Goal: Task Accomplishment & Management: Complete application form

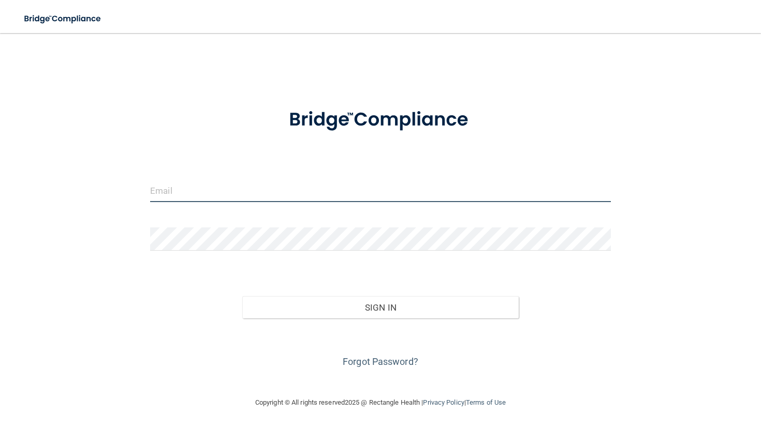
click at [211, 201] on input "email" at bounding box center [380, 190] width 460 height 23
click at [242, 296] on button "Sign In" at bounding box center [380, 307] width 276 height 23
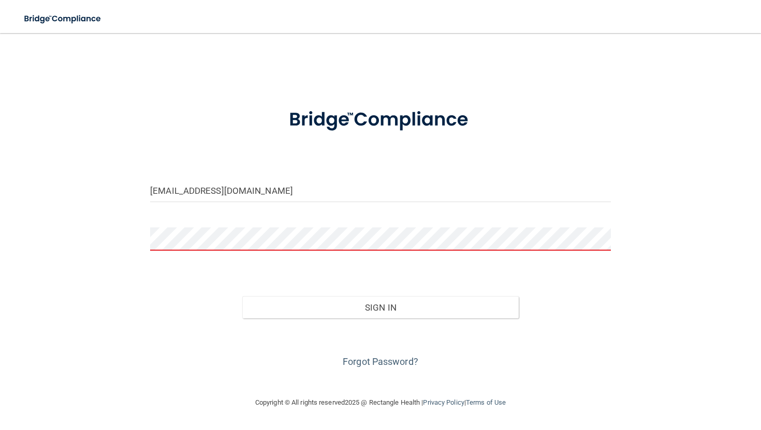
click at [242, 296] on button "Sign In" at bounding box center [380, 307] width 276 height 23
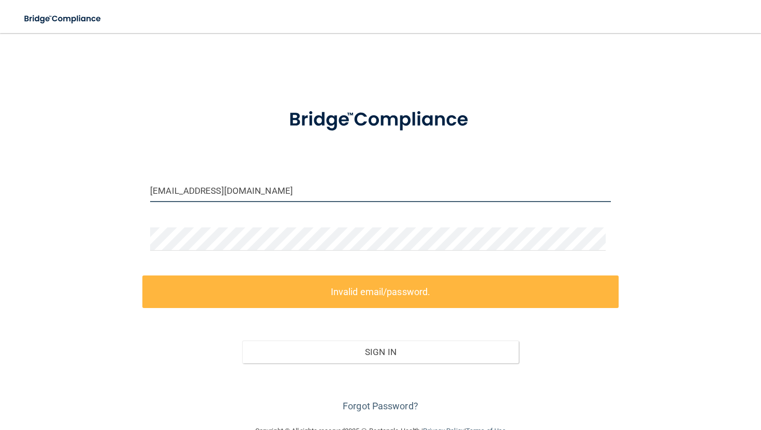
click at [209, 193] on input "r.ixcel@glendalobgyn.com" at bounding box center [380, 190] width 460 height 23
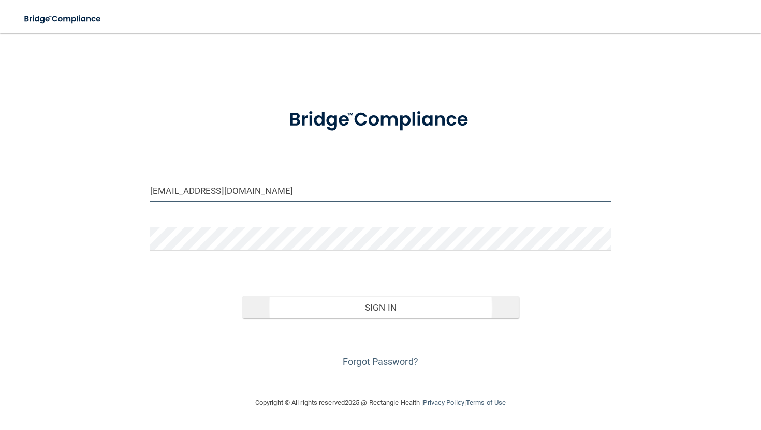
type input "[EMAIL_ADDRESS][DOMAIN_NAME]"
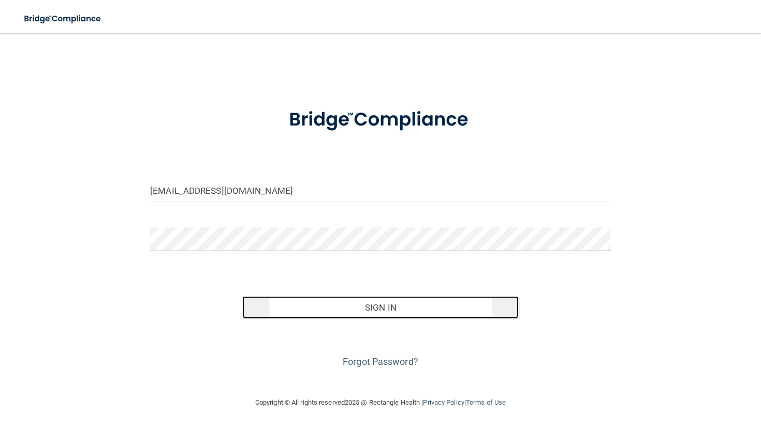
click at [292, 310] on button "Sign In" at bounding box center [380, 307] width 276 height 23
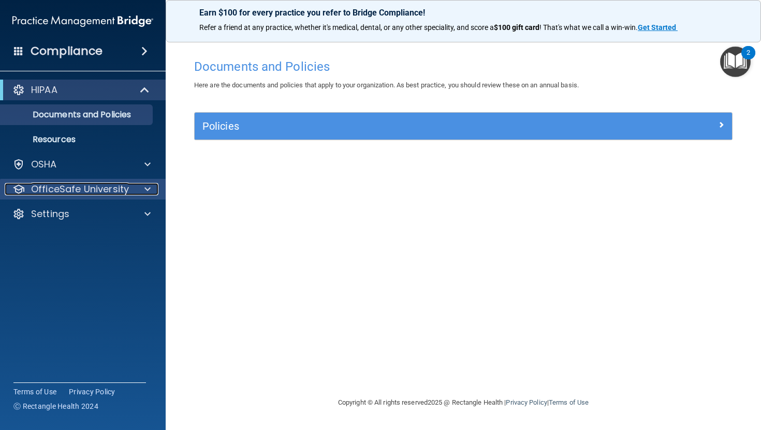
click at [104, 187] on p "OfficeSafe University" at bounding box center [80, 189] width 98 height 12
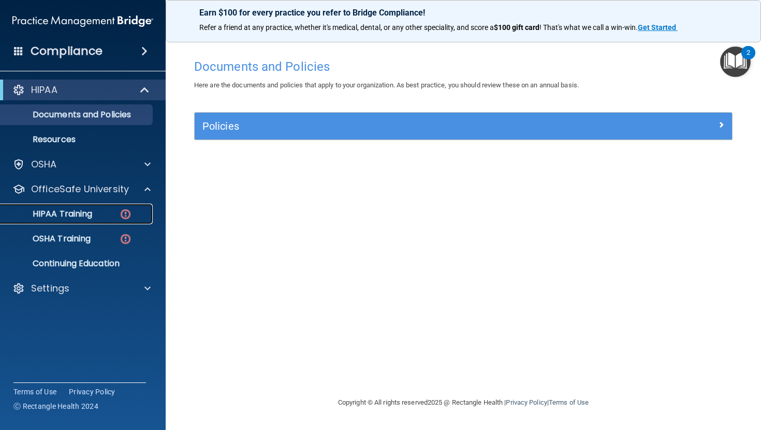
click at [82, 214] on p "HIPAA Training" at bounding box center [49, 214] width 85 height 10
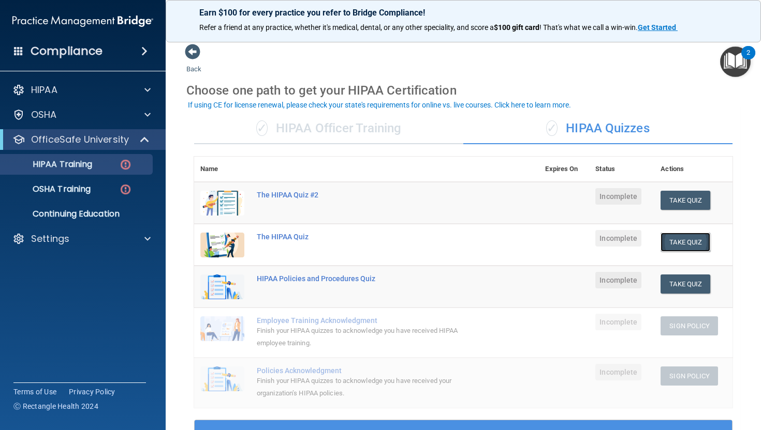
click at [671, 235] on button "Take Quiz" at bounding box center [685, 242] width 50 height 19
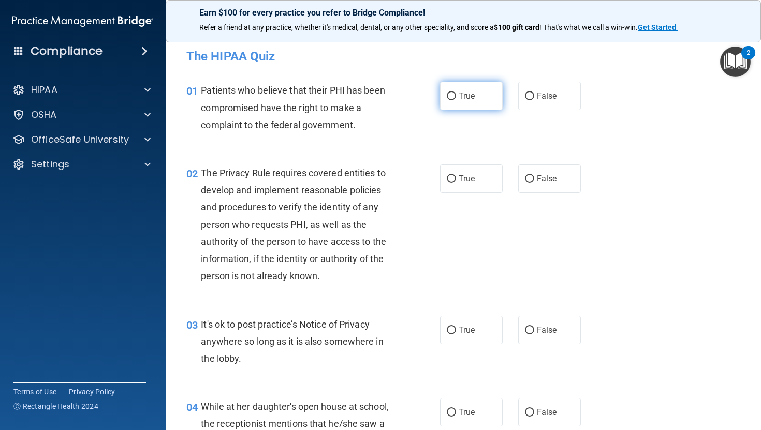
click at [464, 98] on span "True" at bounding box center [466, 96] width 16 height 10
click at [456, 98] on input "True" at bounding box center [451, 97] width 9 height 8
radio input "true"
click at [476, 168] on label "True" at bounding box center [471, 179] width 63 height 28
click at [456, 175] on input "True" at bounding box center [451, 179] width 9 height 8
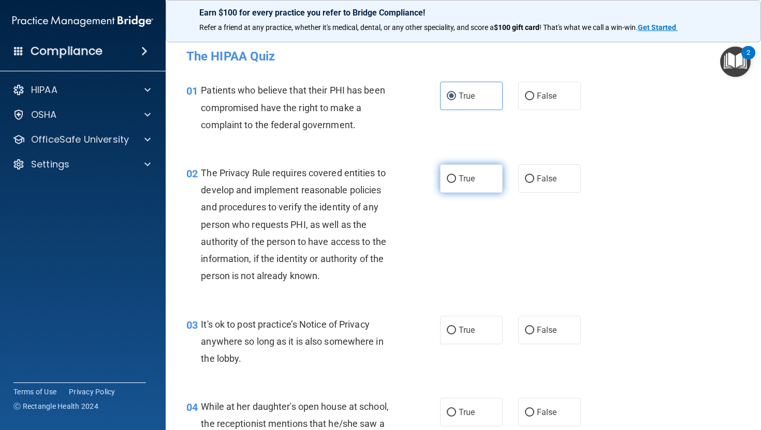
radio input "true"
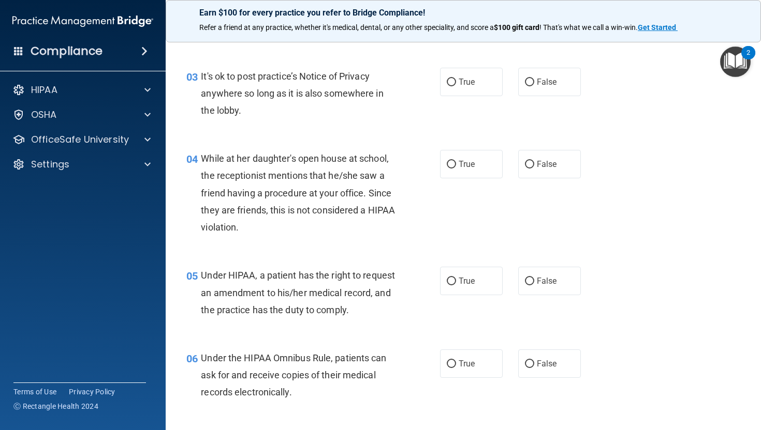
scroll to position [250, 0]
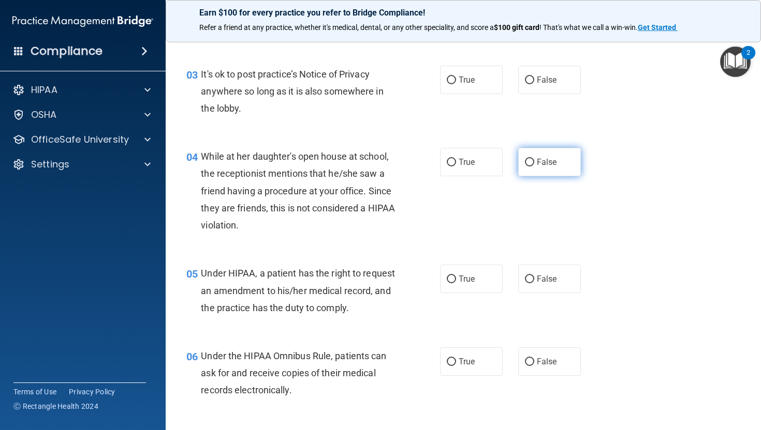
click at [540, 161] on span "False" at bounding box center [547, 162] width 20 height 10
click at [534, 161] on input "False" at bounding box center [529, 163] width 9 height 8
radio input "true"
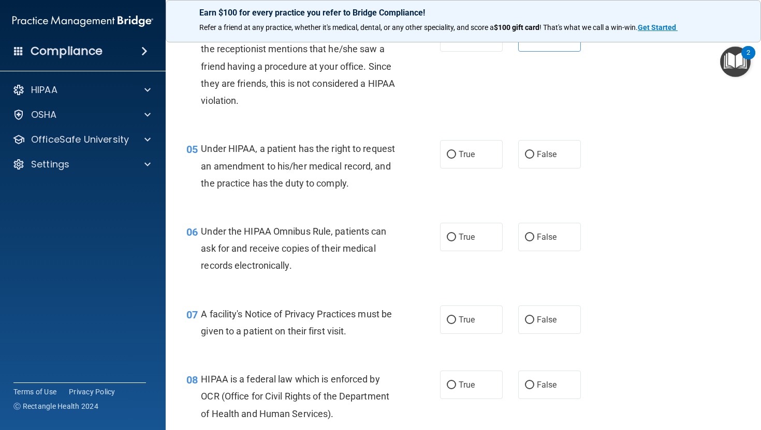
scroll to position [377, 0]
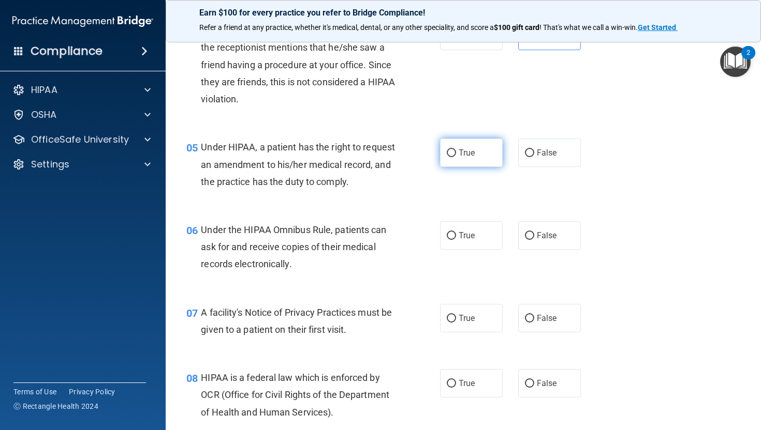
click at [453, 152] on label "True" at bounding box center [471, 153] width 63 height 28
click at [453, 152] on input "True" at bounding box center [451, 154] width 9 height 8
radio input "true"
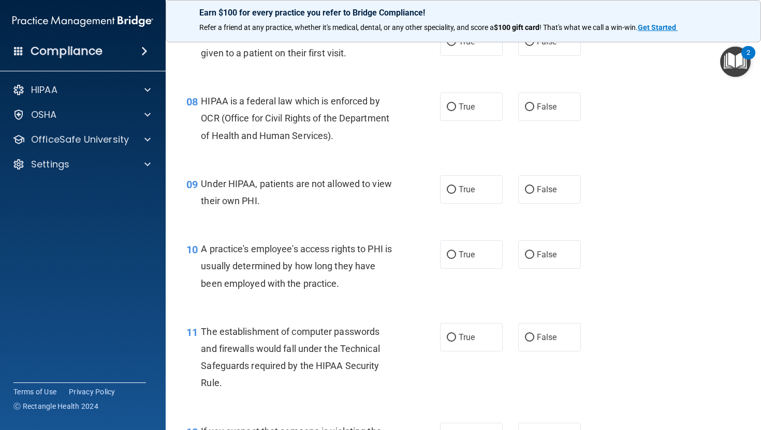
scroll to position [673, 0]
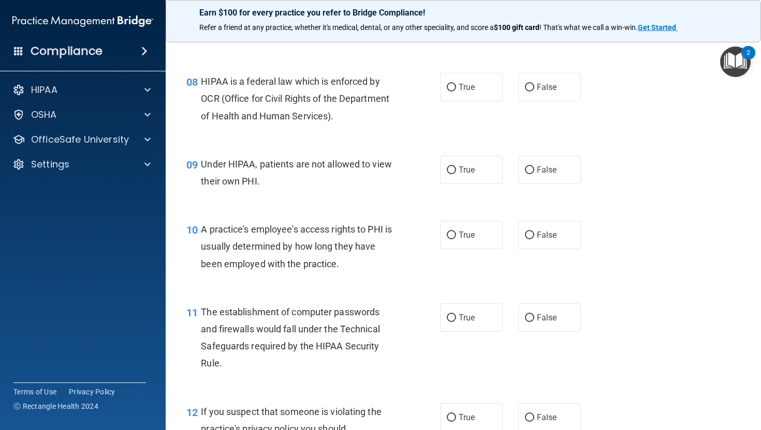
drag, startPoint x: 760, startPoint y: 123, endPoint x: 751, endPoint y: 162, distance: 40.9
click at [751, 162] on main "- The HIPAA Quiz This quiz doesn’t expire until . Are you sure you want to take…" at bounding box center [463, 231] width 595 height 397
click at [522, 184] on label "False" at bounding box center [549, 170] width 63 height 28
click at [525, 174] on input "False" at bounding box center [529, 171] width 9 height 8
radio input "true"
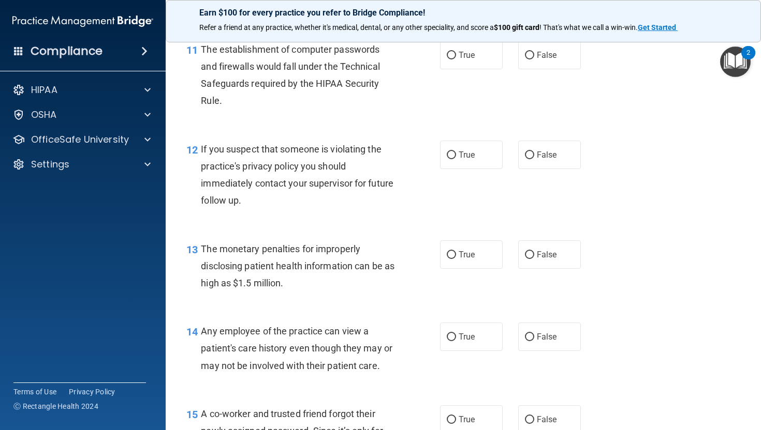
scroll to position [938, 0]
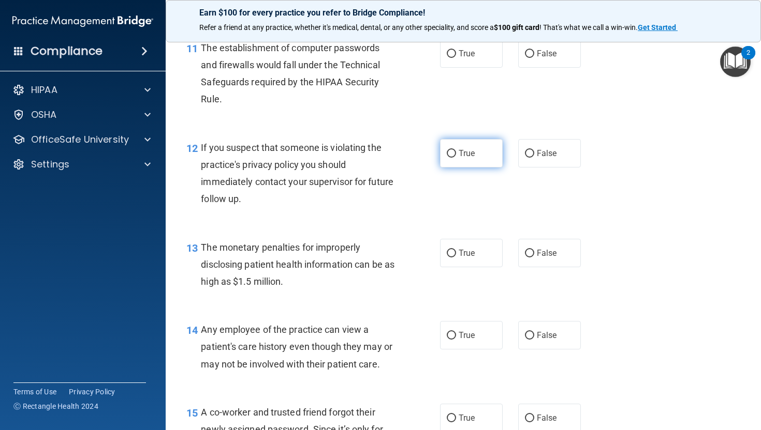
click at [463, 164] on label "True" at bounding box center [471, 153] width 63 height 28
click at [456, 158] on input "True" at bounding box center [451, 154] width 9 height 8
radio input "true"
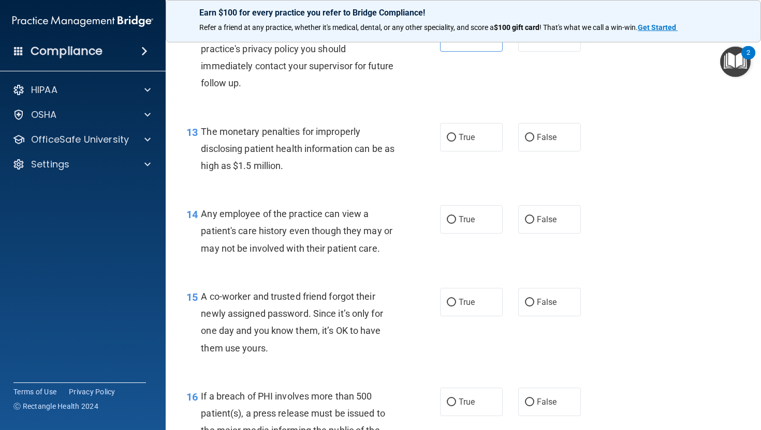
scroll to position [1077, 0]
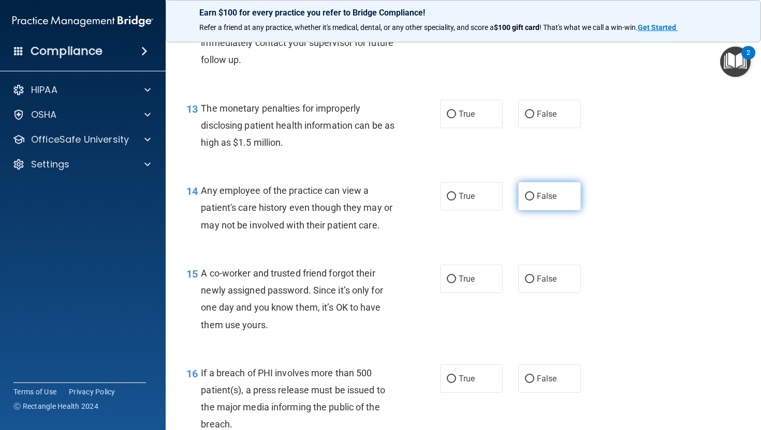
click at [538, 211] on label "False" at bounding box center [549, 196] width 63 height 28
click at [534, 201] on input "False" at bounding box center [529, 197] width 9 height 8
radio input "true"
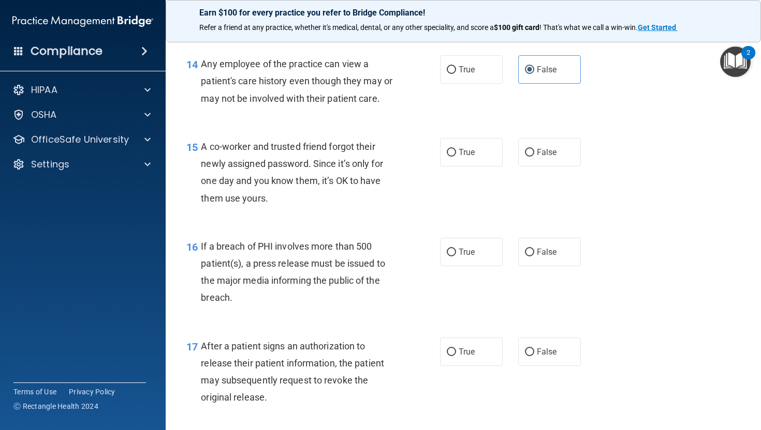
scroll to position [1205, 0]
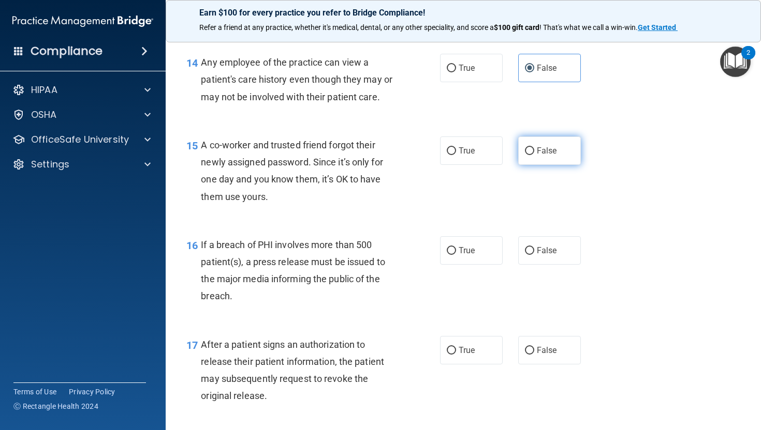
click at [537, 165] on label "False" at bounding box center [549, 151] width 63 height 28
click at [534, 155] on input "False" at bounding box center [529, 151] width 9 height 8
radio input "true"
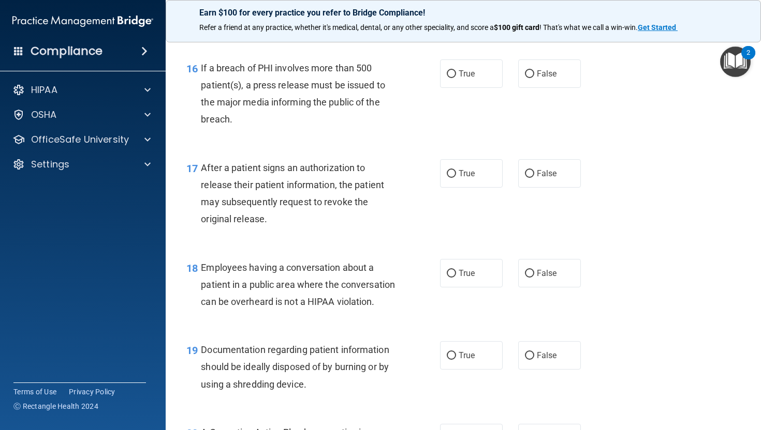
scroll to position [1384, 0]
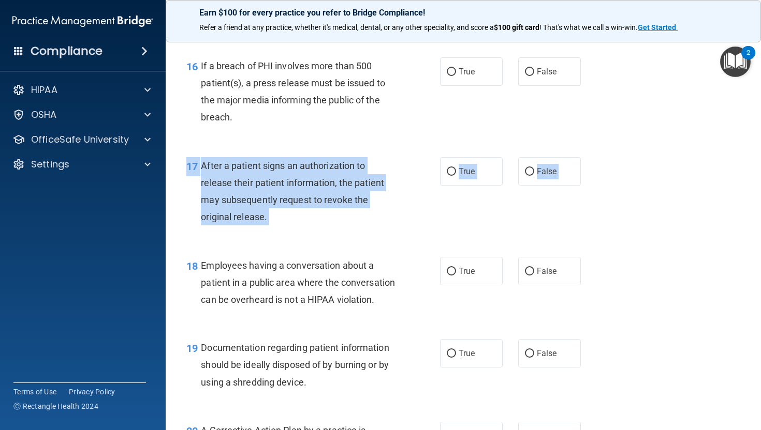
drag, startPoint x: 757, startPoint y: 229, endPoint x: 750, endPoint y: 269, distance: 40.4
click at [750, 269] on main "- The HIPAA Quiz This quiz doesn’t expire until . Are you sure you want to take…" at bounding box center [463, 231] width 595 height 397
click at [725, 264] on div "18 Employees having a conversation about a patient in a public area where the c…" at bounding box center [463, 285] width 569 height 83
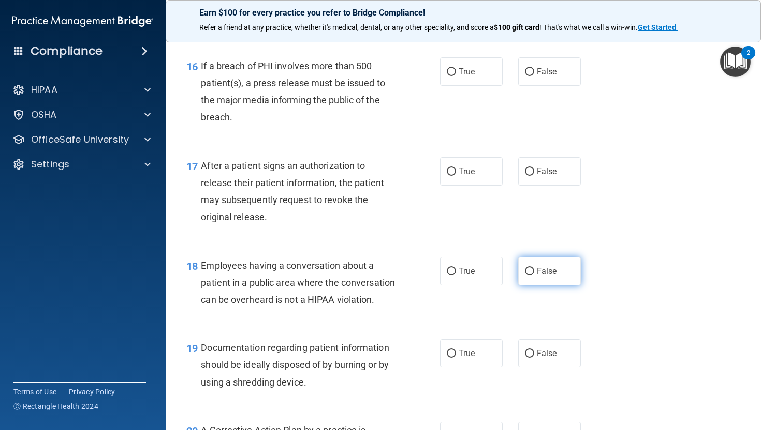
click at [533, 286] on label "False" at bounding box center [549, 271] width 63 height 28
click at [533, 276] on input "False" at bounding box center [529, 272] width 9 height 8
radio input "true"
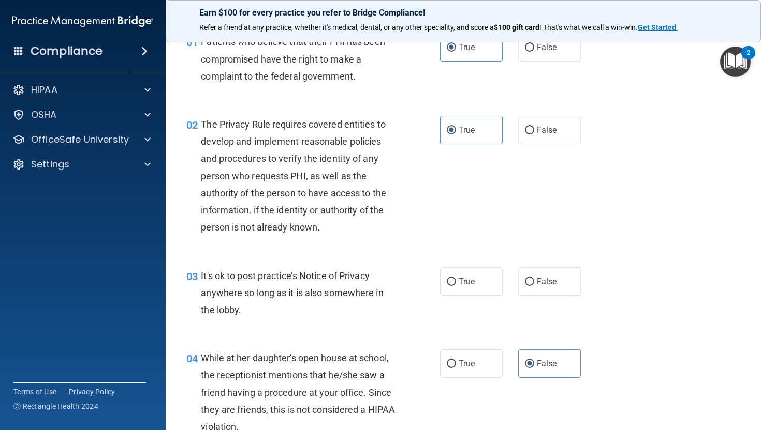
scroll to position [0, 0]
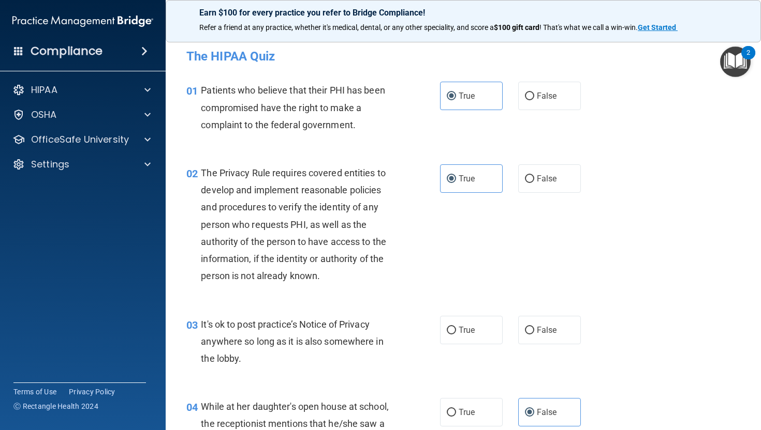
drag, startPoint x: 757, startPoint y: 54, endPoint x: 757, endPoint y: 37, distance: 16.6
click at [757, 37] on body "Compliance HIPAA Documents and Policies Report an Incident Business Associates …" at bounding box center [380, 215] width 761 height 430
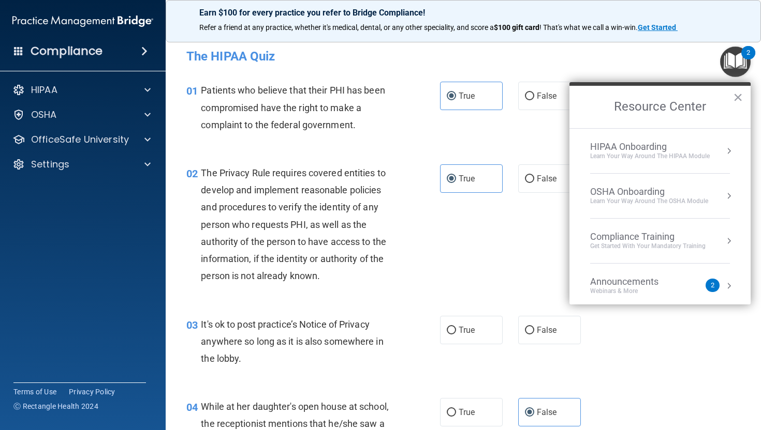
drag, startPoint x: 756, startPoint y: 49, endPoint x: 758, endPoint y: 68, distance: 19.3
click at [758, 68] on body "Compliance HIPAA Documents and Policies Report an Incident Business Associates …" at bounding box center [380, 215] width 761 height 430
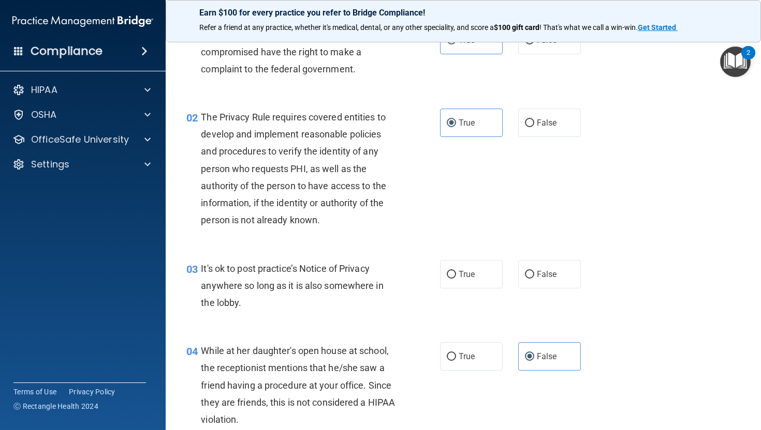
scroll to position [60, 0]
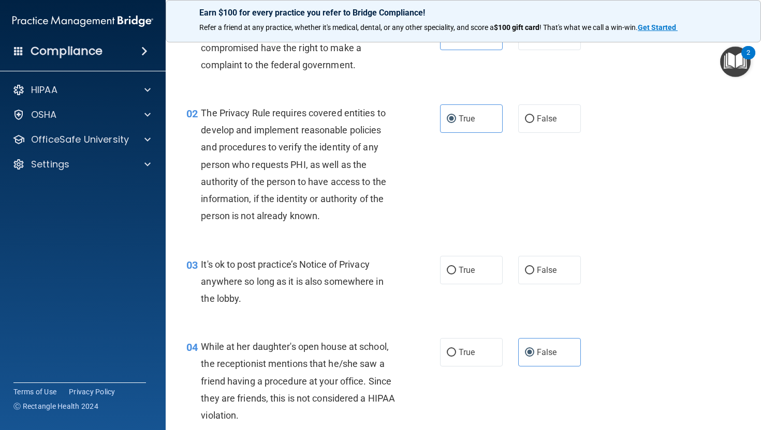
drag, startPoint x: 757, startPoint y: 56, endPoint x: 760, endPoint y: 86, distance: 30.2
click at [760, 87] on body "Compliance HIPAA Documents and Policies Report an Incident Business Associates …" at bounding box center [380, 215] width 761 height 430
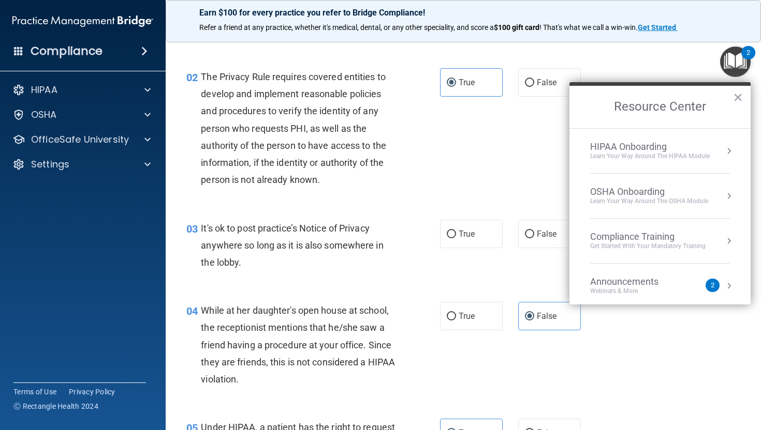
scroll to position [38, 0]
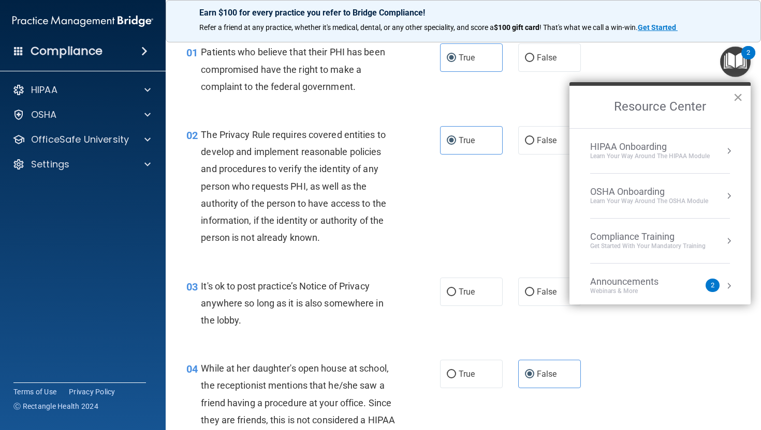
click at [741, 100] on button "×" at bounding box center [738, 97] width 10 height 17
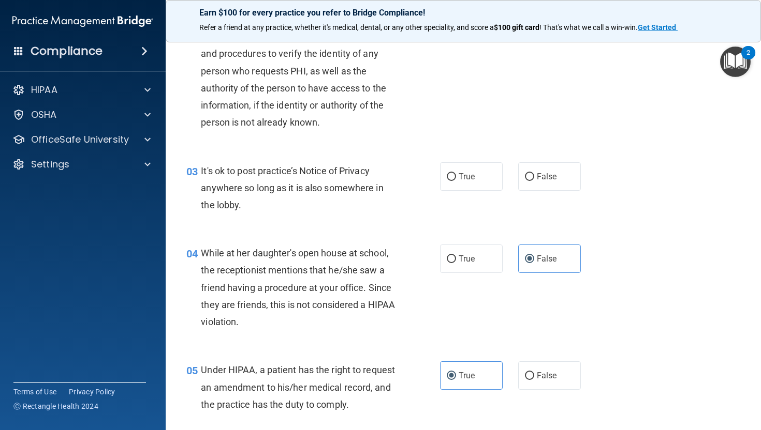
scroll to position [171, 0]
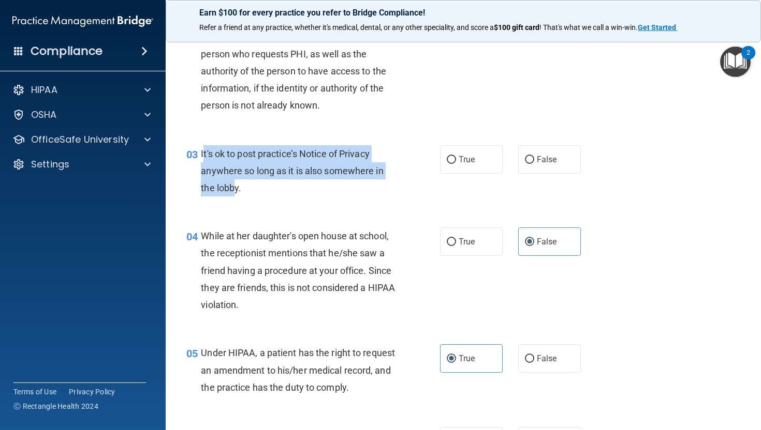
drag, startPoint x: 202, startPoint y: 157, endPoint x: 235, endPoint y: 195, distance: 50.2
click at [235, 195] on div "It's ok to post practice’s Notice of Privacy anywhere so long as it is also som…" at bounding box center [302, 171] width 202 height 52
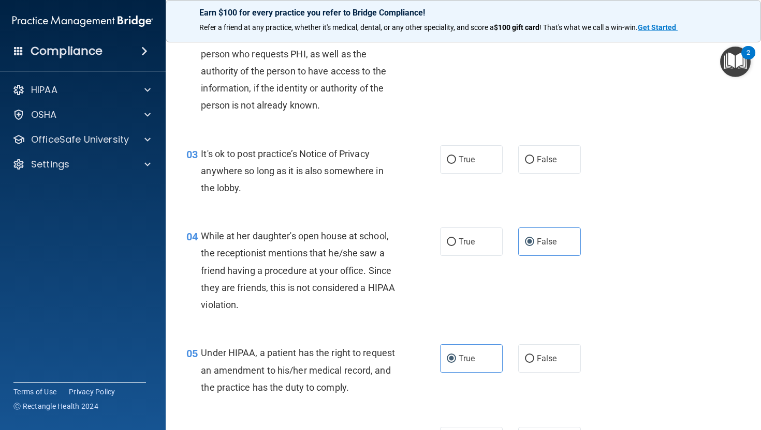
click at [203, 159] on div "It's ok to post practice’s Notice of Privacy anywhere so long as it is also som…" at bounding box center [302, 171] width 202 height 52
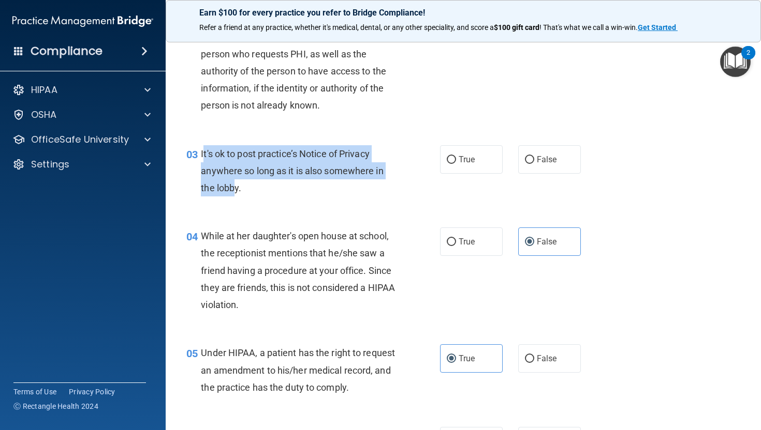
drag, startPoint x: 202, startPoint y: 156, endPoint x: 235, endPoint y: 191, distance: 48.3
click at [235, 191] on span "It's ok to post practice’s Notice of Privacy anywhere so long as it is also som…" at bounding box center [292, 170] width 182 height 45
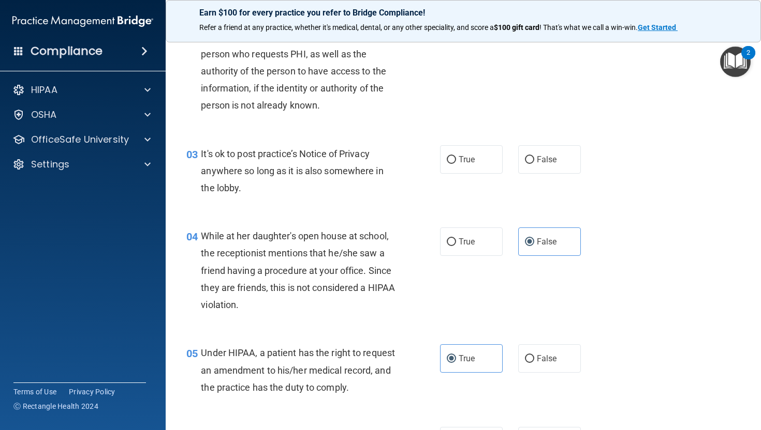
click at [244, 191] on div "It's ok to post practice’s Notice of Privacy anywhere so long as it is also som…" at bounding box center [302, 171] width 202 height 52
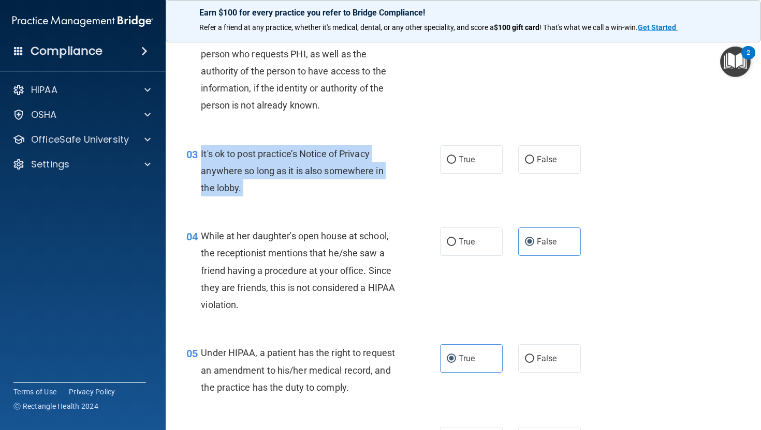
drag, startPoint x: 244, startPoint y: 191, endPoint x: 199, endPoint y: 155, distance: 58.2
click at [199, 155] on div "03 It's ok to post practice’s Notice of Privacy anywhere so long as it is also …" at bounding box center [313, 173] width 285 height 57
copy ng-form "It's ok to post practice’s Notice of Privacy anywhere so long as it is also som…"
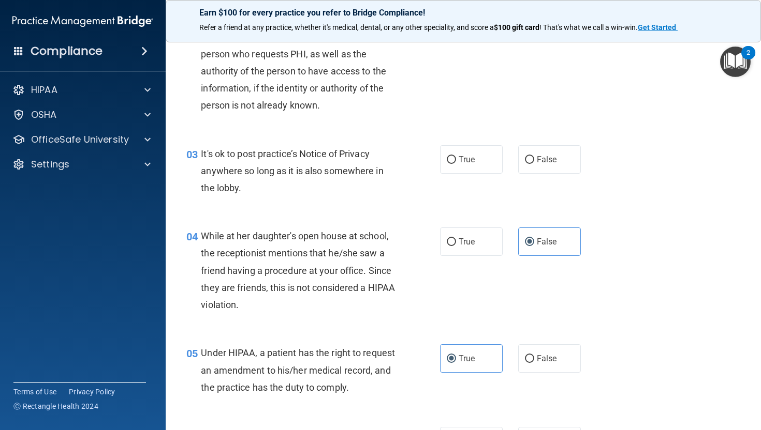
click at [280, 250] on span "While at her daughter's open house at school, the receptionist mentions that he…" at bounding box center [298, 271] width 194 height 80
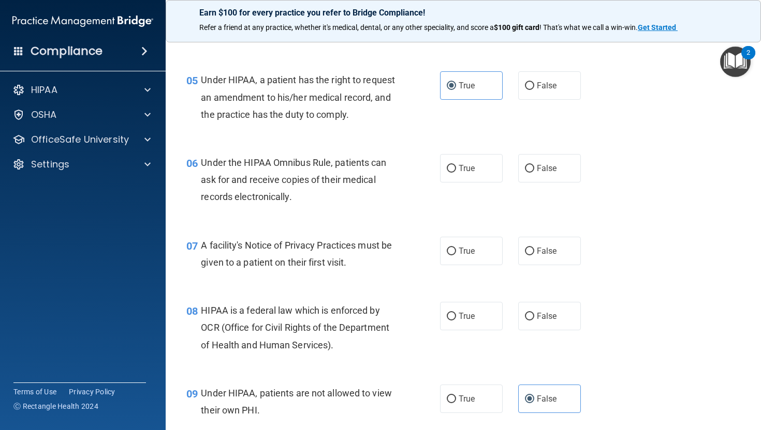
scroll to position [463, 0]
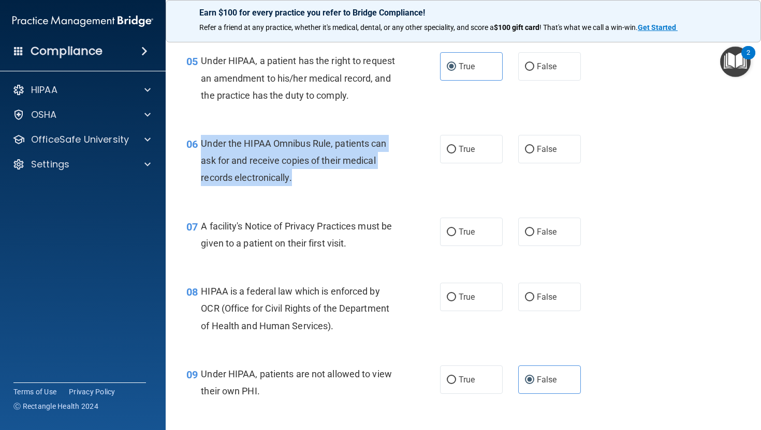
drag, startPoint x: 197, startPoint y: 154, endPoint x: 287, endPoint y: 204, distance: 103.1
click at [287, 192] on div "06 Under the HIPAA Omnibus Rule, patients can ask for and receive copies of the…" at bounding box center [313, 163] width 285 height 57
copy div "Under the HIPAA Omnibus Rule, patients can ask for and receive copies of their …"
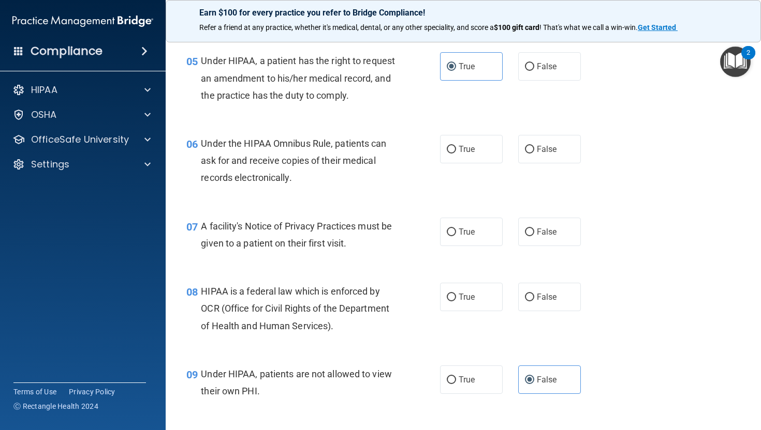
click at [358, 249] on span "A facility's Notice of Privacy Practices must be given to a patient on their fi…" at bounding box center [296, 235] width 191 height 28
click at [362, 252] on div "A facility's Notice of Privacy Practices must be given to a patient on their fi…" at bounding box center [302, 235] width 202 height 34
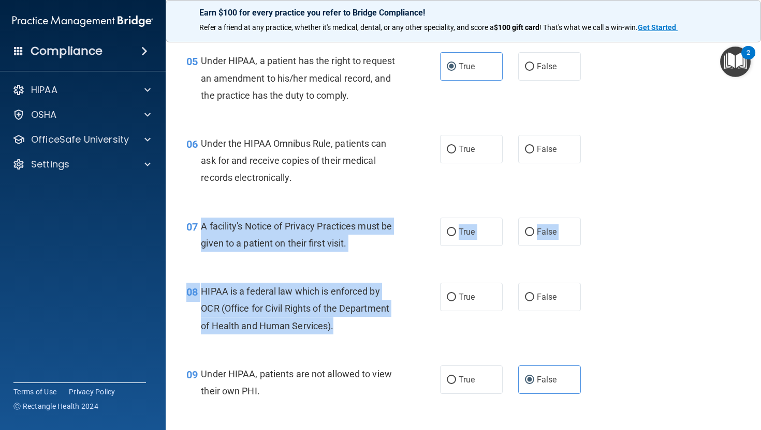
drag, startPoint x: 200, startPoint y: 241, endPoint x: 336, endPoint y: 348, distance: 172.4
copy div "A facility's Notice of Privacy Practices must be given to a patient on their fi…"
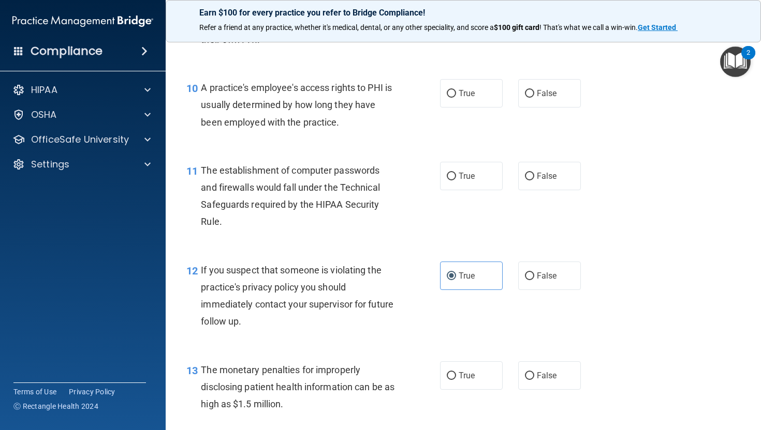
scroll to position [807, 0]
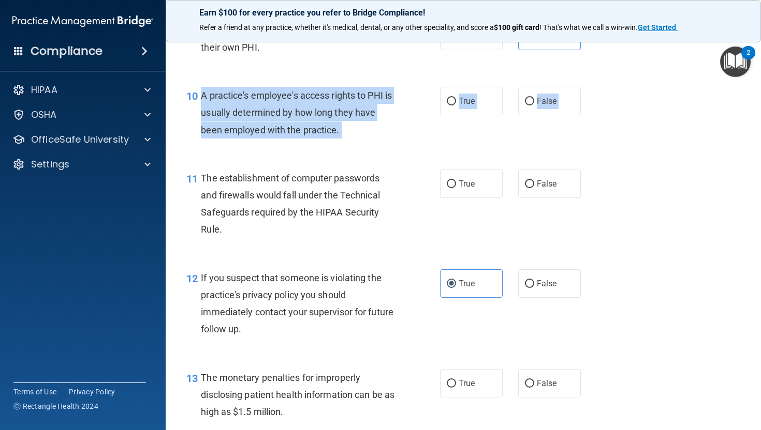
drag, startPoint x: 202, startPoint y: 110, endPoint x: 473, endPoint y: 215, distance: 290.3
click at [203, 106] on div "A practice's employee's access rights to PHI is usually determined by how long …" at bounding box center [302, 113] width 202 height 52
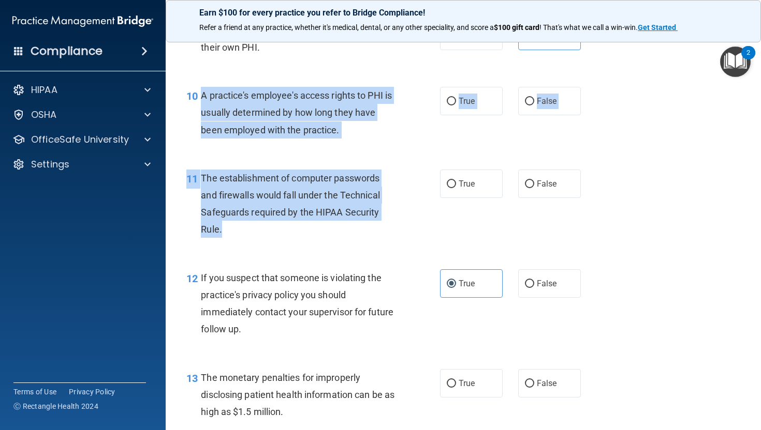
drag, startPoint x: 202, startPoint y: 112, endPoint x: 339, endPoint y: 249, distance: 193.9
copy div "A practice's employee's access rights to PHI is usually determined by how long …"
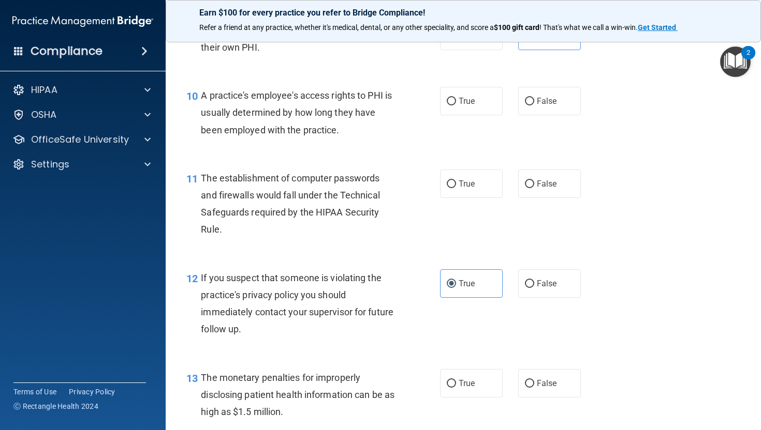
click at [669, 284] on div "12 If you suspect that someone is violating the practice's privacy policy you s…" at bounding box center [463, 307] width 569 height 100
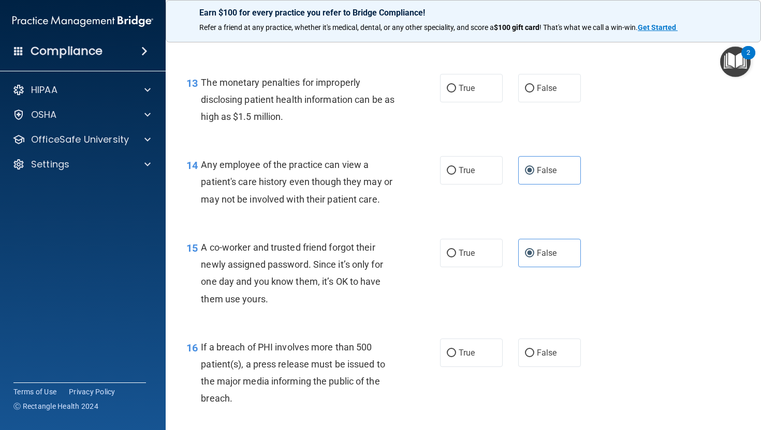
scroll to position [1101, 0]
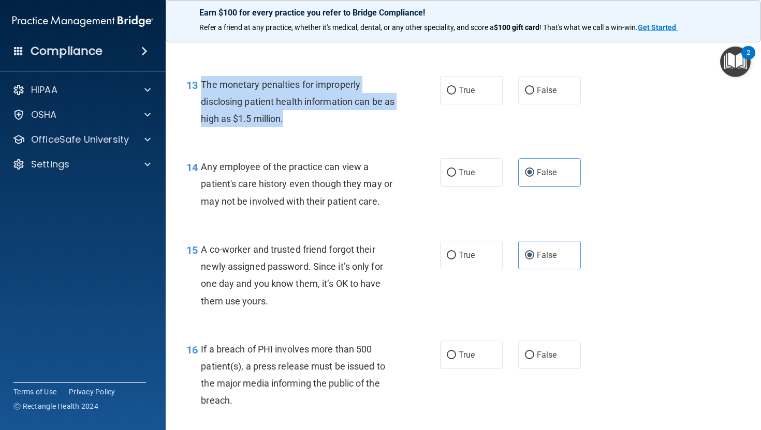
drag, startPoint x: 202, startPoint y: 102, endPoint x: 278, endPoint y: 145, distance: 87.6
click at [278, 133] on div "13 The monetary penalties for improperly disclosing patient health information …" at bounding box center [313, 104] width 285 height 57
copy span "The monetary penalties for improperly disclosing patient health information can…"
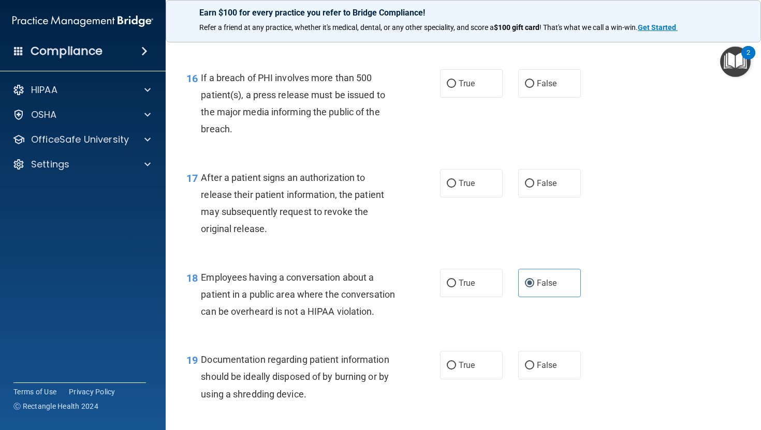
scroll to position [1378, 0]
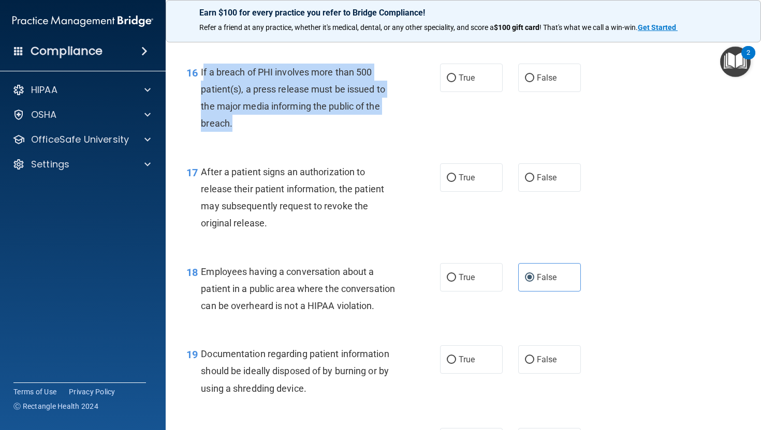
drag, startPoint x: 202, startPoint y: 86, endPoint x: 264, endPoint y: 145, distance: 86.0
click at [265, 132] on div "If a breach of PHI involves more than 500 patient(s), a press release must be i…" at bounding box center [302, 98] width 202 height 69
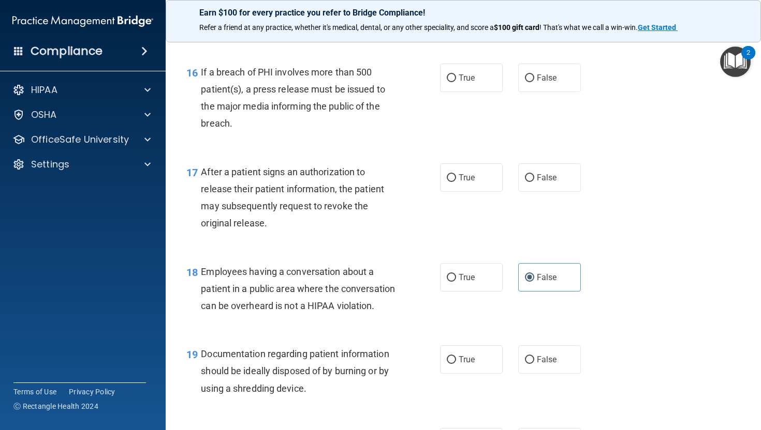
click at [203, 87] on span "If a breach of PHI involves more than 500 patient(s), a press release must be i…" at bounding box center [293, 98] width 184 height 63
drag, startPoint x: 200, startPoint y: 86, endPoint x: 578, endPoint y: 163, distance: 386.5
click at [578, 151] on div "16 If a breach of PHI involves more than 500 patient(s), a press release must b…" at bounding box center [463, 101] width 569 height 100
click at [205, 88] on span "If a breach of PHI involves more than 500 patient(s), a press release must be i…" at bounding box center [293, 98] width 184 height 63
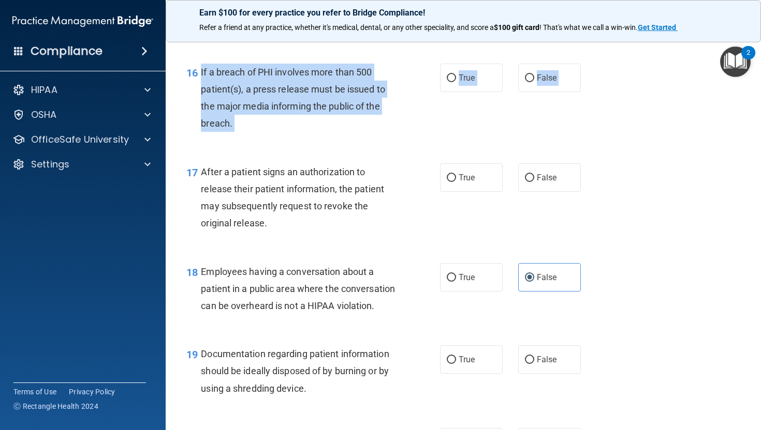
drag, startPoint x: 201, startPoint y: 88, endPoint x: 534, endPoint y: 179, distance: 345.2
click at [534, 179] on div "01 Patients who believe that their PHI has been compromised have the right to m…" at bounding box center [463, 85] width 569 height 2788
copy div "If a breach of PHI involves more than 500 patient(s), a press release must be i…"
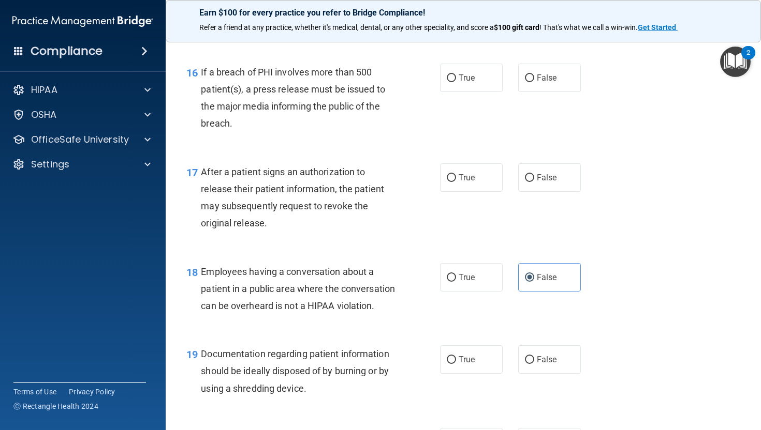
drag, startPoint x: 203, startPoint y: 184, endPoint x: 381, endPoint y: 233, distance: 184.5
click at [381, 232] on div "After a patient signs an authorization to release their patient information, th…" at bounding box center [302, 198] width 202 height 69
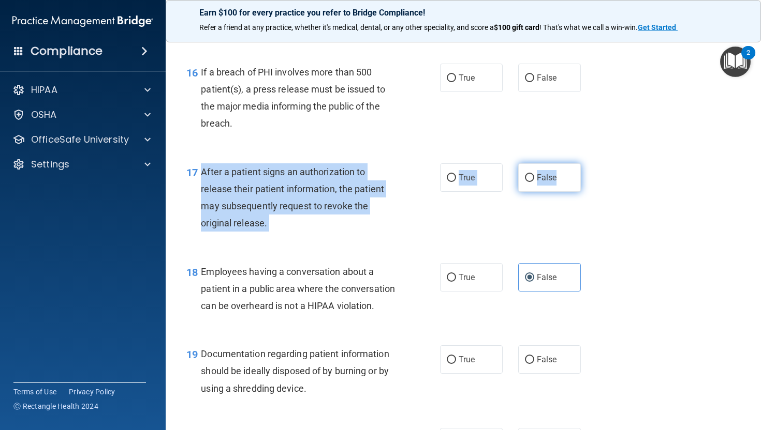
drag, startPoint x: 201, startPoint y: 187, endPoint x: 557, endPoint y: 199, distance: 355.7
click at [590, 164] on ng-form "17 After a patient signs an authorization to release their patient information,…" at bounding box center [590, 164] width 0 height 0
copy ng-form "After a patient signs an authorization to release their patient information, th…"
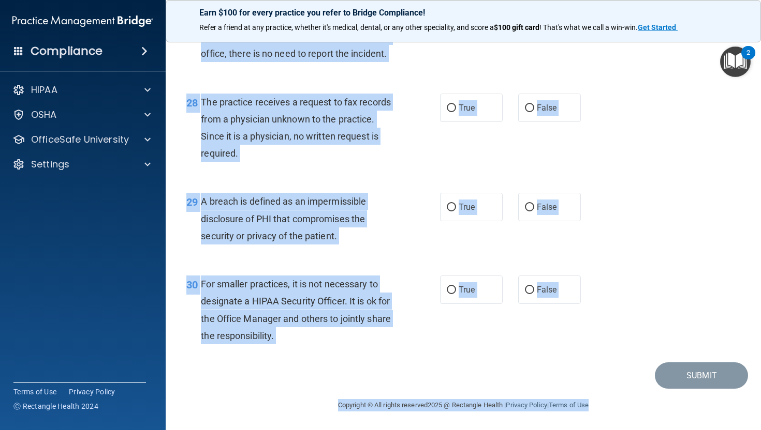
scroll to position [2563, 0]
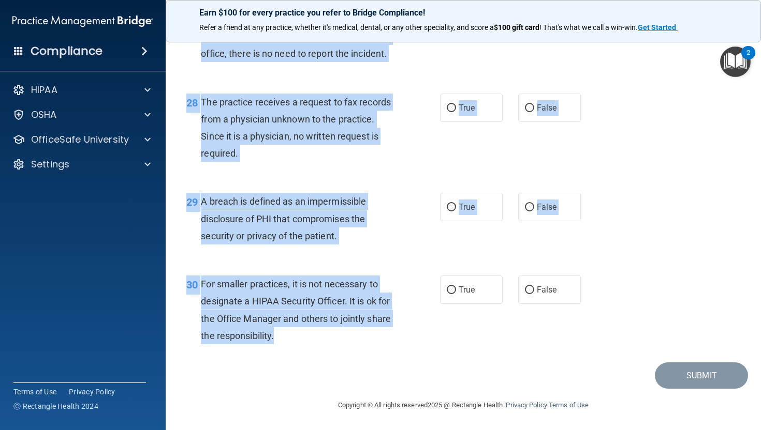
drag, startPoint x: 184, startPoint y: 91, endPoint x: 311, endPoint y: 338, distance: 277.9
copy div "19 Documentation regarding patient information should be ideally disposed of by…"
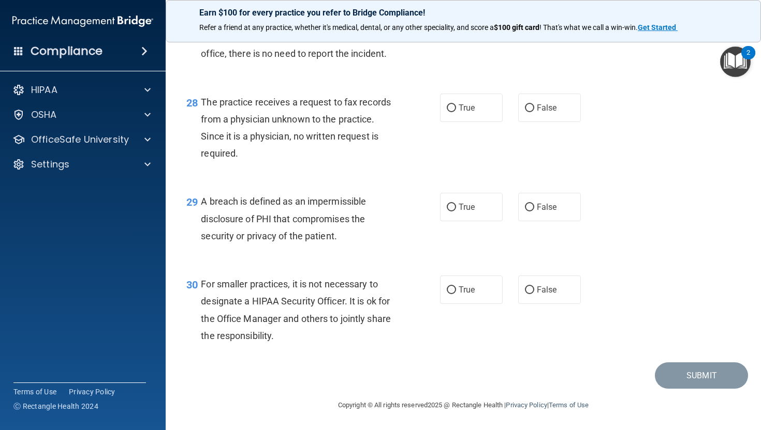
click at [420, 173] on div "28 The practice receives a request to fax records from a physician unknown to t…" at bounding box center [463, 131] width 569 height 100
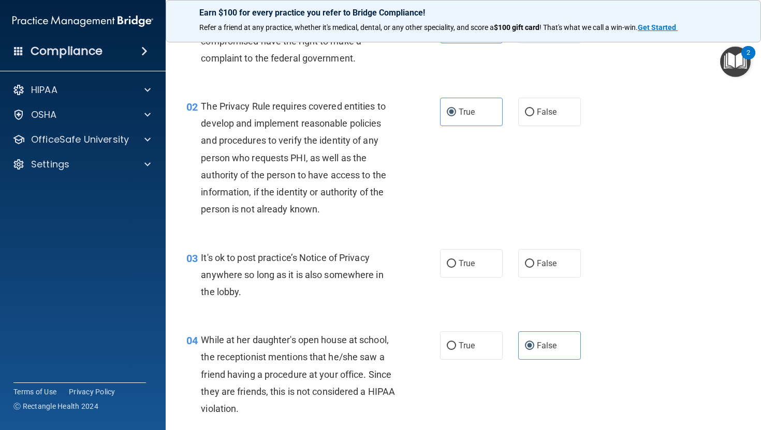
scroll to position [0, 0]
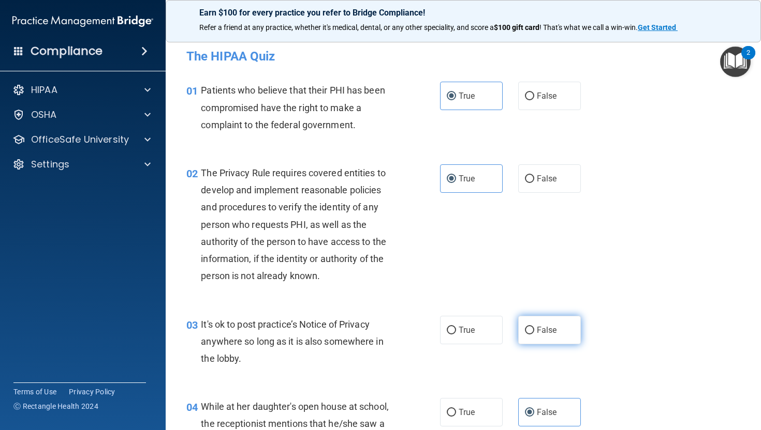
click at [525, 333] on input "False" at bounding box center [529, 331] width 9 height 8
radio input "true"
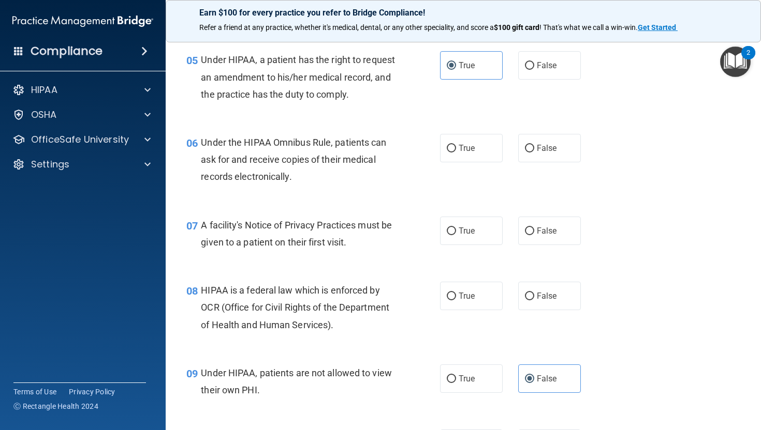
scroll to position [460, 0]
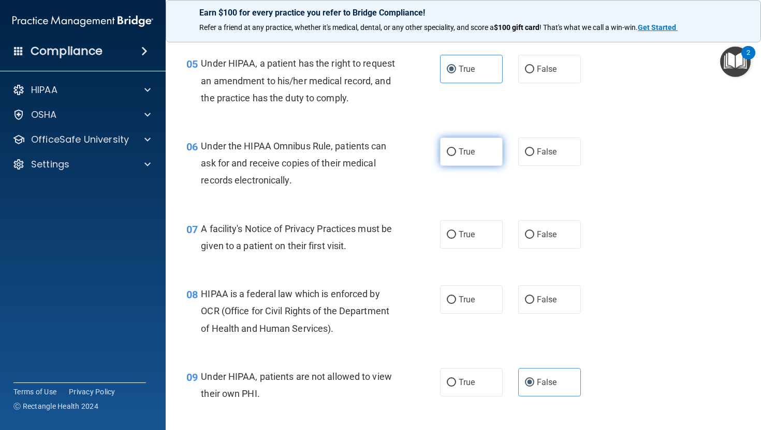
click at [480, 166] on label "True" at bounding box center [471, 152] width 63 height 28
click at [456, 156] on input "True" at bounding box center [451, 152] width 9 height 8
radio input "true"
click at [472, 249] on label "True" at bounding box center [471, 234] width 63 height 28
click at [456, 239] on input "True" at bounding box center [451, 235] width 9 height 8
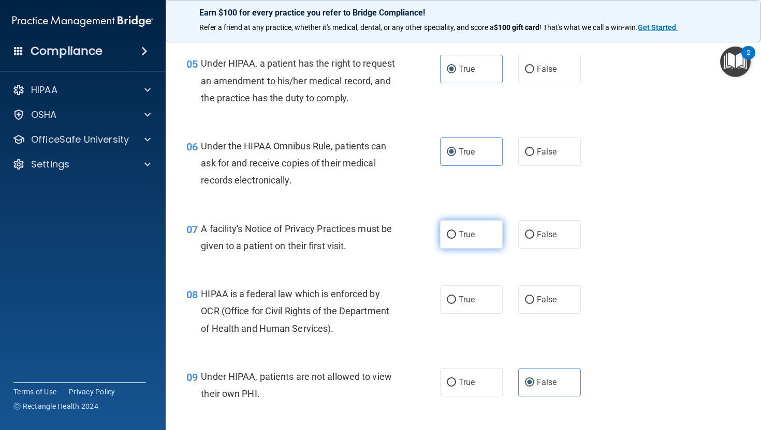
radio input "true"
click at [468, 305] on label "True" at bounding box center [471, 300] width 63 height 28
click at [456, 304] on input "True" at bounding box center [451, 300] width 9 height 8
radio input "true"
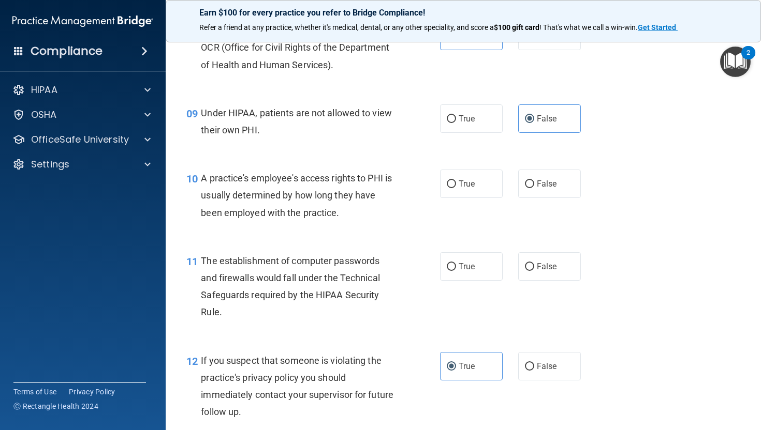
scroll to position [746, 0]
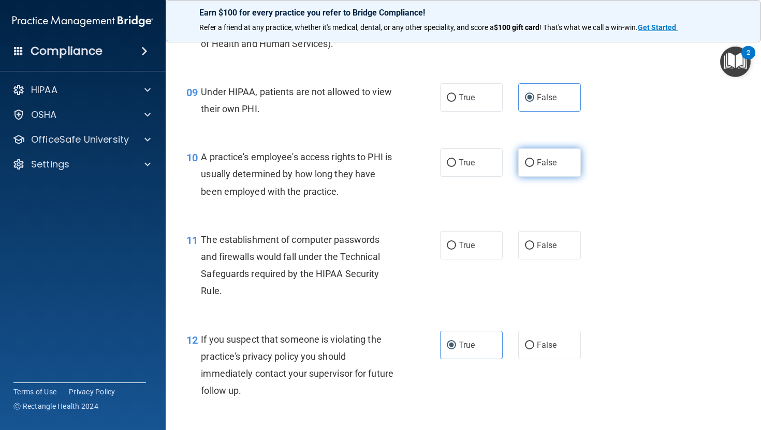
click at [537, 168] on span "False" at bounding box center [547, 163] width 20 height 10
click at [534, 167] on input "False" at bounding box center [529, 163] width 9 height 8
radio input "true"
click at [448, 250] on input "True" at bounding box center [451, 246] width 9 height 8
radio input "true"
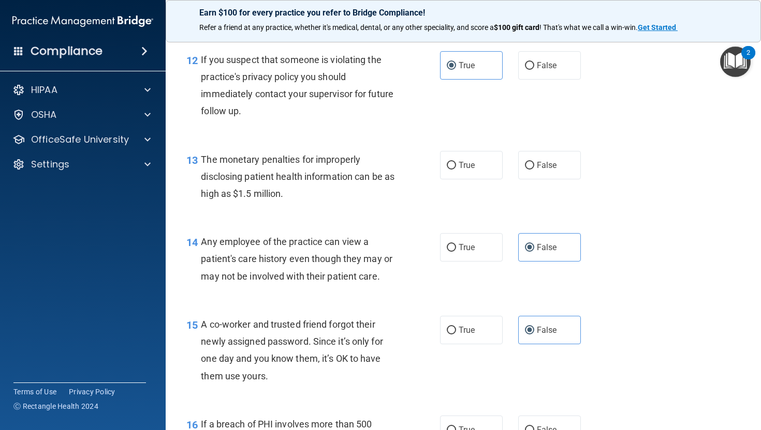
scroll to position [1021, 0]
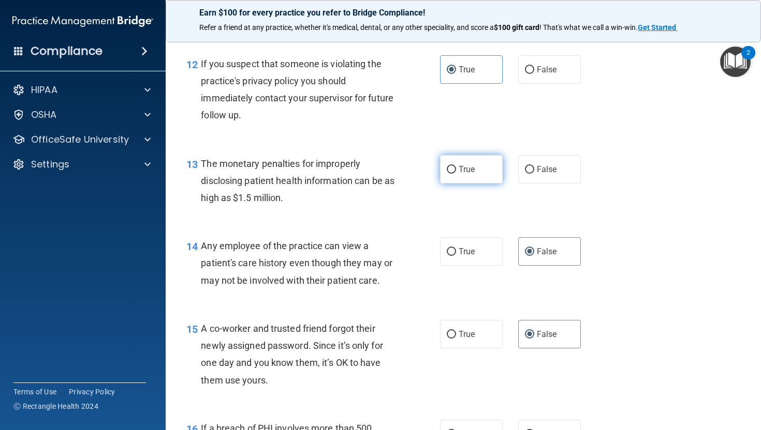
click at [470, 174] on span "True" at bounding box center [466, 170] width 16 height 10
click at [456, 174] on input "True" at bounding box center [451, 170] width 9 height 8
radio input "true"
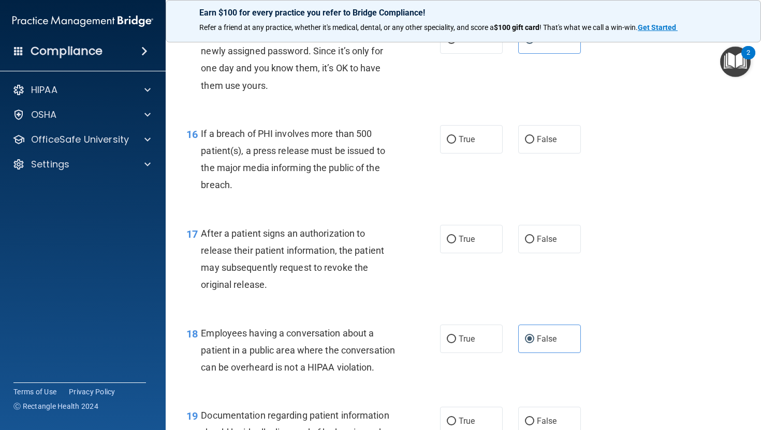
scroll to position [1322, 0]
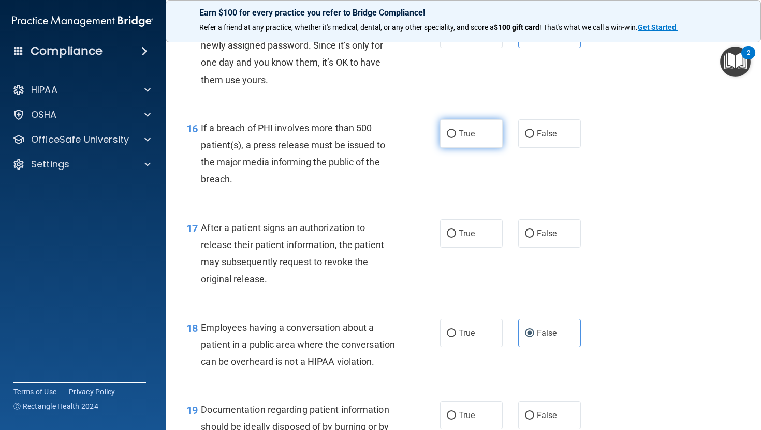
click at [454, 144] on label "True" at bounding box center [471, 134] width 63 height 28
click at [454, 138] on input "True" at bounding box center [451, 134] width 9 height 8
radio input "true"
click at [458, 239] on span "True" at bounding box center [466, 234] width 16 height 10
click at [456, 238] on input "True" at bounding box center [451, 234] width 9 height 8
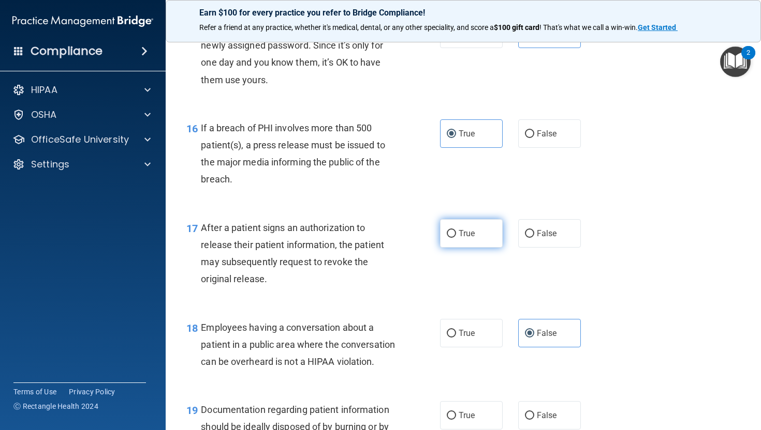
radio input "true"
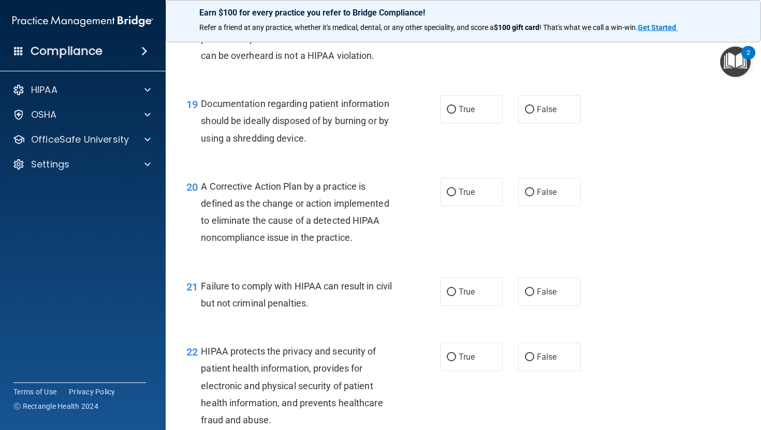
scroll to position [1650, 0]
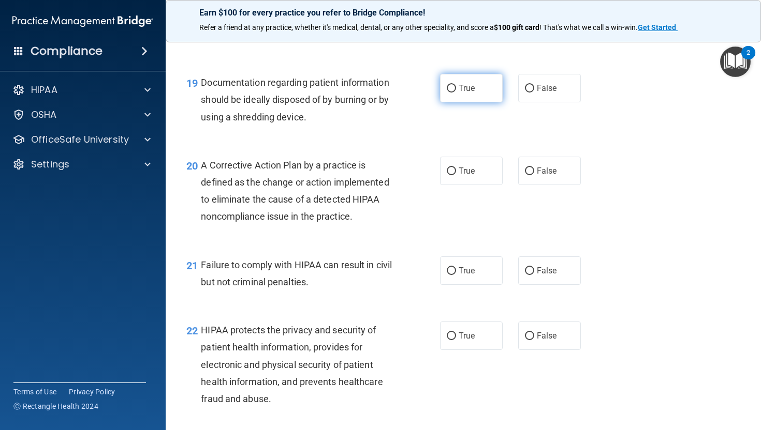
click at [463, 93] on span "True" at bounding box center [466, 88] width 16 height 10
click at [456, 93] on input "True" at bounding box center [451, 89] width 9 height 8
radio input "true"
click at [457, 185] on label "True" at bounding box center [471, 171] width 63 height 28
click at [456, 175] on input "True" at bounding box center [451, 172] width 9 height 8
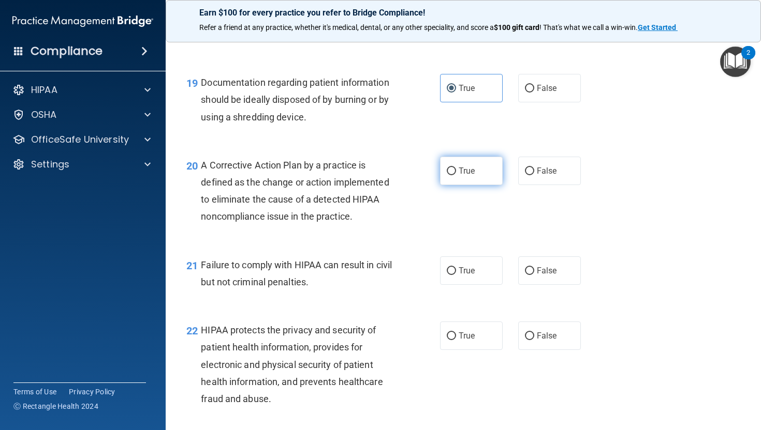
radio input "true"
click at [465, 285] on label "True" at bounding box center [471, 271] width 63 height 28
click at [456, 275] on input "True" at bounding box center [451, 272] width 9 height 8
radio input "true"
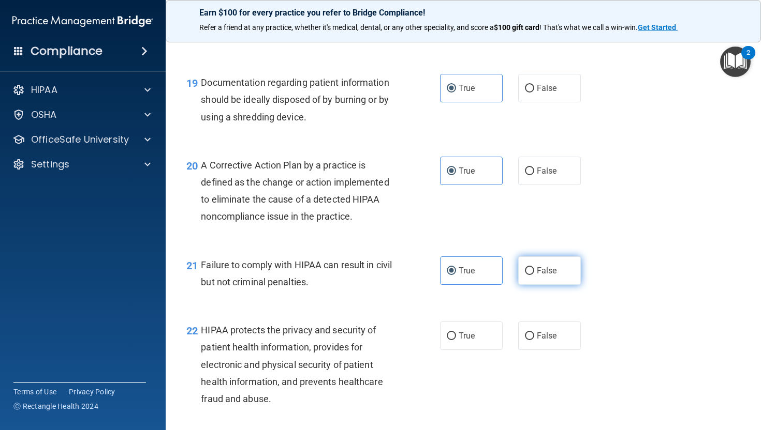
click at [541, 285] on label "False" at bounding box center [549, 271] width 63 height 28
click at [534, 275] on input "False" at bounding box center [529, 272] width 9 height 8
radio input "true"
radio input "false"
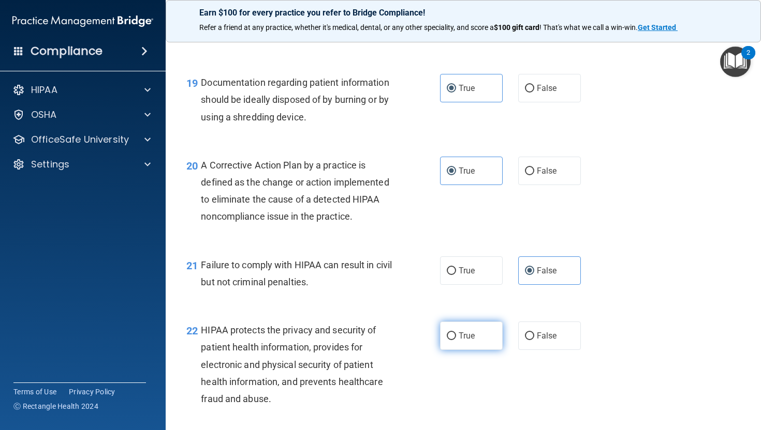
click at [463, 350] on label "True" at bounding box center [471, 336] width 63 height 28
click at [456, 340] on input "True" at bounding box center [451, 337] width 9 height 8
radio input "true"
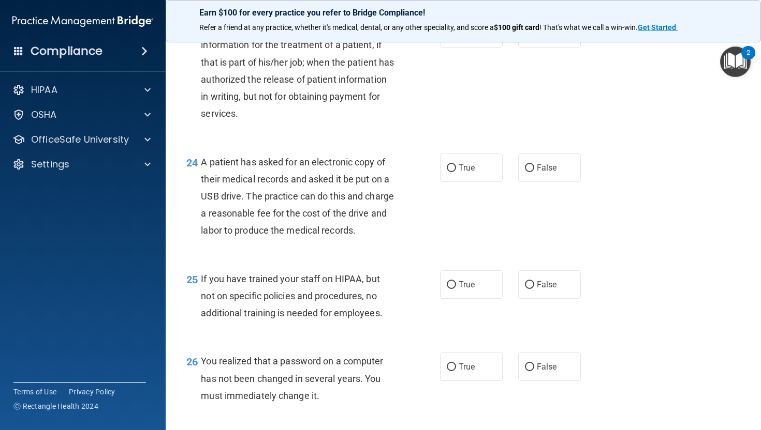
scroll to position [2061, 0]
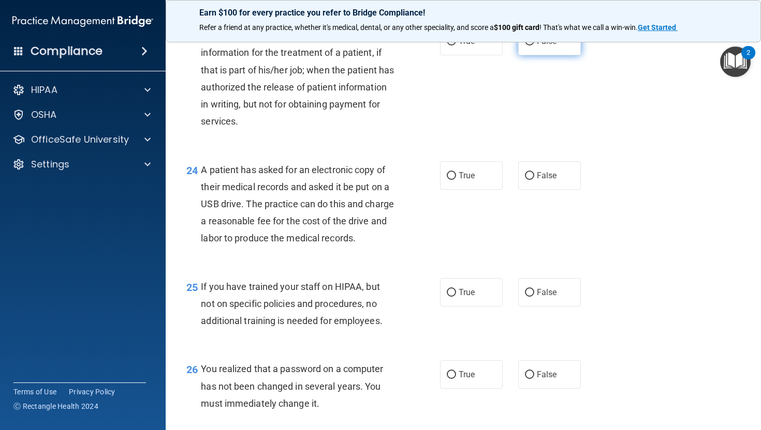
click at [539, 46] on span "False" at bounding box center [547, 41] width 20 height 10
click at [534, 46] on input "False" at bounding box center [529, 42] width 9 height 8
radio input "true"
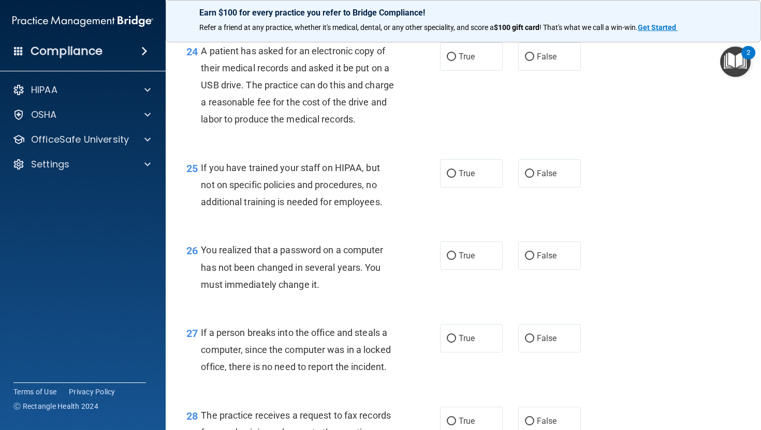
scroll to position [2190, 0]
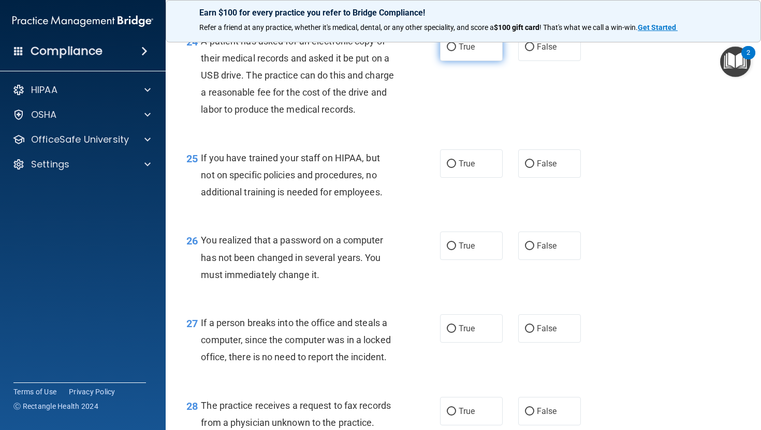
click at [453, 61] on label "True" at bounding box center [471, 47] width 63 height 28
click at [453, 51] on input "True" at bounding box center [451, 47] width 9 height 8
radio input "true"
click at [537, 169] on span "False" at bounding box center [547, 164] width 20 height 10
click at [534, 168] on input "False" at bounding box center [529, 164] width 9 height 8
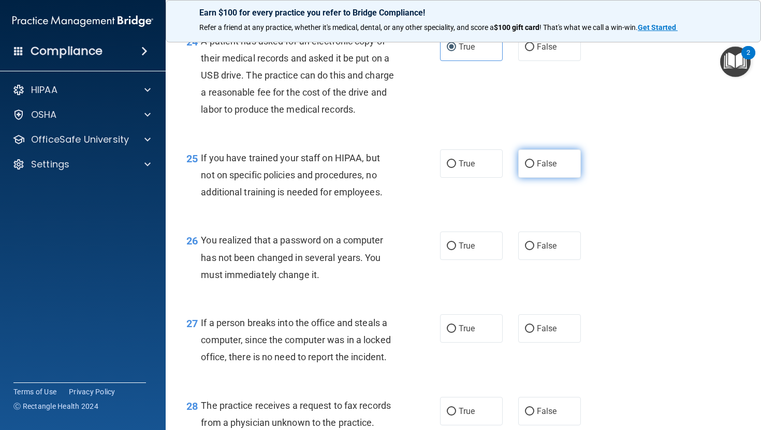
radio input "true"
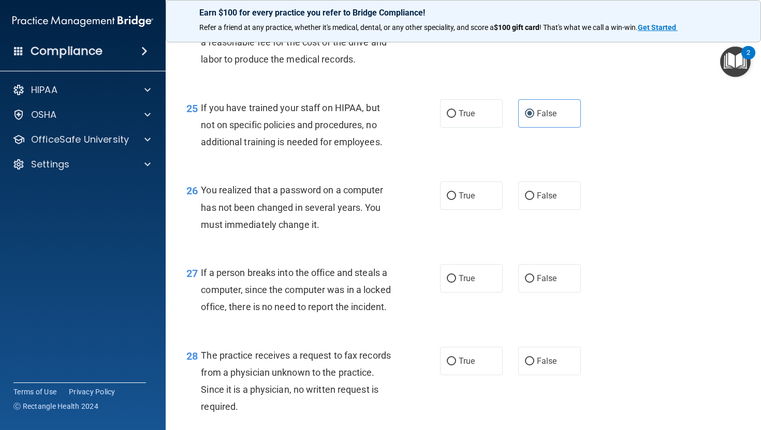
scroll to position [2266, 0]
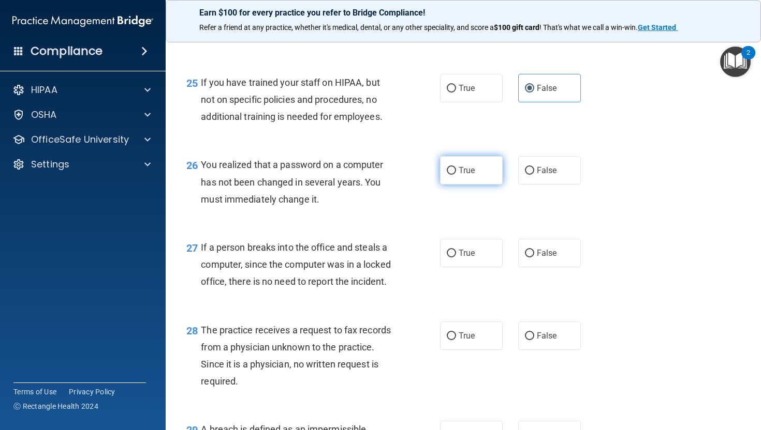
click at [465, 175] on span "True" at bounding box center [466, 171] width 16 height 10
click at [456, 175] on input "True" at bounding box center [451, 171] width 9 height 8
radio input "true"
click at [553, 268] on label "False" at bounding box center [549, 253] width 63 height 28
click at [534, 258] on input "False" at bounding box center [529, 254] width 9 height 8
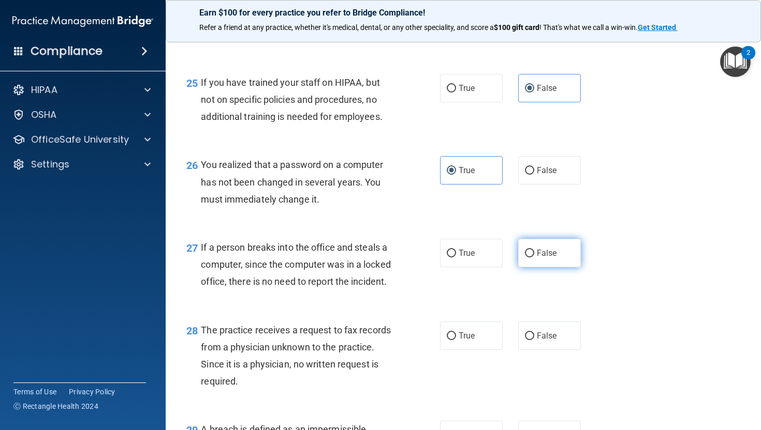
radio input "true"
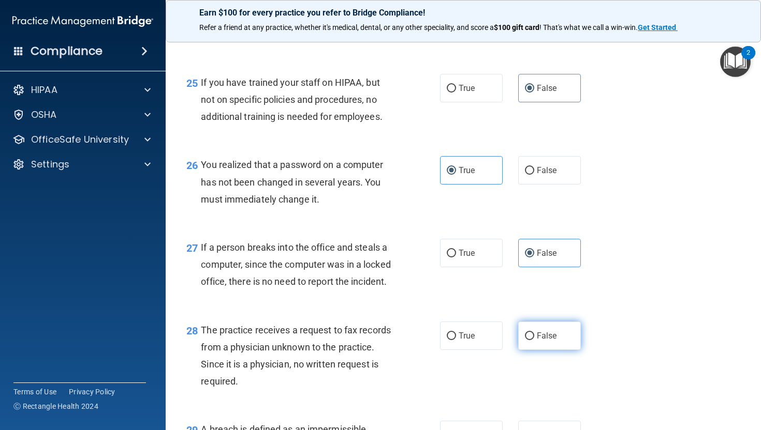
click at [540, 341] on span "False" at bounding box center [547, 336] width 20 height 10
click at [534, 340] on input "False" at bounding box center [529, 337] width 9 height 8
radio input "true"
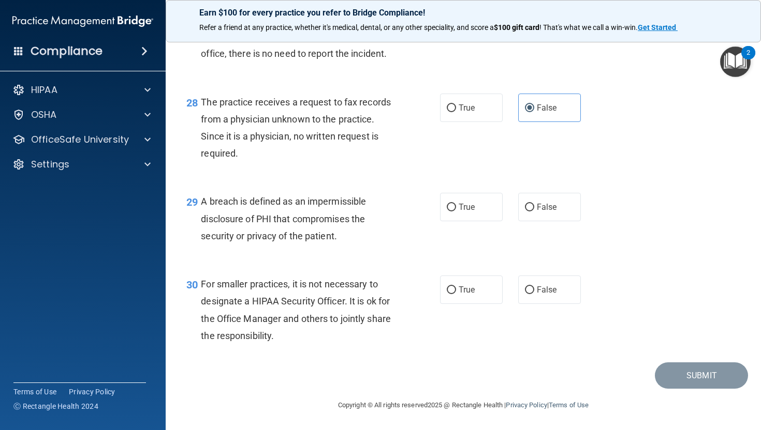
scroll to position [2539, 0]
click at [474, 221] on label "True" at bounding box center [471, 207] width 63 height 28
click at [456, 212] on input "True" at bounding box center [451, 208] width 9 height 8
radio input "true"
click at [541, 295] on span "False" at bounding box center [547, 290] width 20 height 10
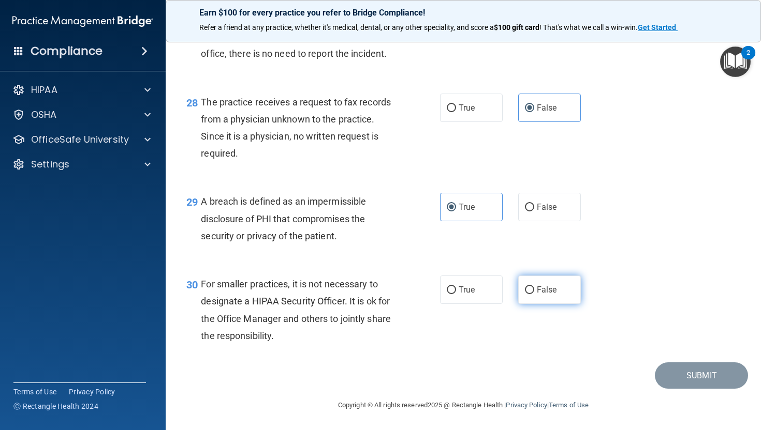
click at [534, 294] on input "False" at bounding box center [529, 291] width 9 height 8
radio input "true"
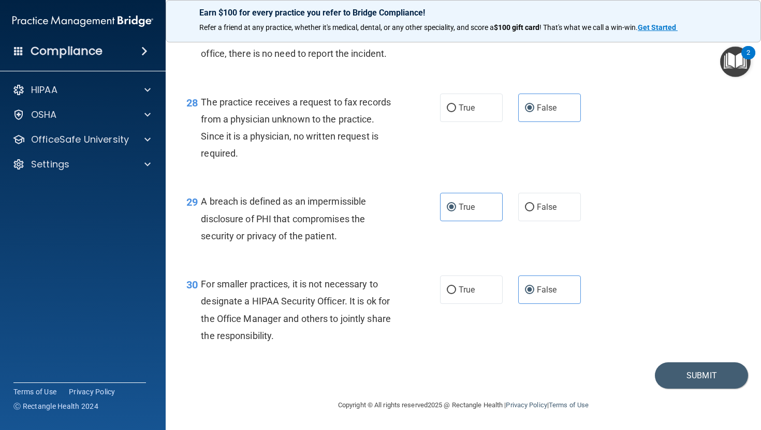
scroll to position [2563, 0]
click at [708, 380] on button "Submit" at bounding box center [701, 376] width 93 height 26
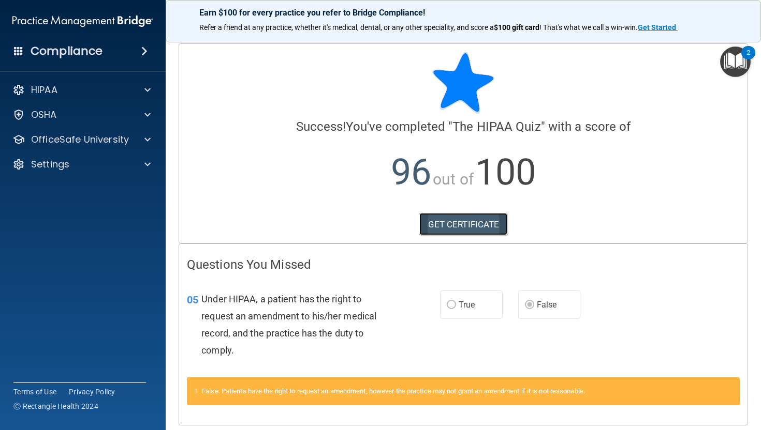
click at [442, 226] on link "GET CERTIFICATE" at bounding box center [463, 224] width 88 height 23
click at [111, 141] on p "OfficeSafe University" at bounding box center [80, 139] width 98 height 12
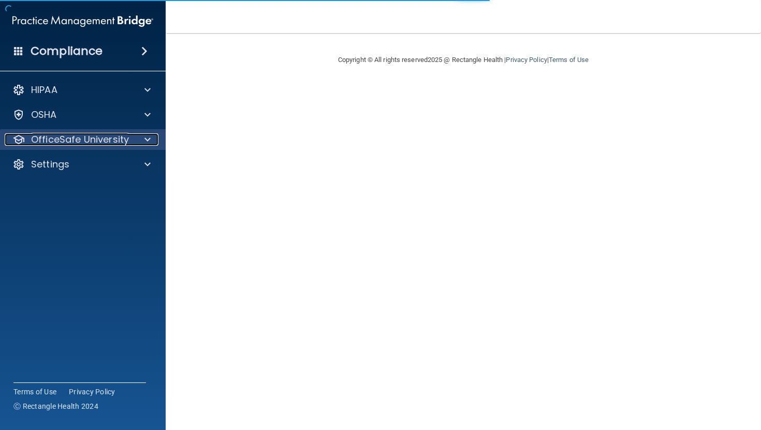
click at [119, 133] on p "OfficeSafe University" at bounding box center [80, 139] width 98 height 12
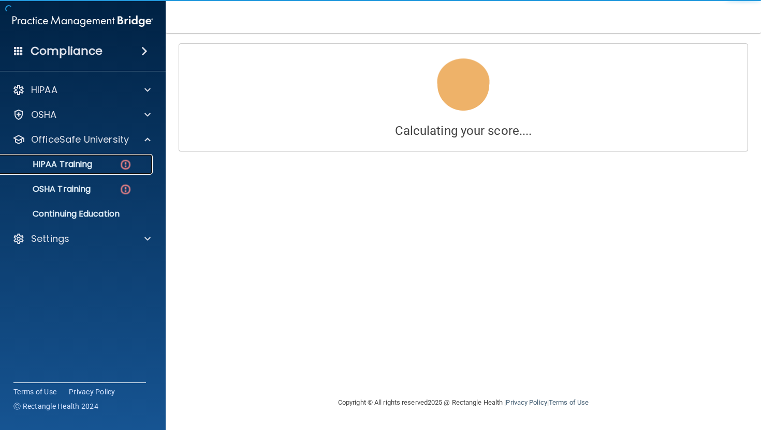
click at [111, 169] on div "HIPAA Training" at bounding box center [77, 164] width 141 height 10
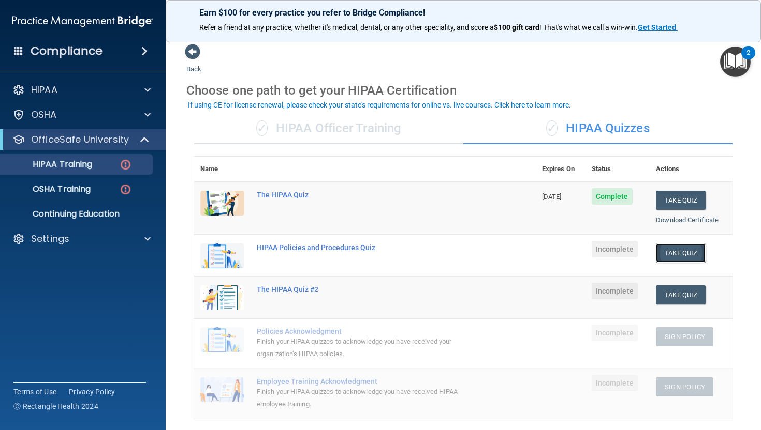
click at [668, 252] on button "Take Quiz" at bounding box center [681, 253] width 50 height 19
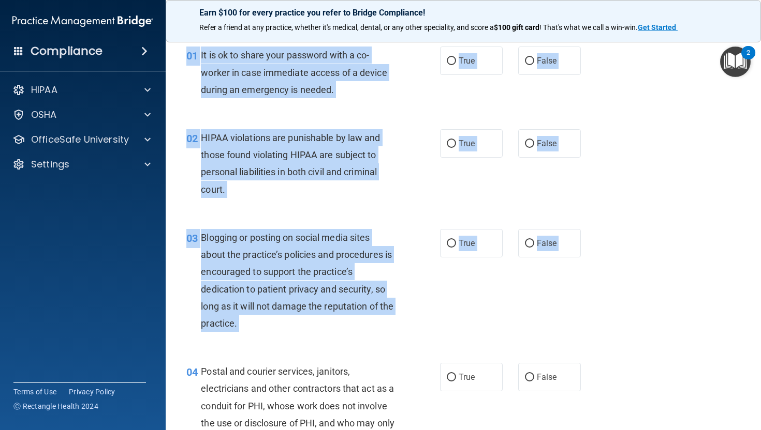
scroll to position [52, 0]
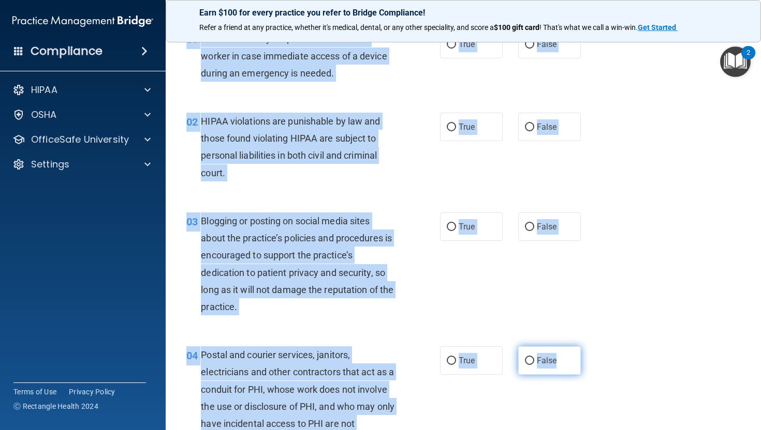
drag, startPoint x: 183, startPoint y: 78, endPoint x: 568, endPoint y: 374, distance: 486.0
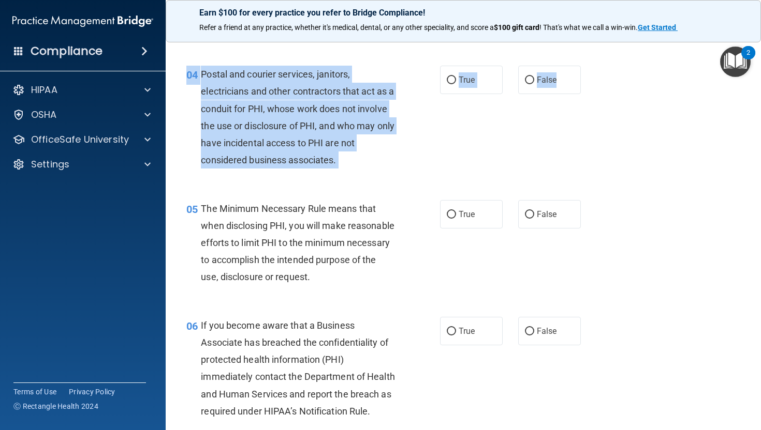
scroll to position [322, 0]
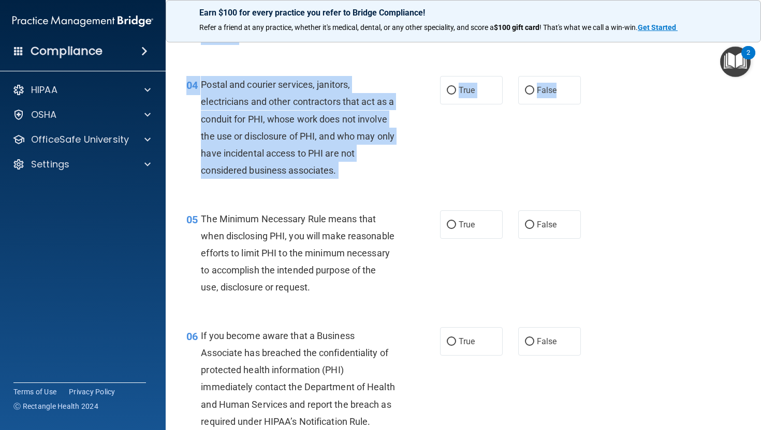
copy div "01 It is ok to share your password with a co-worker in case immediate access of…"
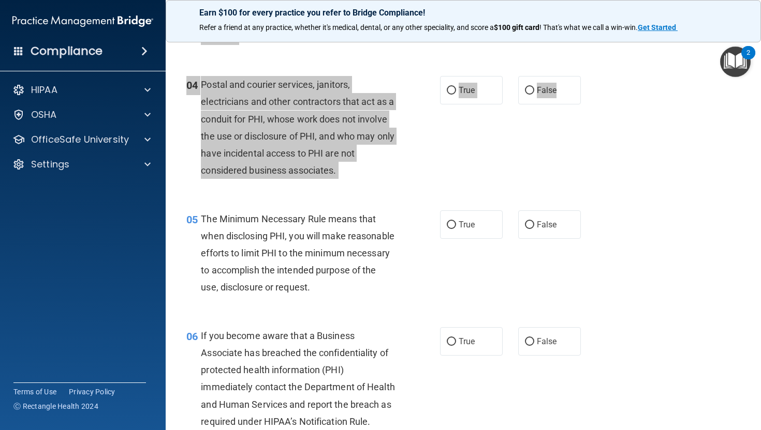
drag, startPoint x: 355, startPoint y: 174, endPoint x: 345, endPoint y: 26, distance: 148.3
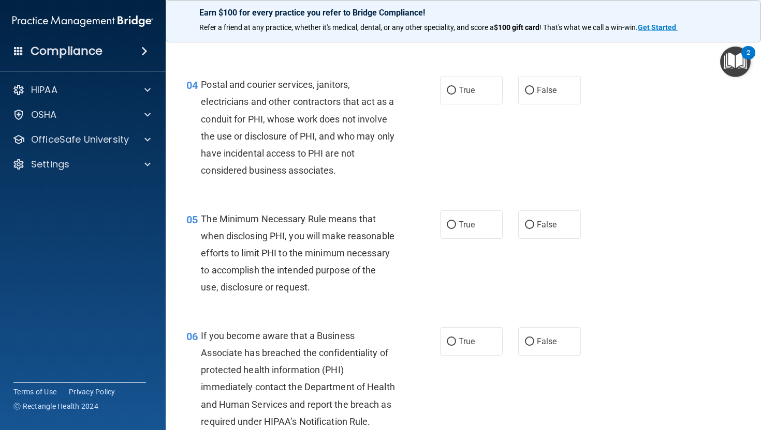
click at [186, 212] on div "05" at bounding box center [190, 220] width 22 height 19
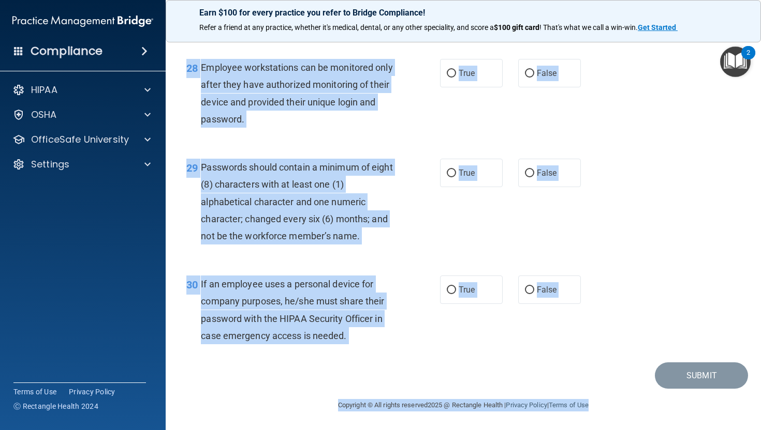
scroll to position [2769, 0]
drag, startPoint x: 187, startPoint y: 219, endPoint x: 601, endPoint y: 428, distance: 464.2
click at [601, 429] on main "- HIPAA Policies and Procedures Quiz This quiz doesn’t expire until . Are you s…" at bounding box center [463, 231] width 595 height 397
copy main "05 The Minimum Necessary Rule means that when disclosing PHI, you will make rea…"
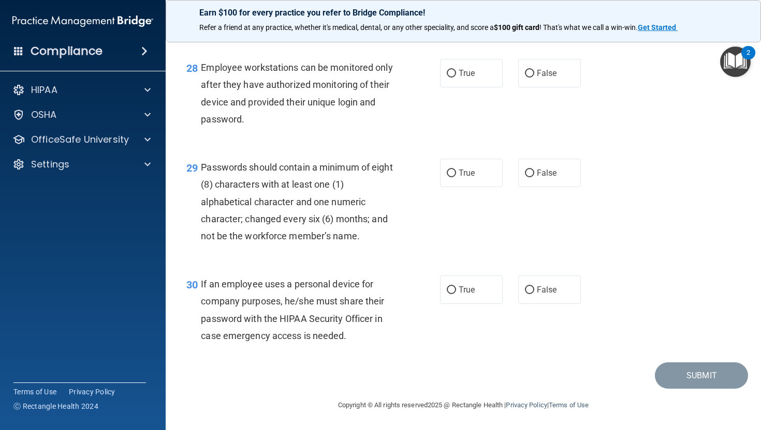
click at [391, 122] on div "Employee workstations can be monitored only after they have authorized monitori…" at bounding box center [302, 93] width 202 height 69
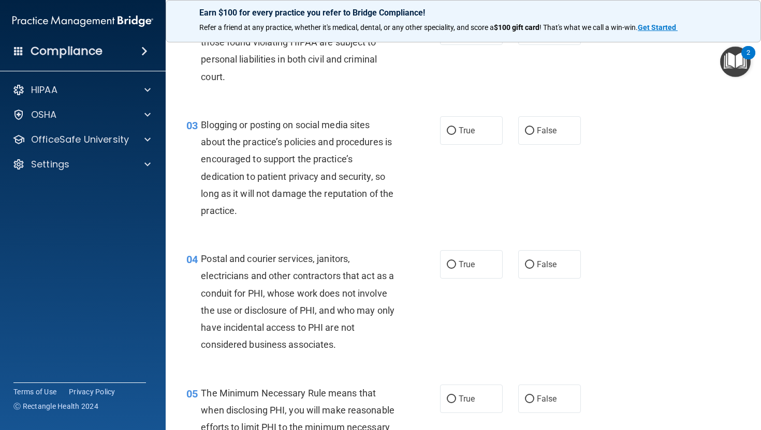
scroll to position [0, 0]
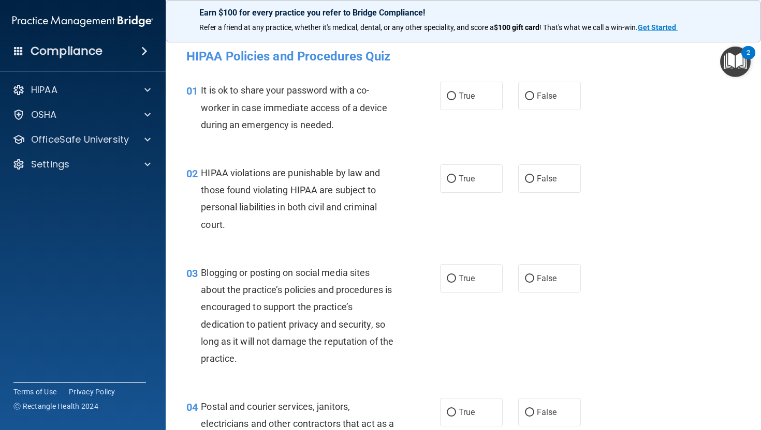
drag, startPoint x: 755, startPoint y: 60, endPoint x: 760, endPoint y: 117, distance: 57.6
click at [760, 118] on body "Compliance HIPAA Documents and Policies Report an Incident Business Associates …" at bounding box center [380, 215] width 761 height 430
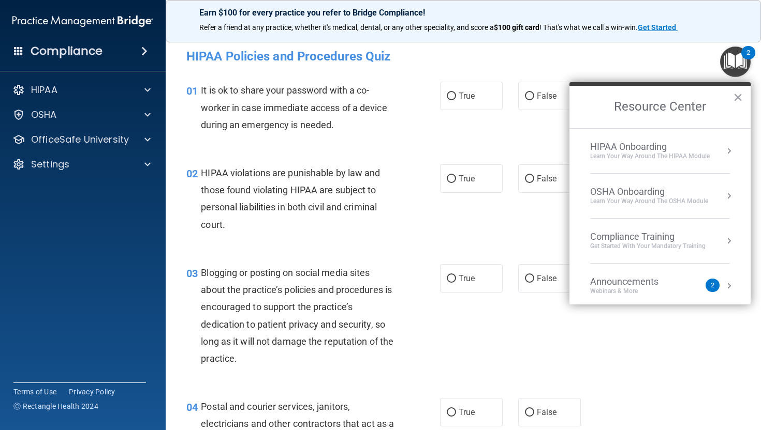
click at [666, 55] on h4 "HIPAA Policies and Procedures Quiz" at bounding box center [463, 56] width 554 height 13
click at [737, 95] on button "×" at bounding box center [738, 97] width 10 height 17
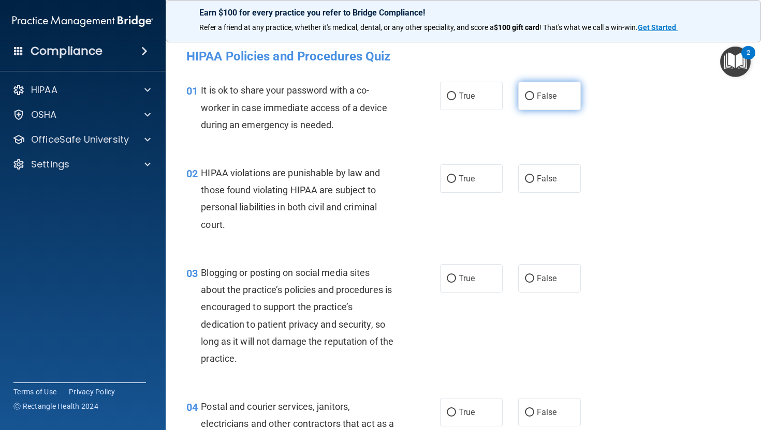
click at [537, 98] on span "False" at bounding box center [547, 96] width 20 height 10
click at [534, 98] on input "False" at bounding box center [529, 97] width 9 height 8
radio input "true"
click at [464, 185] on label "True" at bounding box center [471, 179] width 63 height 28
click at [456, 183] on input "True" at bounding box center [451, 179] width 9 height 8
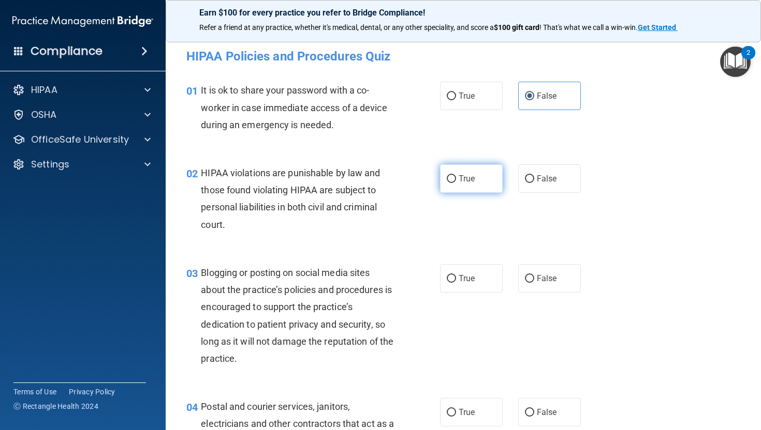
radio input "true"
click at [469, 246] on div "02 HIPAA violations are punishable by law and those found violating HIPAA are s…" at bounding box center [463, 202] width 569 height 100
click at [467, 270] on label "True" at bounding box center [471, 278] width 63 height 28
click at [456, 275] on input "True" at bounding box center [451, 279] width 9 height 8
radio input "true"
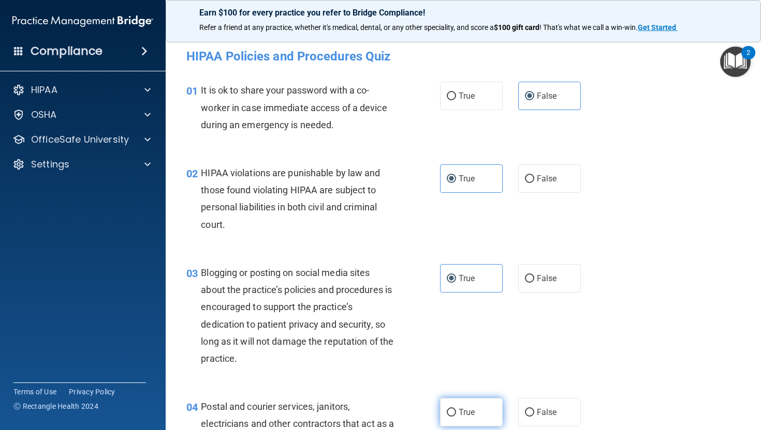
click at [470, 414] on span "True" at bounding box center [466, 413] width 16 height 10
click at [456, 414] on input "True" at bounding box center [451, 413] width 9 height 8
radio input "true"
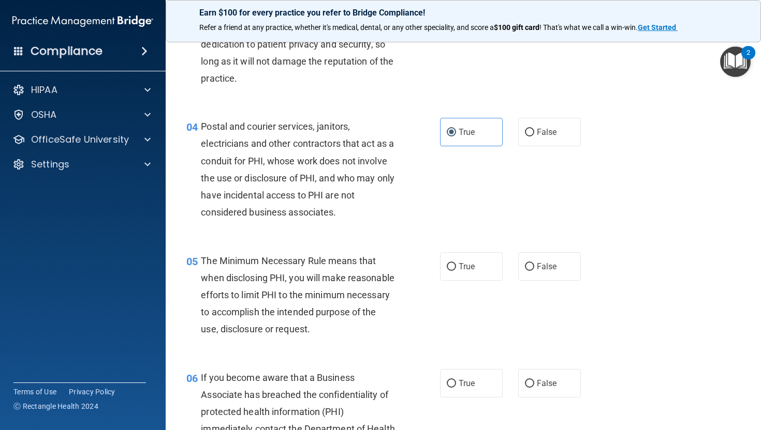
scroll to position [278, 0]
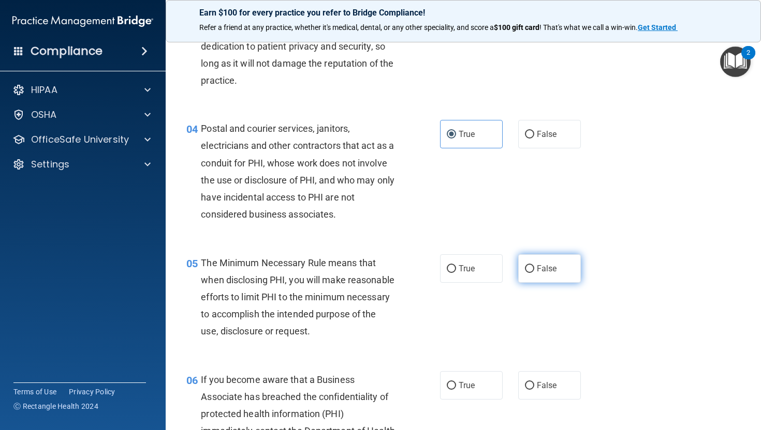
click at [539, 273] on label "False" at bounding box center [549, 269] width 63 height 28
click at [534, 273] on input "False" at bounding box center [529, 269] width 9 height 8
radio input "true"
click at [477, 400] on label "True" at bounding box center [471, 386] width 63 height 28
click at [456, 390] on input "True" at bounding box center [451, 386] width 9 height 8
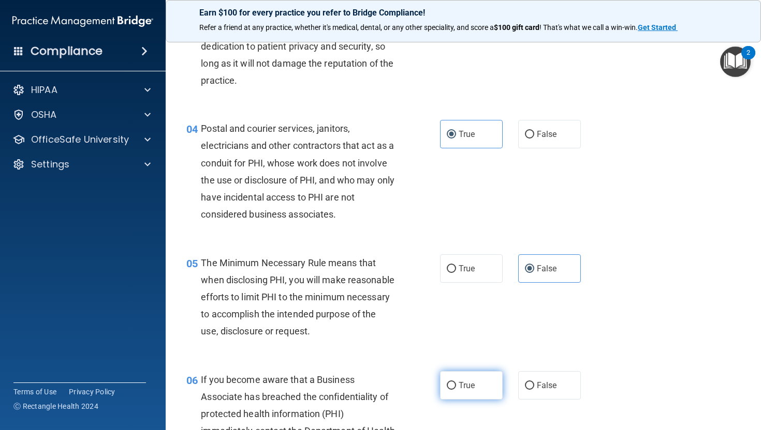
radio input "true"
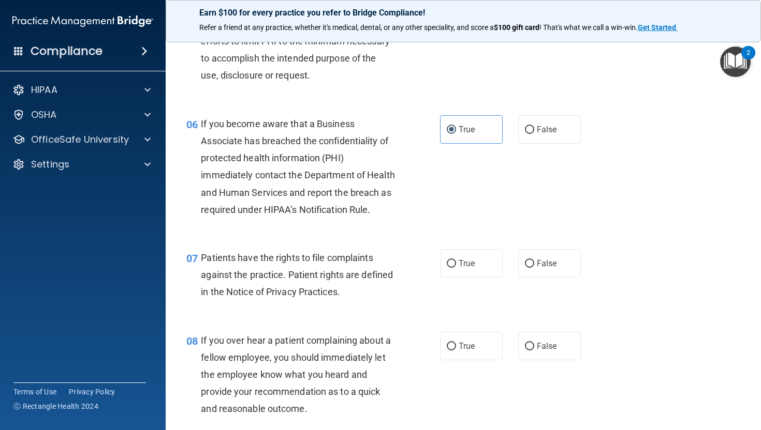
scroll to position [566, 0]
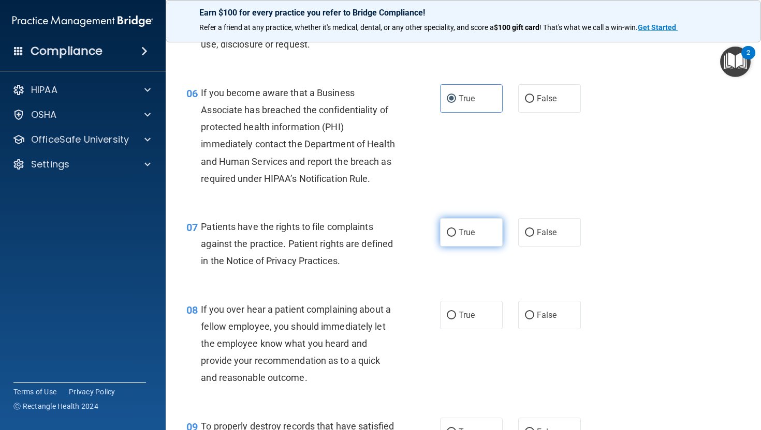
click at [458, 237] on span "True" at bounding box center [466, 233] width 16 height 10
click at [455, 237] on input "True" at bounding box center [451, 233] width 9 height 8
radio input "true"
click at [452, 325] on div "08 If you over hear a patient complaining about a fellow employee, you should i…" at bounding box center [463, 346] width 569 height 117
click at [452, 330] on label "True" at bounding box center [471, 315] width 63 height 28
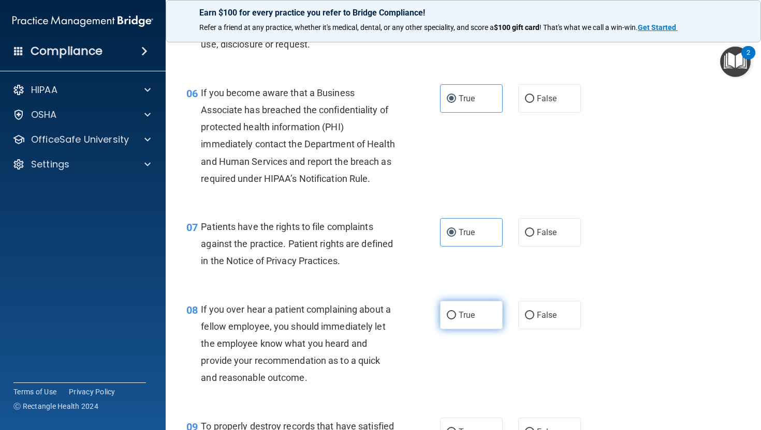
click at [452, 320] on input "True" at bounding box center [451, 316] width 9 height 8
radio input "true"
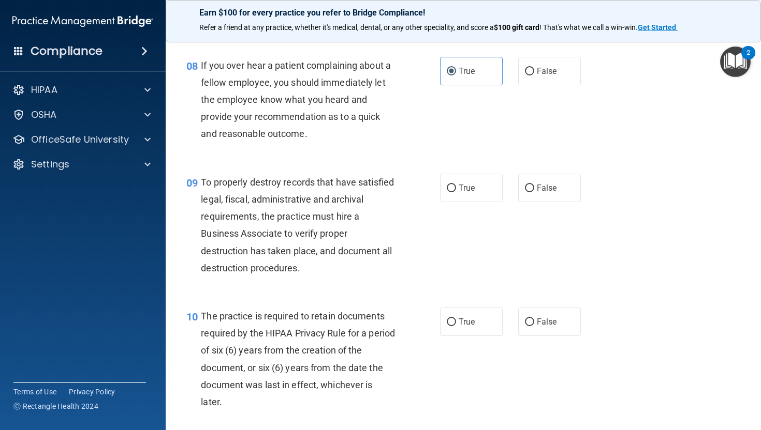
scroll to position [812, 0]
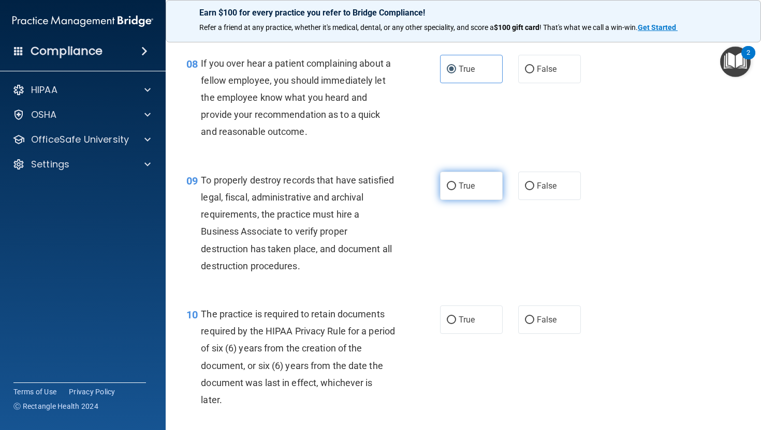
click at [486, 200] on label "True" at bounding box center [471, 186] width 63 height 28
click at [456, 190] on input "True" at bounding box center [451, 187] width 9 height 8
radio input "true"
click at [450, 334] on label "True" at bounding box center [471, 320] width 63 height 28
click at [450, 324] on input "True" at bounding box center [451, 321] width 9 height 8
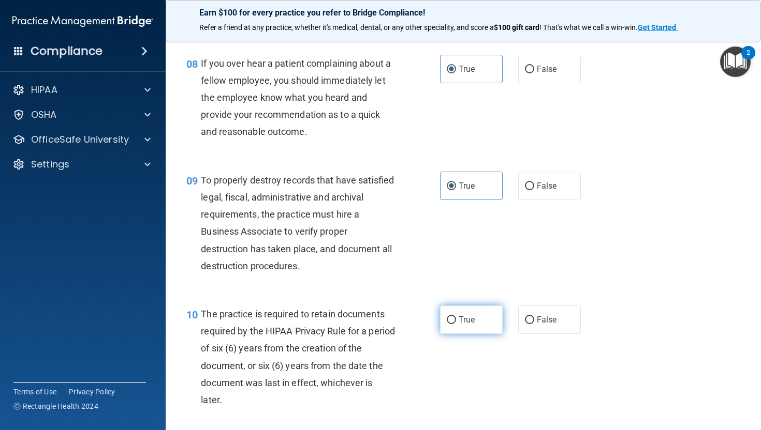
radio input "true"
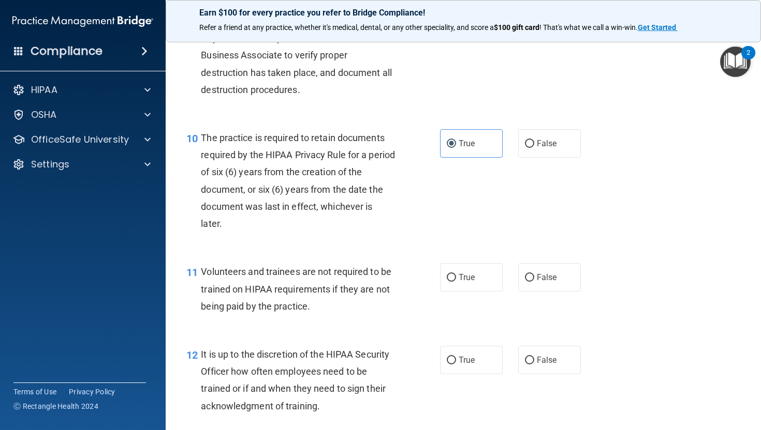
scroll to position [1050, 0]
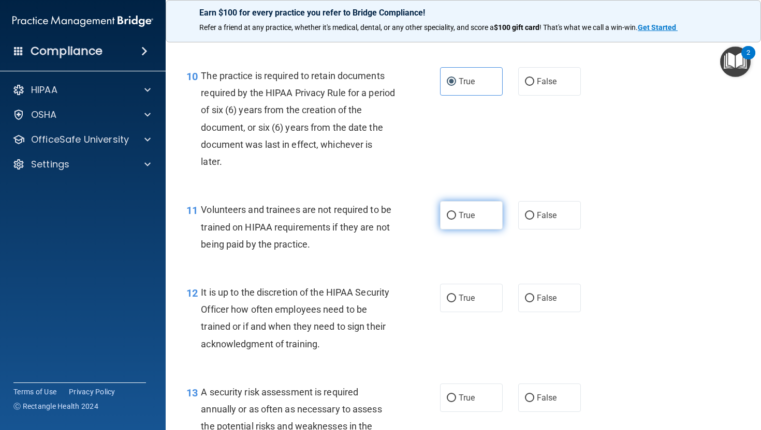
click at [452, 230] on label "True" at bounding box center [471, 215] width 63 height 28
click at [452, 220] on input "True" at bounding box center [451, 216] width 9 height 8
radio input "true"
click at [545, 303] on span "False" at bounding box center [547, 298] width 20 height 10
click at [534, 303] on input "False" at bounding box center [529, 299] width 9 height 8
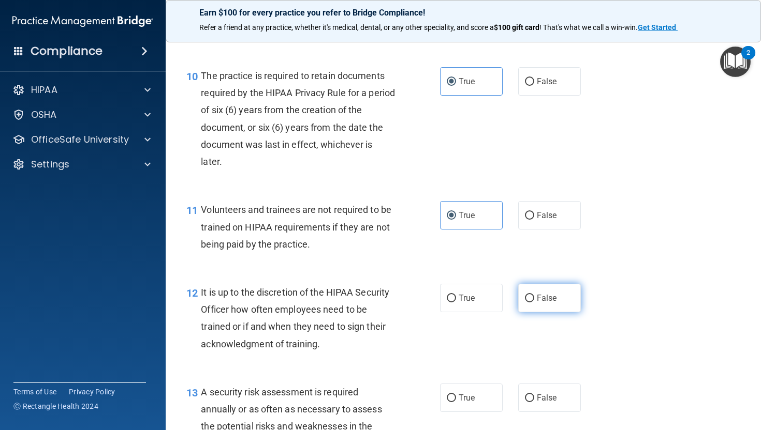
radio input "true"
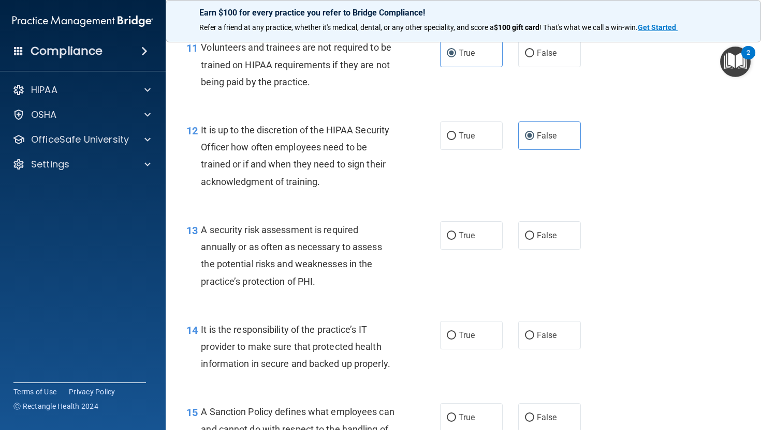
scroll to position [1238, 0]
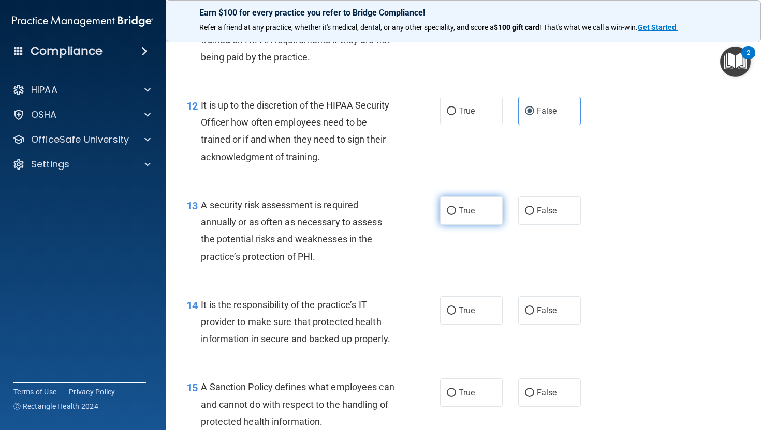
click at [453, 225] on label "True" at bounding box center [471, 211] width 63 height 28
click at [453, 215] on input "True" at bounding box center [451, 211] width 9 height 8
radio input "true"
click at [540, 316] on span "False" at bounding box center [547, 311] width 20 height 10
click at [534, 315] on input "False" at bounding box center [529, 311] width 9 height 8
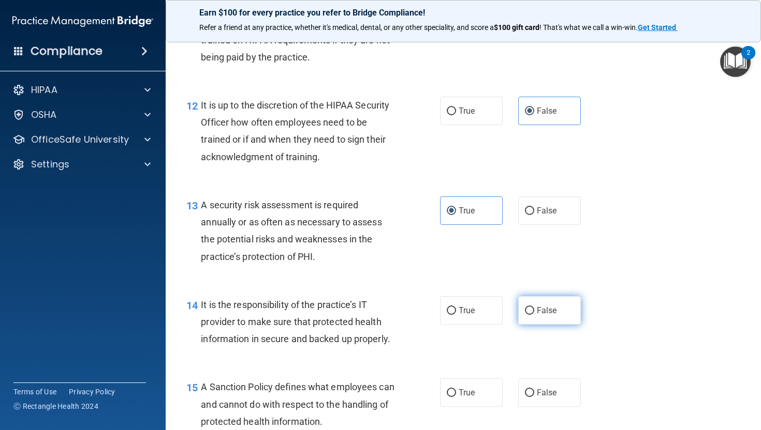
radio input "true"
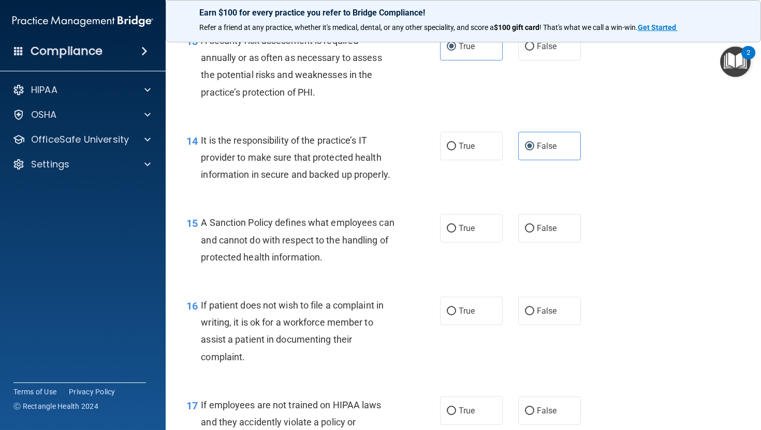
scroll to position [1413, 0]
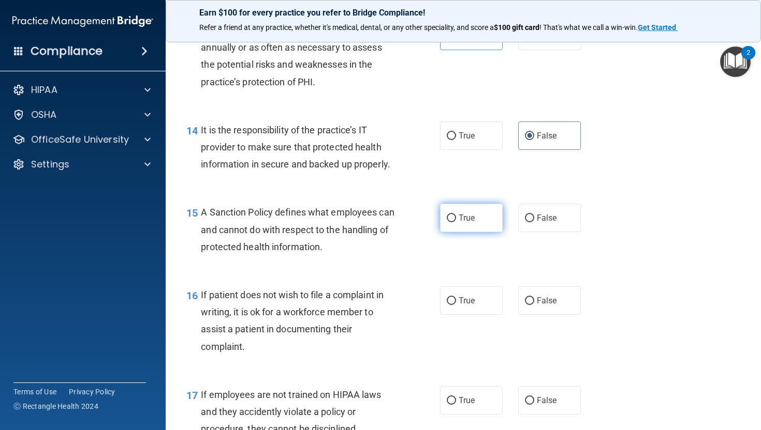
click at [462, 223] on span "True" at bounding box center [466, 218] width 16 height 10
click at [456, 222] on input "True" at bounding box center [451, 219] width 9 height 8
radio input "true"
click at [536, 315] on label "False" at bounding box center [549, 301] width 63 height 28
click at [534, 305] on input "False" at bounding box center [529, 302] width 9 height 8
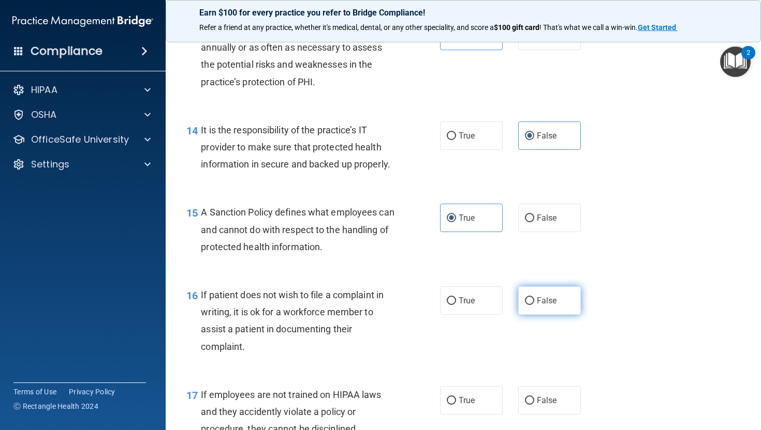
radio input "true"
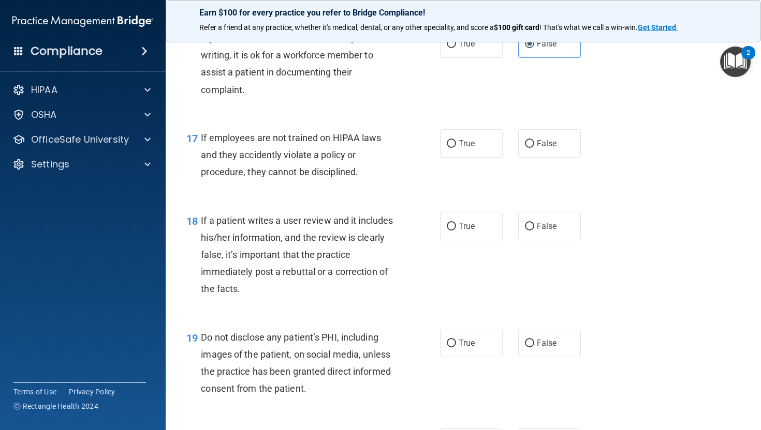
scroll to position [1674, 0]
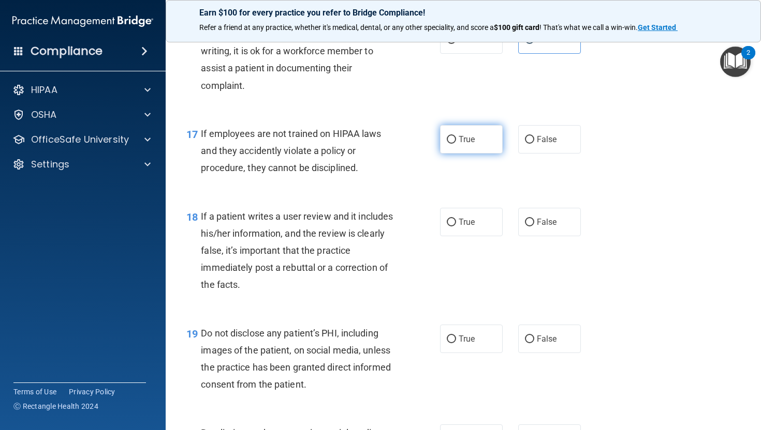
click at [471, 154] on label "True" at bounding box center [471, 139] width 63 height 28
click at [456, 144] on input "True" at bounding box center [451, 140] width 9 height 8
radio input "true"
click at [562, 236] on label "False" at bounding box center [549, 222] width 63 height 28
click at [534, 227] on input "False" at bounding box center [529, 223] width 9 height 8
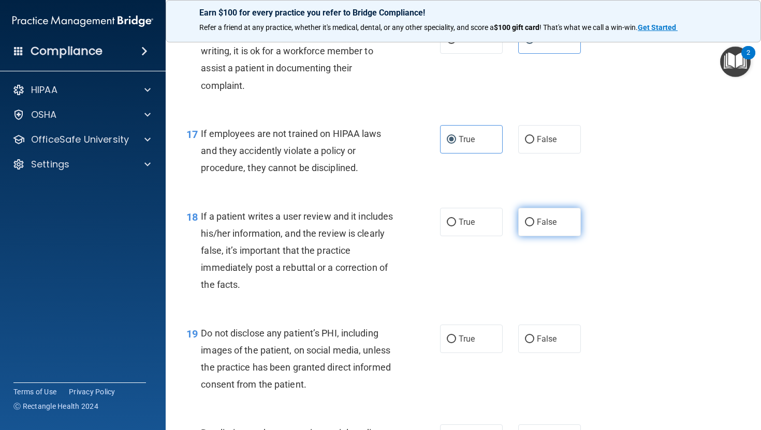
radio input "true"
click at [540, 344] on span "False" at bounding box center [547, 339] width 20 height 10
click at [534, 344] on input "False" at bounding box center [529, 340] width 9 height 8
radio input "true"
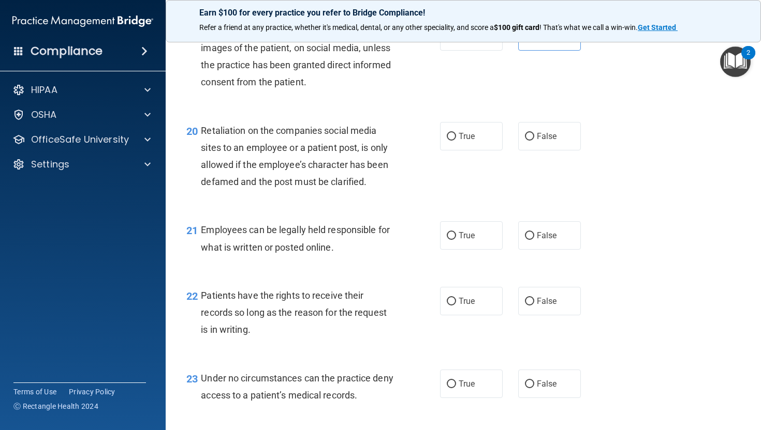
scroll to position [1968, 0]
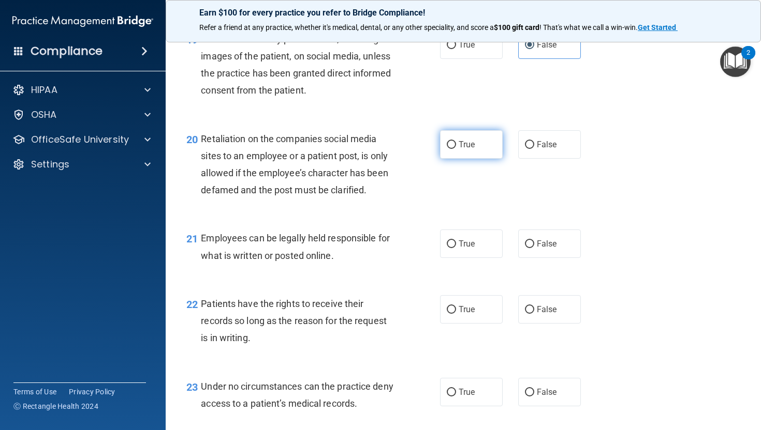
click at [477, 159] on label "True" at bounding box center [471, 144] width 63 height 28
click at [456, 149] on input "True" at bounding box center [451, 145] width 9 height 8
radio input "true"
click at [533, 258] on label "False" at bounding box center [549, 244] width 63 height 28
click at [533, 248] on input "False" at bounding box center [529, 245] width 9 height 8
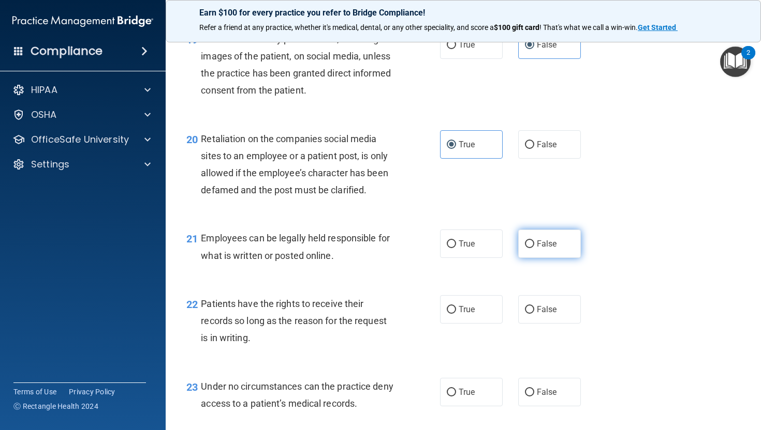
radio input "true"
click at [538, 324] on label "False" at bounding box center [549, 309] width 63 height 28
click at [534, 314] on input "False" at bounding box center [529, 310] width 9 height 8
radio input "true"
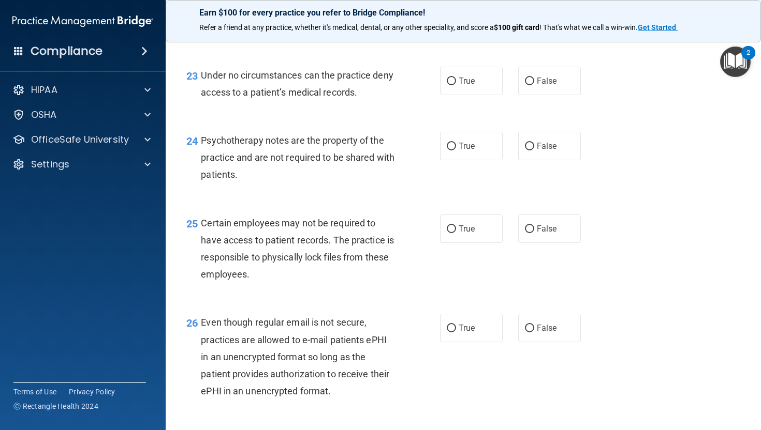
scroll to position [2300, 0]
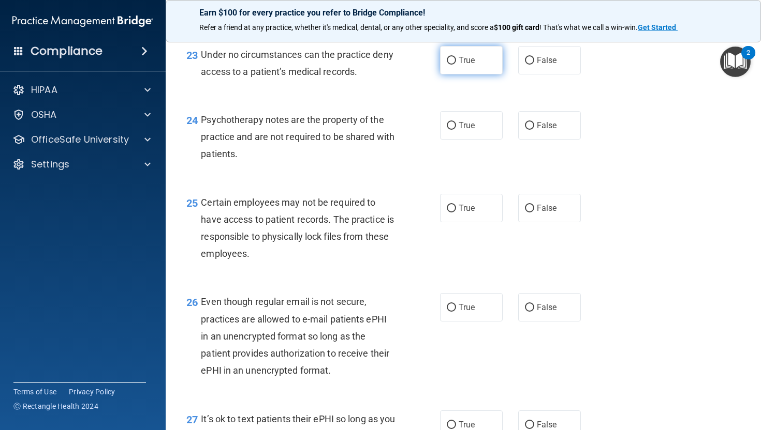
click at [473, 75] on label "True" at bounding box center [471, 60] width 63 height 28
click at [456, 65] on input "True" at bounding box center [451, 61] width 9 height 8
radio input "true"
click at [538, 130] on span "False" at bounding box center [547, 126] width 20 height 10
click at [534, 130] on input "False" at bounding box center [529, 126] width 9 height 8
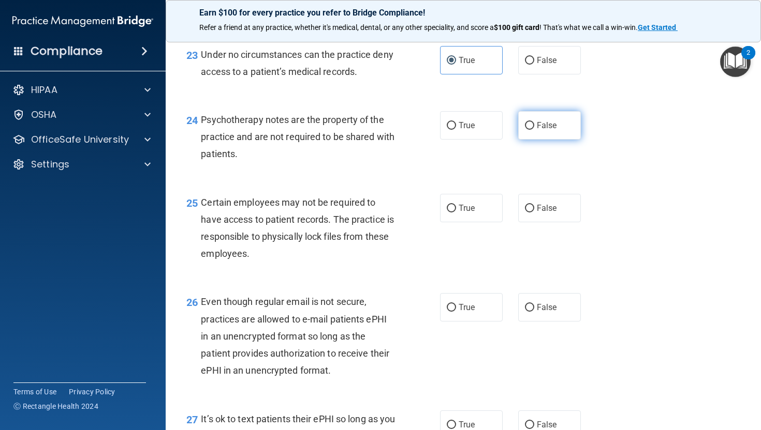
radio input "true"
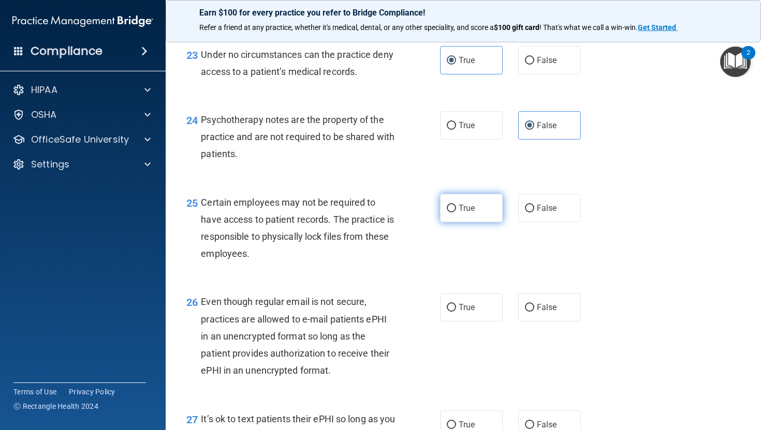
click at [476, 222] on label "True" at bounding box center [471, 208] width 63 height 28
click at [456, 213] on input "True" at bounding box center [451, 209] width 9 height 8
radio input "true"
click at [458, 322] on label "True" at bounding box center [471, 307] width 63 height 28
click at [456, 312] on input "True" at bounding box center [451, 308] width 9 height 8
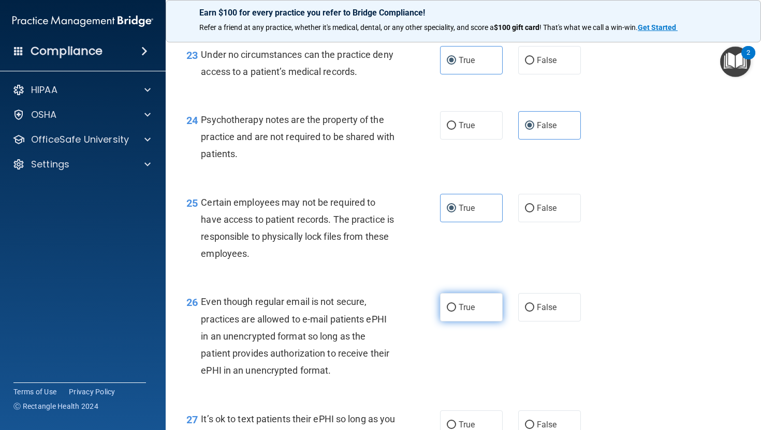
radio input "true"
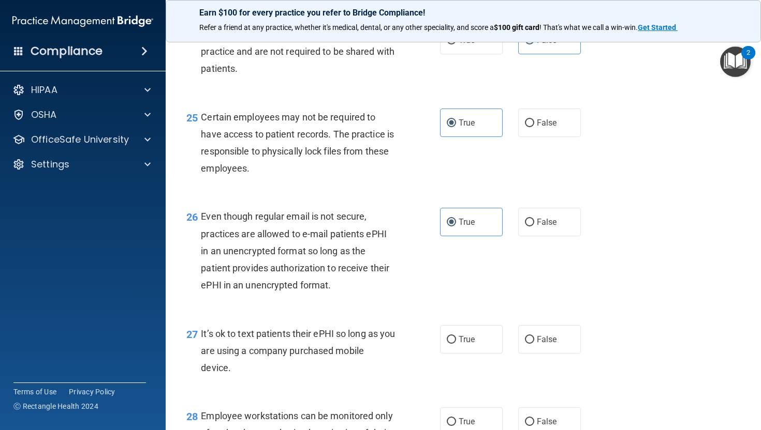
scroll to position [2473, 0]
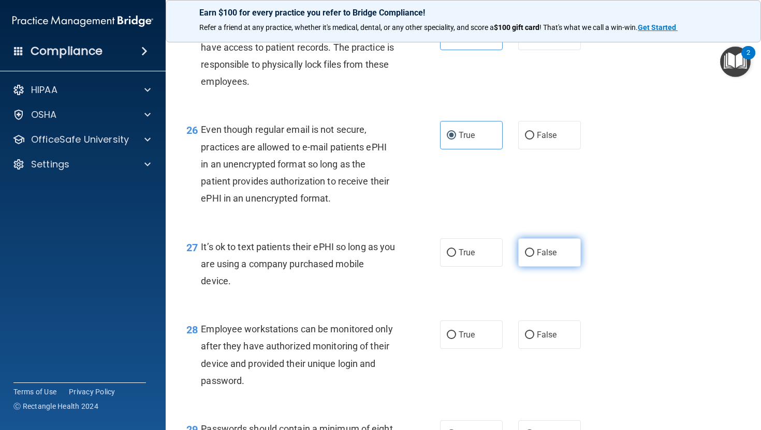
click at [537, 258] on span "False" at bounding box center [547, 253] width 20 height 10
click at [534, 257] on input "False" at bounding box center [529, 253] width 9 height 8
radio input "true"
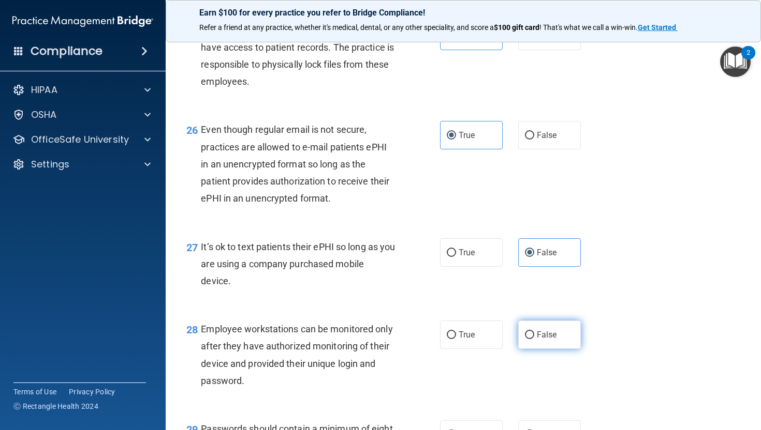
click at [525, 339] on input "False" at bounding box center [529, 336] width 9 height 8
radio input "true"
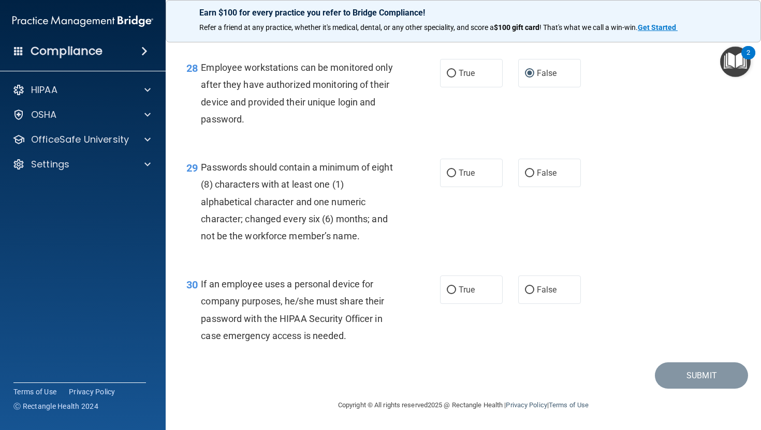
scroll to position [2769, 0]
click at [459, 172] on span "True" at bounding box center [466, 173] width 16 height 10
click at [456, 172] on input "True" at bounding box center [451, 174] width 9 height 8
radio input "true"
click at [559, 291] on label "False" at bounding box center [549, 290] width 63 height 28
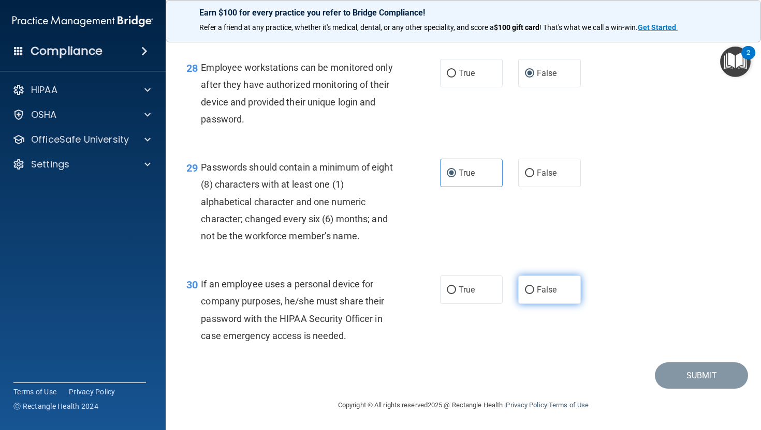
click at [534, 291] on input "False" at bounding box center [529, 291] width 9 height 8
radio input "true"
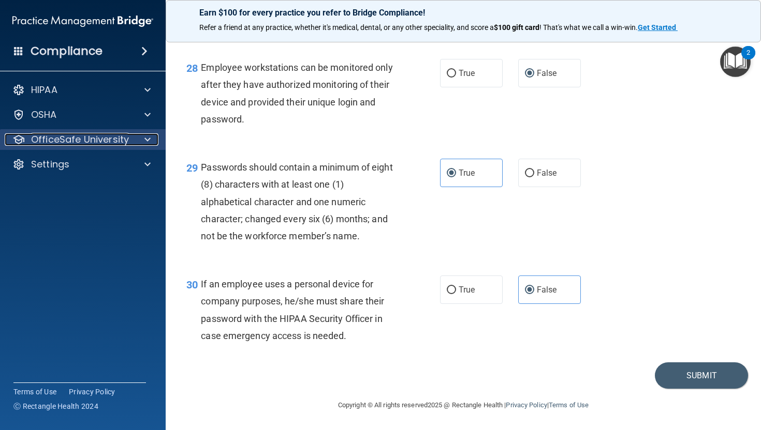
click at [148, 141] on span at bounding box center [147, 139] width 6 height 12
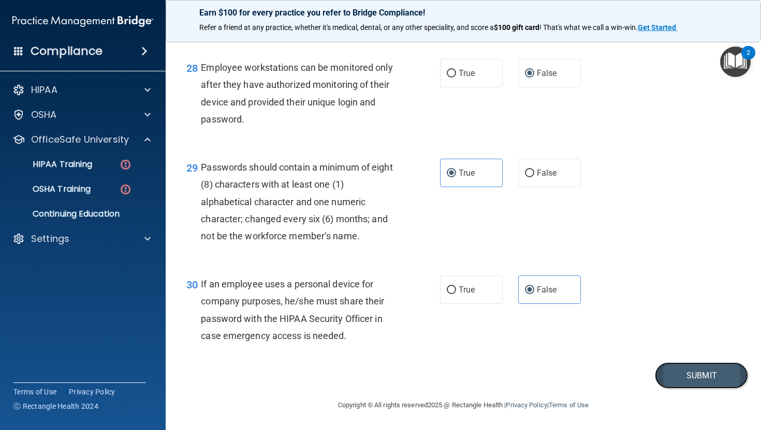
click at [690, 368] on button "Submit" at bounding box center [701, 376] width 93 height 26
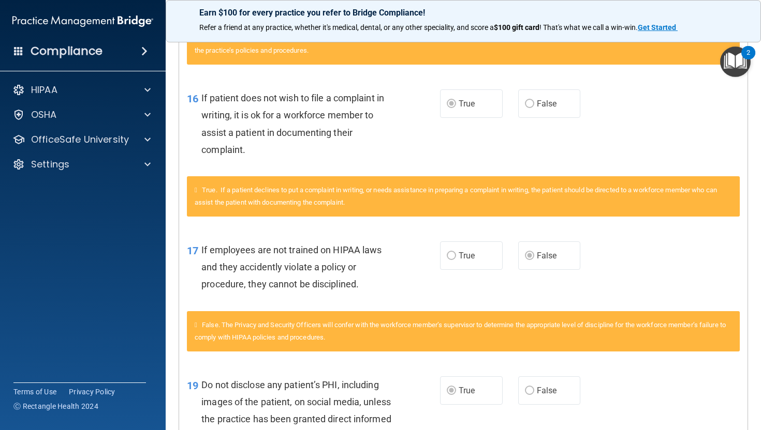
scroll to position [1335, 0]
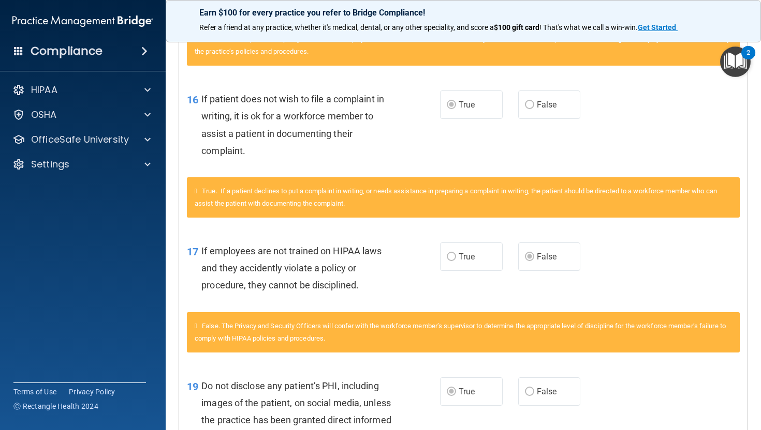
click at [760, 272] on main "Calculating your score.... You did not pass the " HIPAA Policies and Procedures…" at bounding box center [463, 231] width 595 height 397
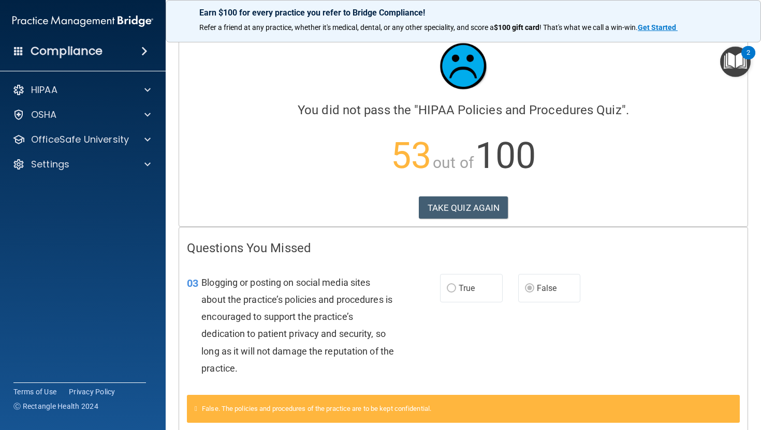
scroll to position [0, 0]
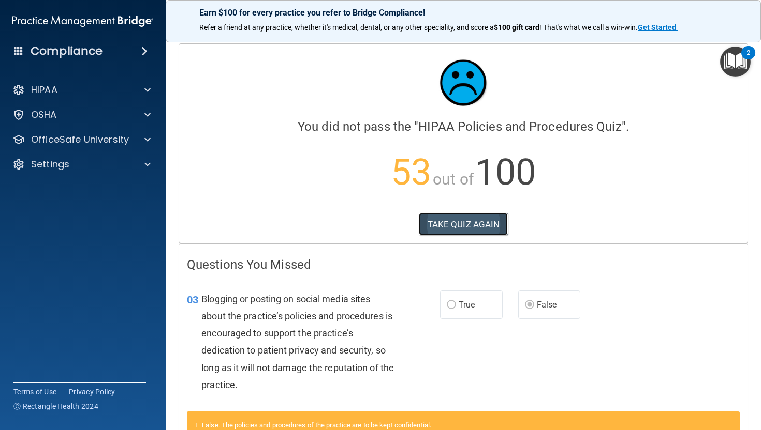
click at [463, 220] on button "TAKE QUIZ AGAIN" at bounding box center [464, 224] width 90 height 23
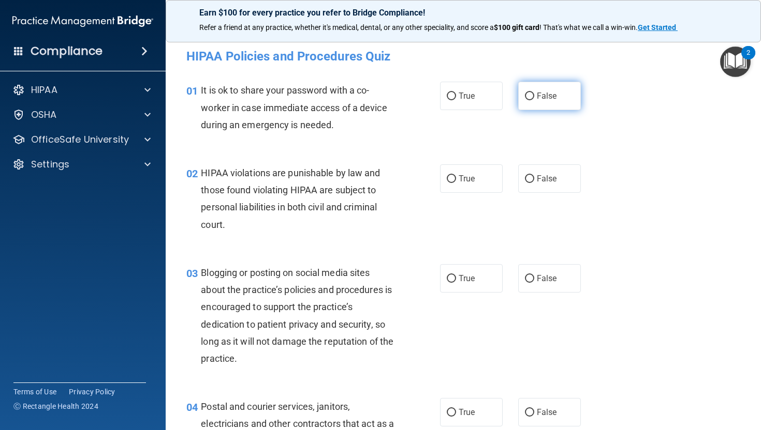
click at [538, 102] on label "False" at bounding box center [549, 96] width 63 height 28
click at [534, 100] on input "False" at bounding box center [529, 97] width 9 height 8
radio input "true"
click at [472, 187] on label "True" at bounding box center [471, 179] width 63 height 28
click at [456, 183] on input "True" at bounding box center [451, 179] width 9 height 8
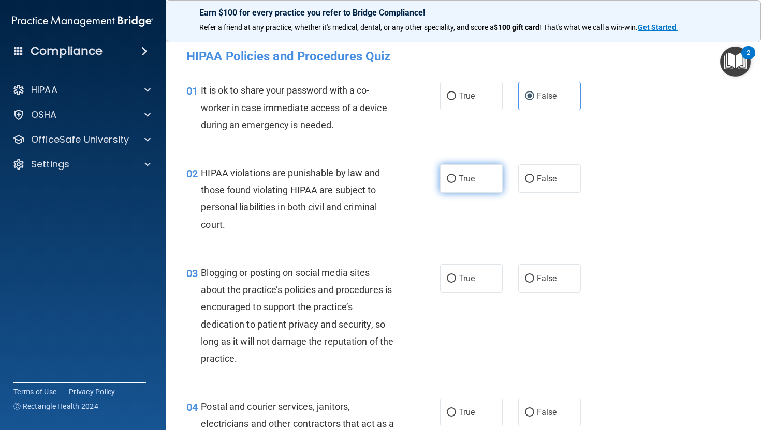
radio input "true"
click at [462, 277] on span "True" at bounding box center [466, 279] width 16 height 10
click at [456, 277] on input "True" at bounding box center [451, 279] width 9 height 8
radio input "true"
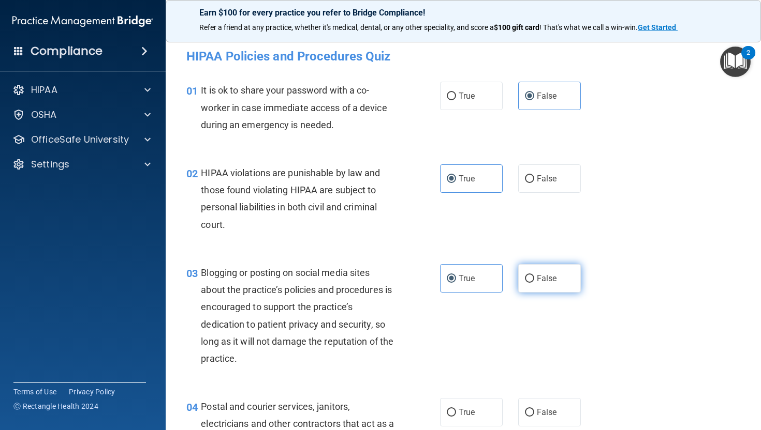
click at [518, 279] on label "False" at bounding box center [549, 278] width 63 height 28
click at [525, 279] on input "False" at bounding box center [529, 279] width 9 height 8
radio input "true"
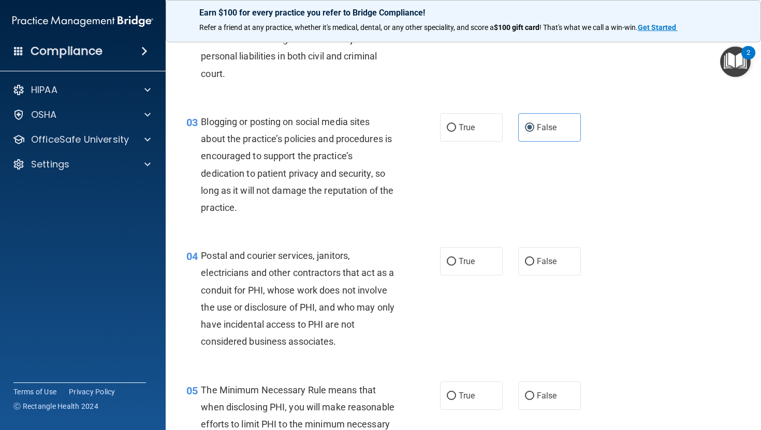
scroll to position [149, 0]
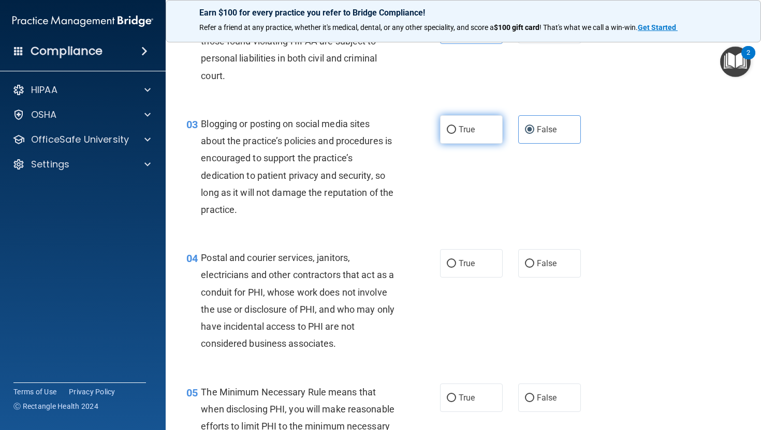
click at [478, 131] on label "True" at bounding box center [471, 129] width 63 height 28
click at [456, 131] on input "True" at bounding box center [451, 130] width 9 height 8
radio input "true"
click at [531, 136] on label "False" at bounding box center [549, 129] width 63 height 28
click at [531, 134] on input "False" at bounding box center [529, 130] width 9 height 8
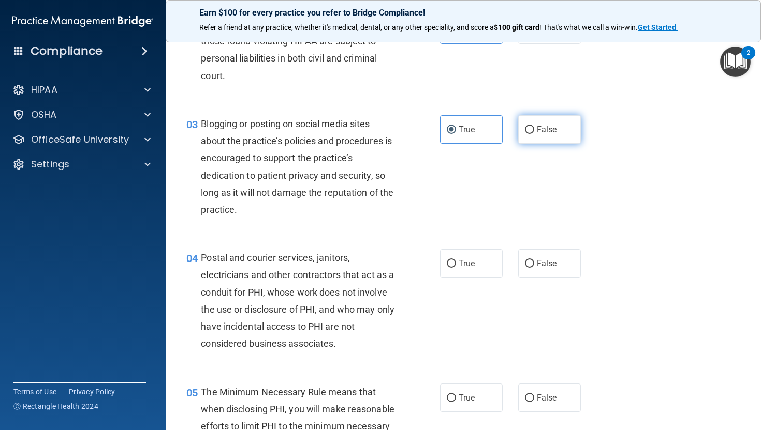
radio input "true"
radio input "false"
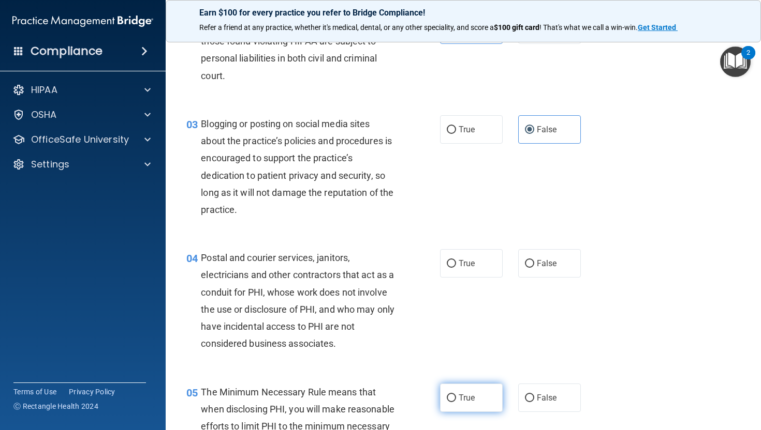
click at [459, 399] on span "True" at bounding box center [466, 398] width 16 height 10
click at [456, 399] on input "True" at bounding box center [451, 399] width 9 height 8
radio input "true"
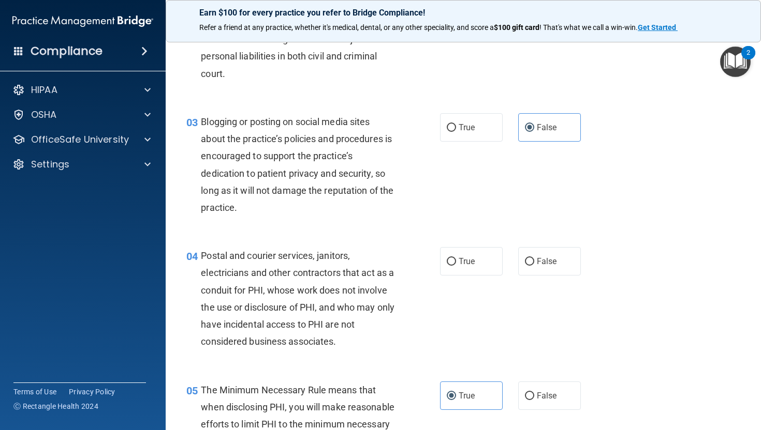
scroll to position [147, 0]
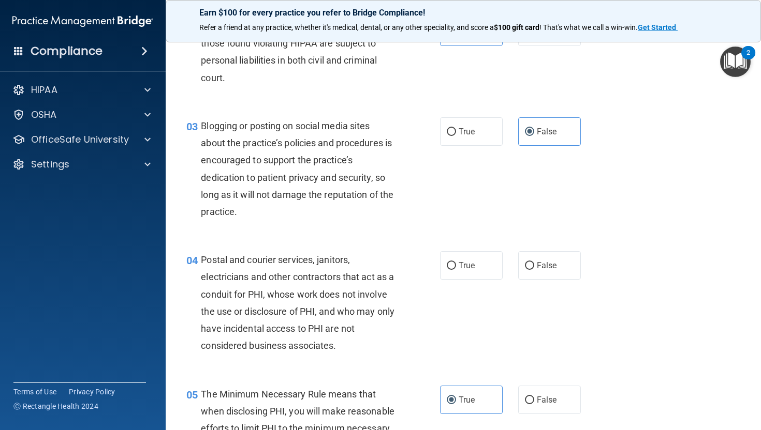
click at [551, 113] on div "03 Blogging or posting on social media sites about the practice’s policies and …" at bounding box center [463, 172] width 569 height 134
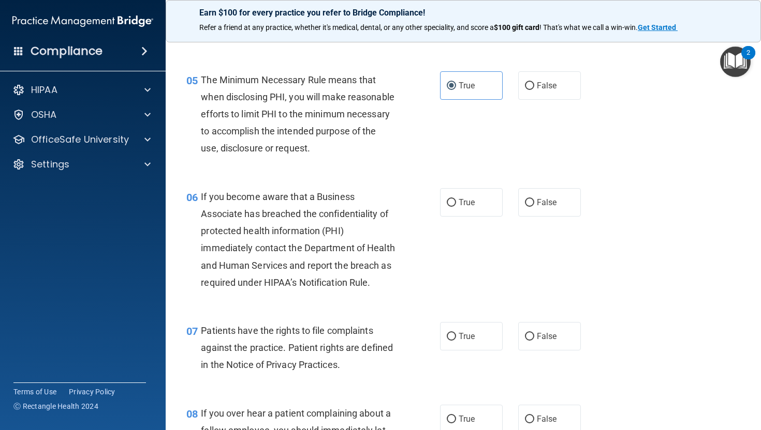
scroll to position [441, 0]
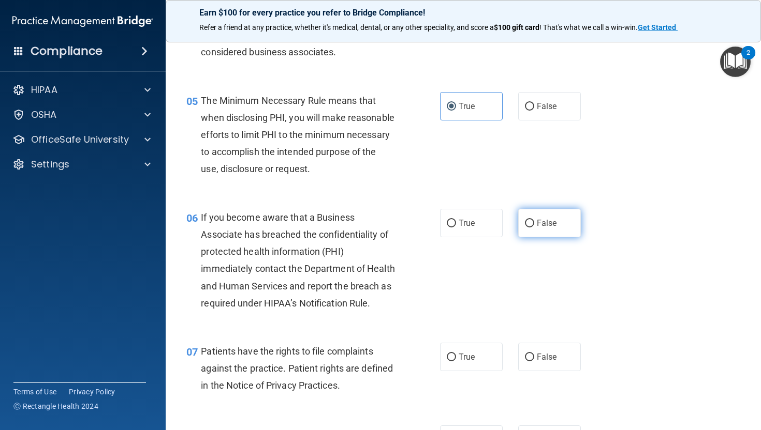
click at [524, 237] on label "False" at bounding box center [549, 223] width 63 height 28
click at [525, 228] on input "False" at bounding box center [529, 224] width 9 height 8
radio input "true"
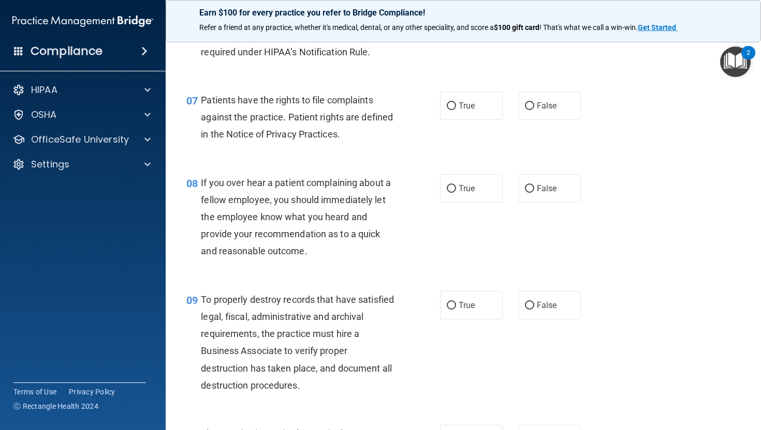
scroll to position [701, 0]
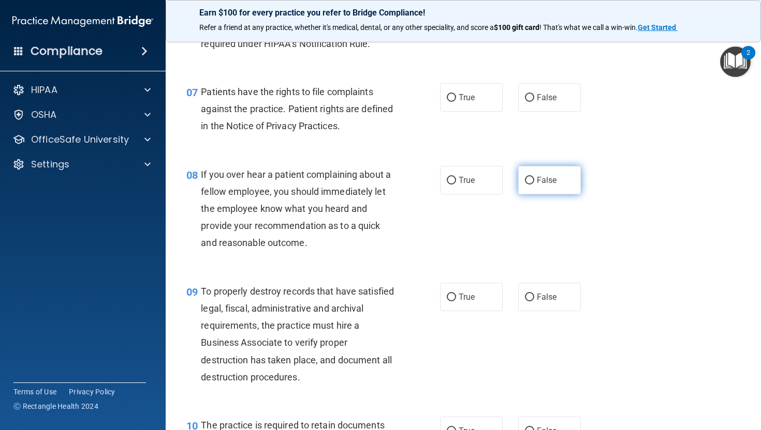
click at [527, 185] on input "False" at bounding box center [529, 181] width 9 height 8
radio input "true"
click at [537, 302] on span "False" at bounding box center [547, 297] width 20 height 10
click at [534, 302] on input "False" at bounding box center [529, 298] width 9 height 8
radio input "true"
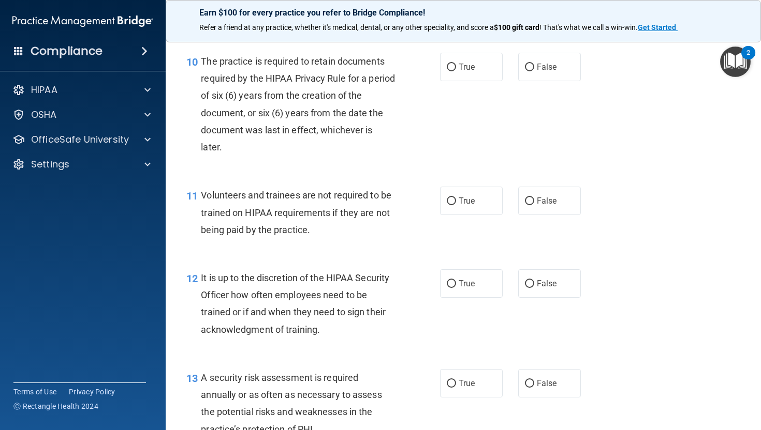
scroll to position [1170, 0]
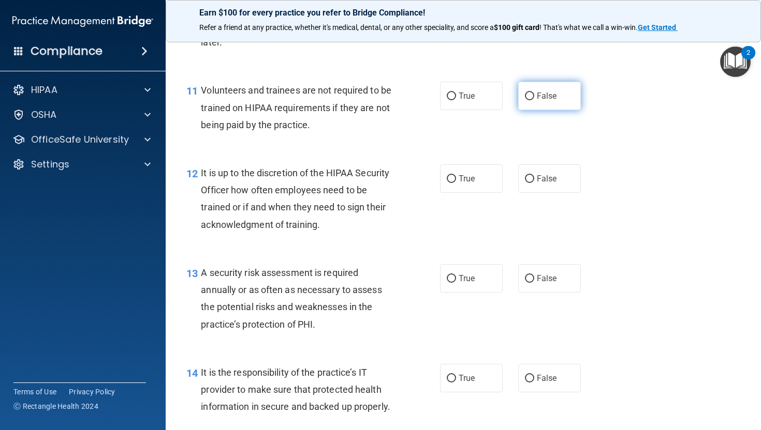
click at [529, 100] on input "False" at bounding box center [529, 97] width 9 height 8
radio input "true"
click at [531, 193] on label "False" at bounding box center [549, 179] width 63 height 28
click at [531, 183] on input "False" at bounding box center [529, 179] width 9 height 8
radio input "true"
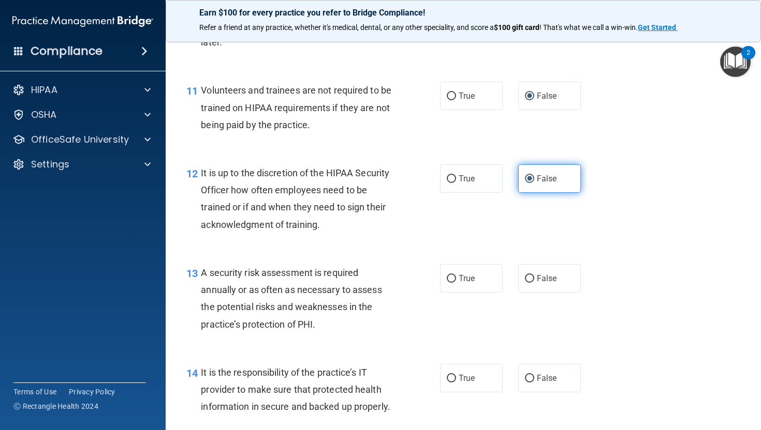
click at [537, 184] on span "False" at bounding box center [547, 179] width 20 height 10
click at [534, 183] on input "False" at bounding box center [529, 179] width 9 height 8
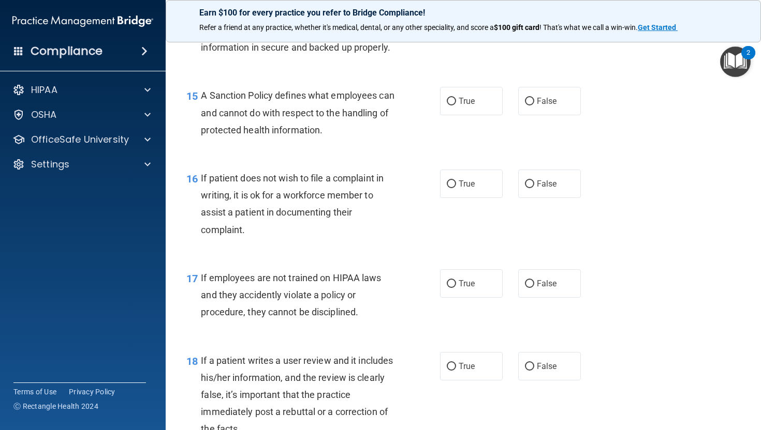
scroll to position [1540, 0]
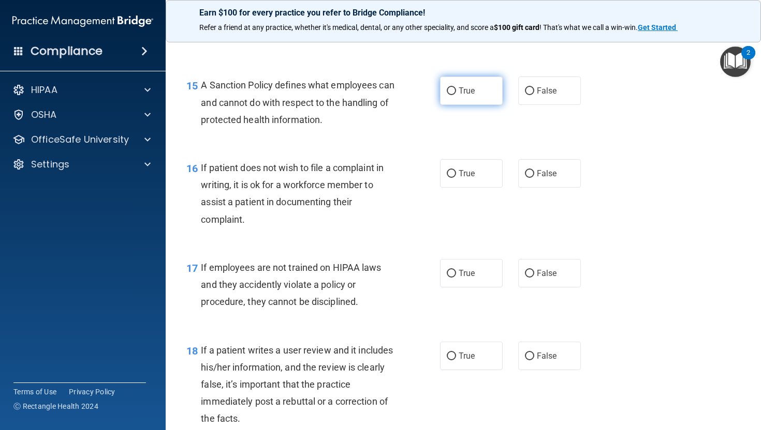
click at [465, 105] on label "True" at bounding box center [471, 91] width 63 height 28
click at [456, 95] on input "True" at bounding box center [451, 91] width 9 height 8
radio input "true"
click at [508, 105] on div "True False" at bounding box center [515, 91] width 150 height 28
click at [537, 96] on span "False" at bounding box center [547, 91] width 20 height 10
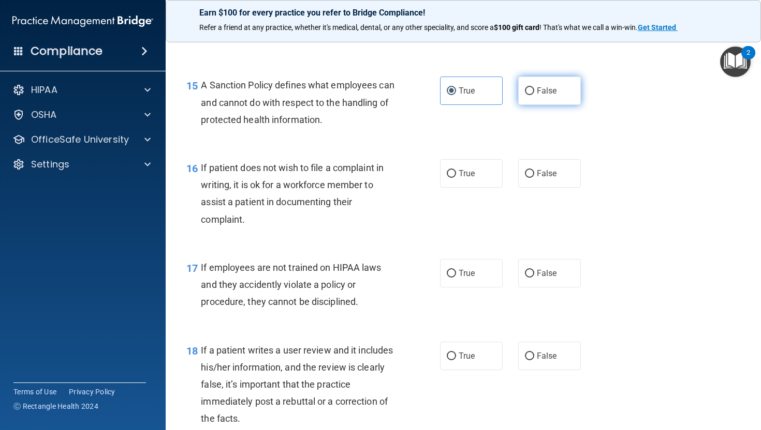
click at [534, 95] on input "False" at bounding box center [529, 91] width 9 height 8
radio input "true"
radio input "false"
click at [466, 179] on span "True" at bounding box center [466, 174] width 16 height 10
click at [456, 178] on input "True" at bounding box center [451, 174] width 9 height 8
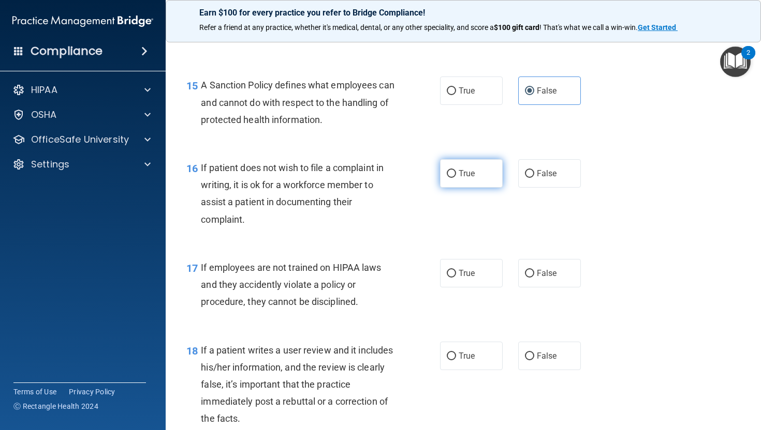
radio input "true"
click at [546, 278] on span "False" at bounding box center [547, 274] width 20 height 10
click at [534, 278] on input "False" at bounding box center [529, 274] width 9 height 8
radio input "true"
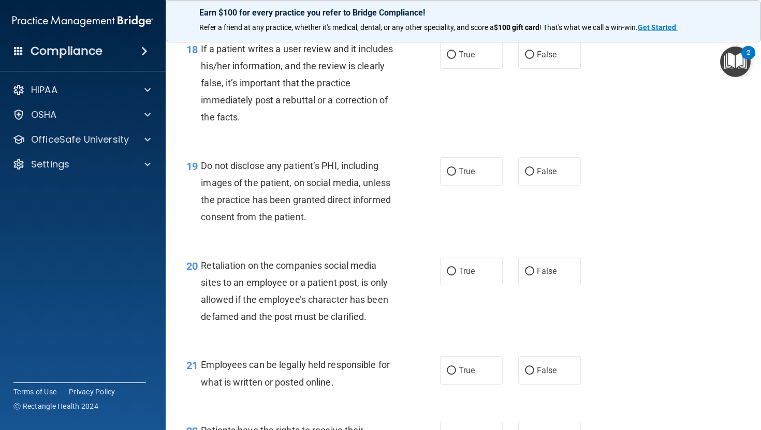
scroll to position [1844, 0]
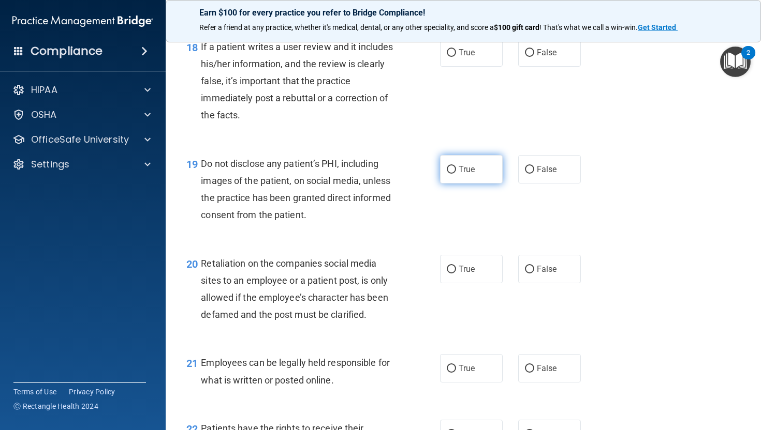
click at [441, 184] on label "True" at bounding box center [471, 169] width 63 height 28
click at [447, 174] on input "True" at bounding box center [451, 170] width 9 height 8
radio input "true"
drag, startPoint x: 534, startPoint y: 233, endPoint x: 554, endPoint y: 229, distance: 20.2
click at [554, 229] on div "19 Do not disclose any patient’s PHI, including images of the patient, on socia…" at bounding box center [463, 192] width 569 height 100
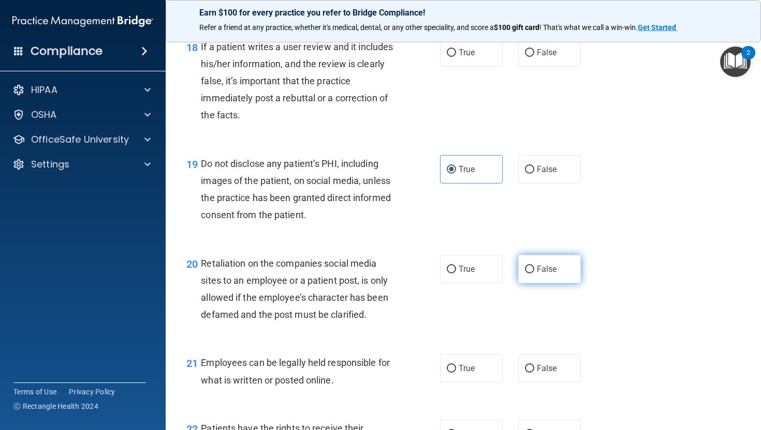
click at [564, 284] on label "False" at bounding box center [549, 269] width 63 height 28
click at [534, 274] on input "False" at bounding box center [529, 270] width 9 height 8
radio input "true"
click at [472, 383] on label "True" at bounding box center [471, 368] width 63 height 28
click at [456, 373] on input "True" at bounding box center [451, 369] width 9 height 8
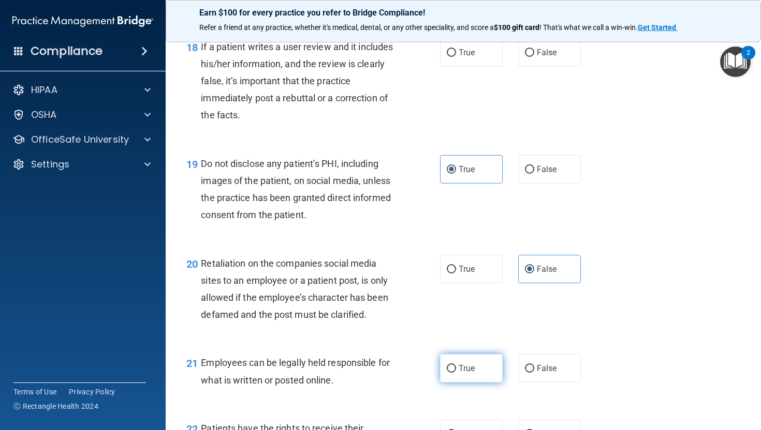
radio input "true"
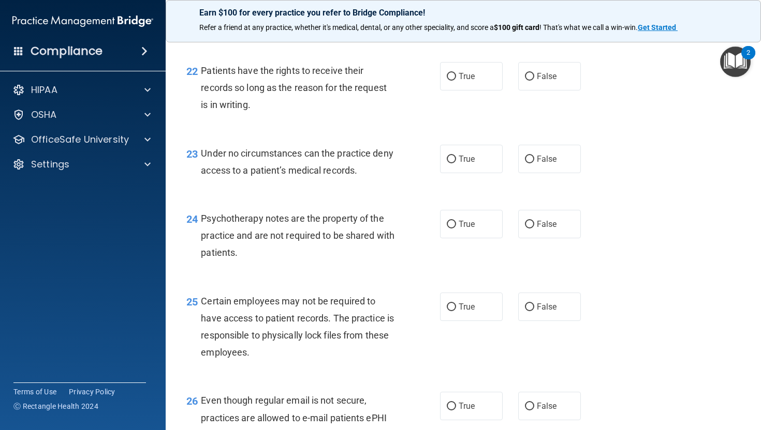
scroll to position [2204, 0]
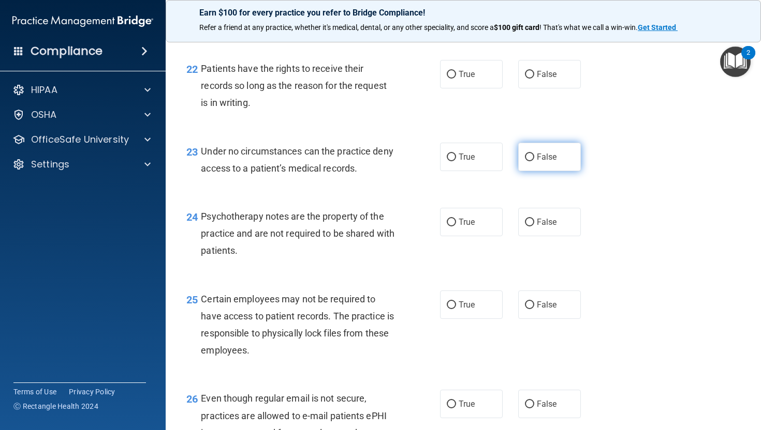
click at [549, 171] on label "False" at bounding box center [549, 157] width 63 height 28
click at [534, 161] on input "False" at bounding box center [529, 158] width 9 height 8
radio input "true"
click at [474, 236] on label "True" at bounding box center [471, 222] width 63 height 28
click at [456, 227] on input "True" at bounding box center [451, 223] width 9 height 8
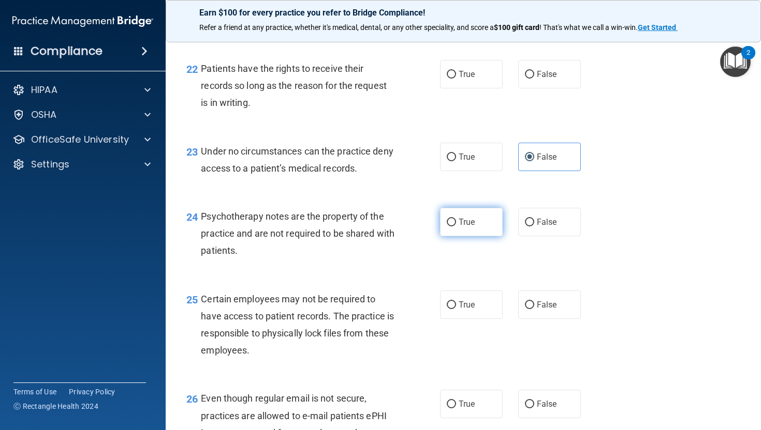
radio input "true"
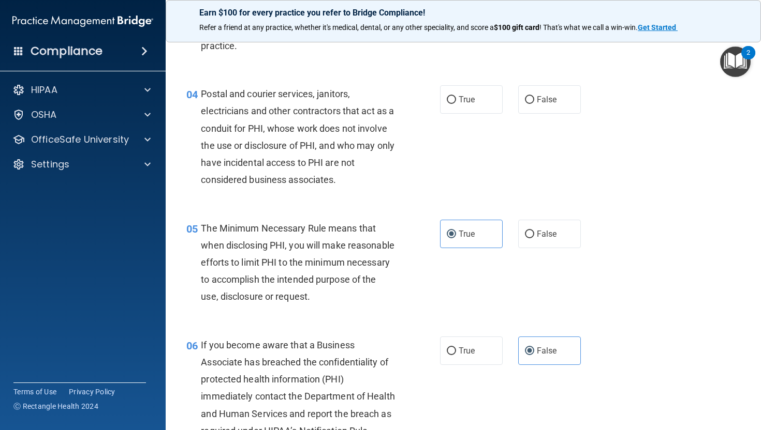
scroll to position [305, 0]
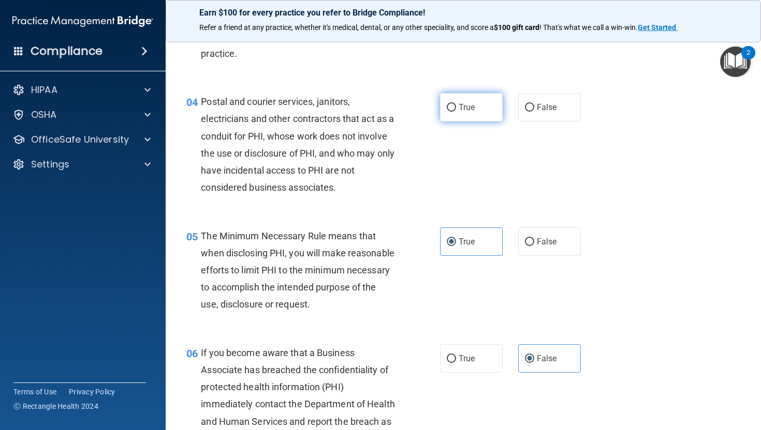
click at [459, 101] on label "True" at bounding box center [471, 107] width 63 height 28
click at [456, 104] on input "True" at bounding box center [451, 108] width 9 height 8
radio input "true"
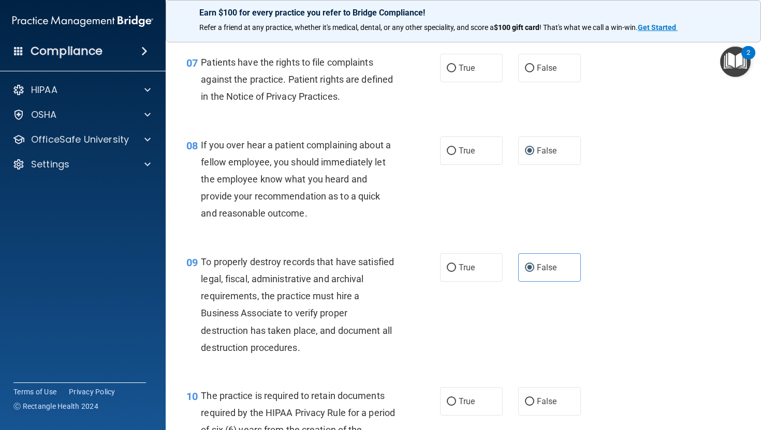
scroll to position [745, 0]
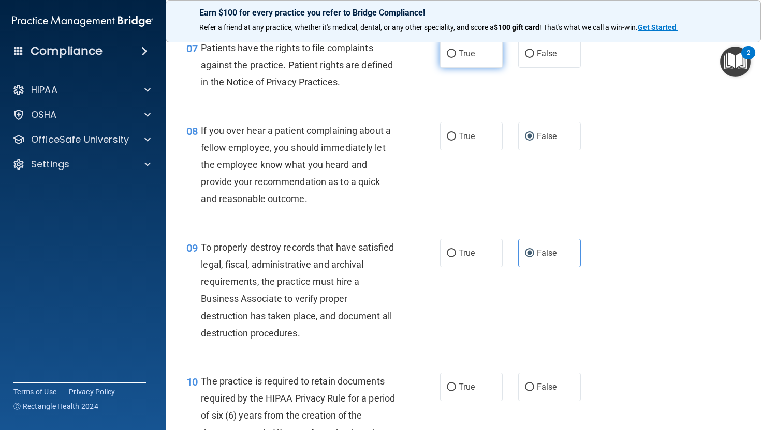
click at [469, 58] on span "True" at bounding box center [466, 54] width 16 height 10
click at [456, 58] on input "True" at bounding box center [451, 54] width 9 height 8
radio input "true"
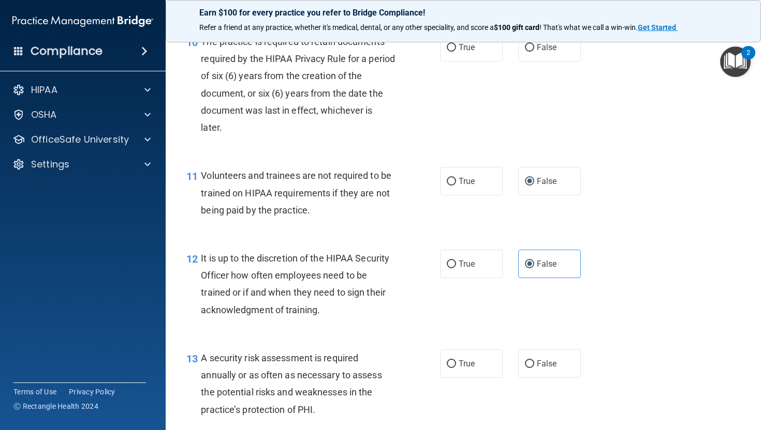
scroll to position [1078, 0]
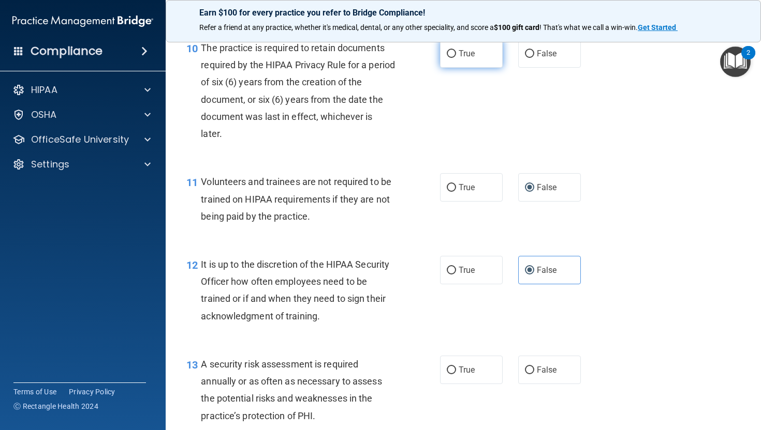
click at [473, 68] on label "True" at bounding box center [471, 53] width 63 height 28
click at [456, 58] on input "True" at bounding box center [451, 54] width 9 height 8
radio input "true"
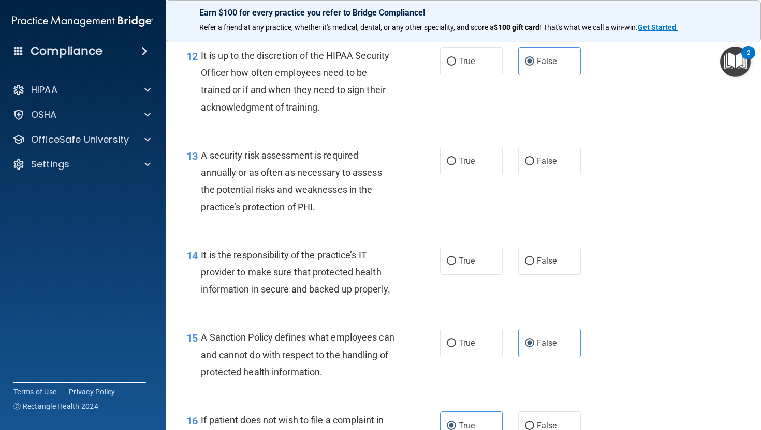
scroll to position [1289, 0]
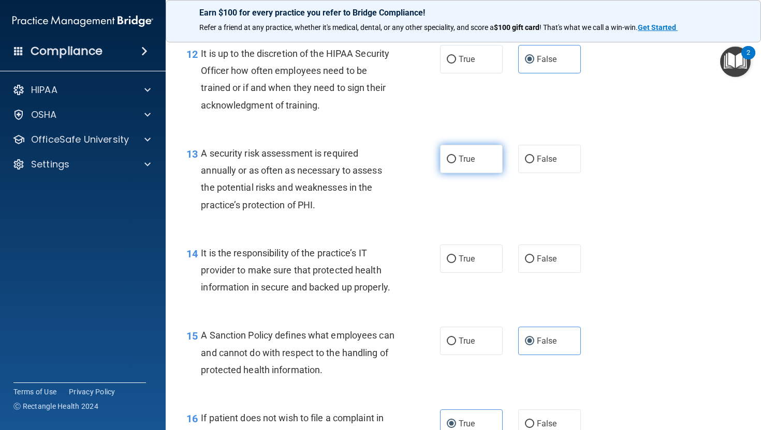
click at [478, 173] on label "True" at bounding box center [471, 159] width 63 height 28
click at [456, 164] on input "True" at bounding box center [451, 160] width 9 height 8
radio input "true"
click at [538, 273] on label "False" at bounding box center [549, 259] width 63 height 28
click at [534, 263] on input "False" at bounding box center [529, 260] width 9 height 8
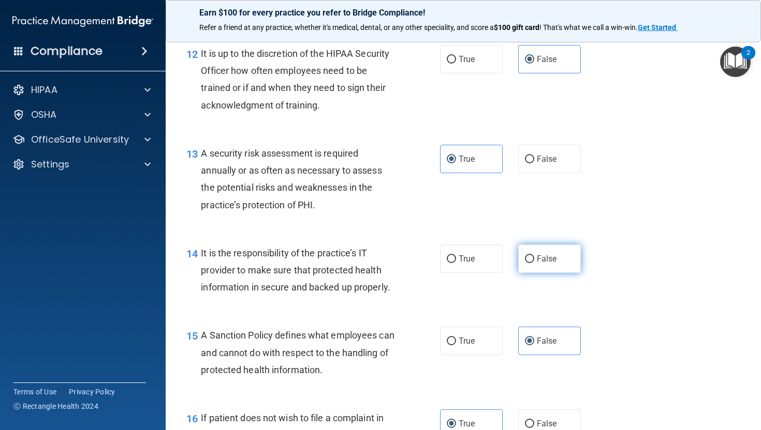
radio input "true"
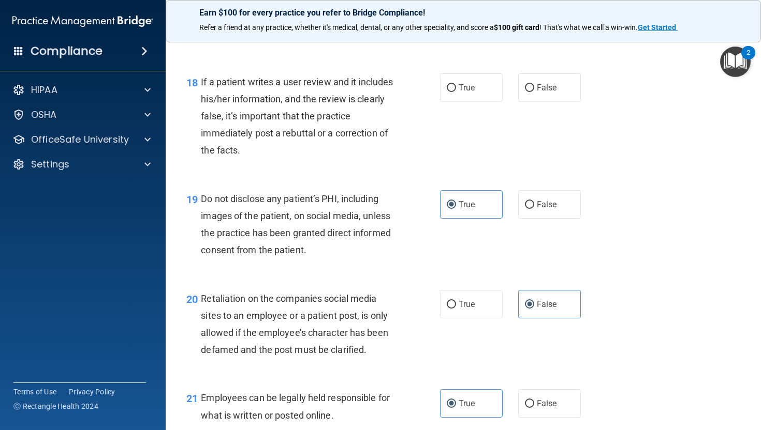
scroll to position [1804, 0]
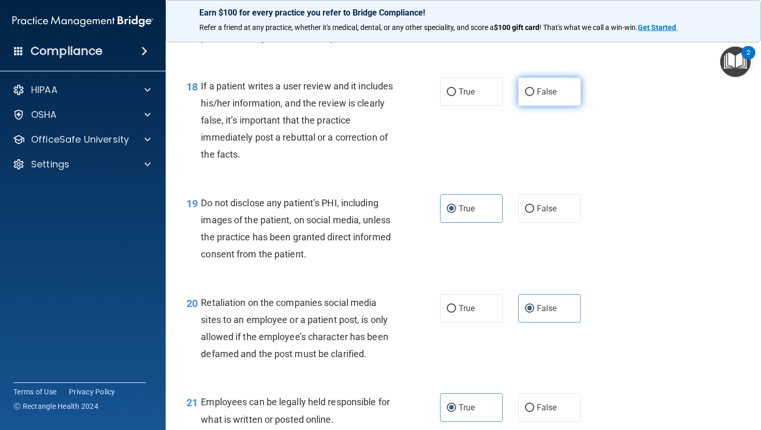
click at [557, 106] on label "False" at bounding box center [549, 92] width 63 height 28
click at [534, 96] on input "False" at bounding box center [529, 92] width 9 height 8
radio input "true"
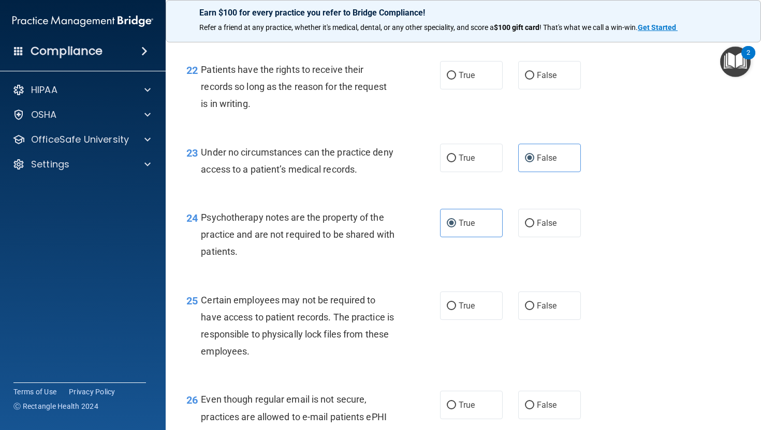
scroll to position [2196, 0]
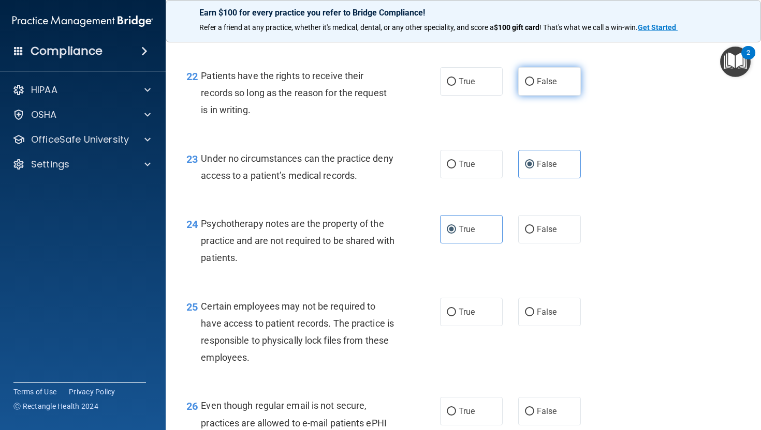
click at [528, 86] on input "False" at bounding box center [529, 82] width 9 height 8
radio input "true"
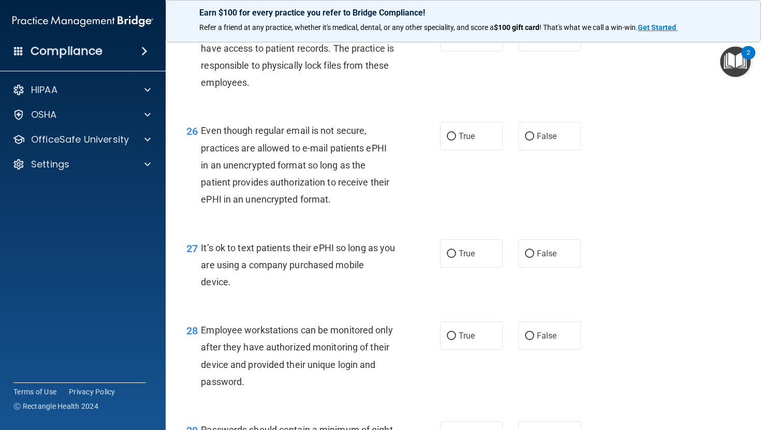
scroll to position [2468, 0]
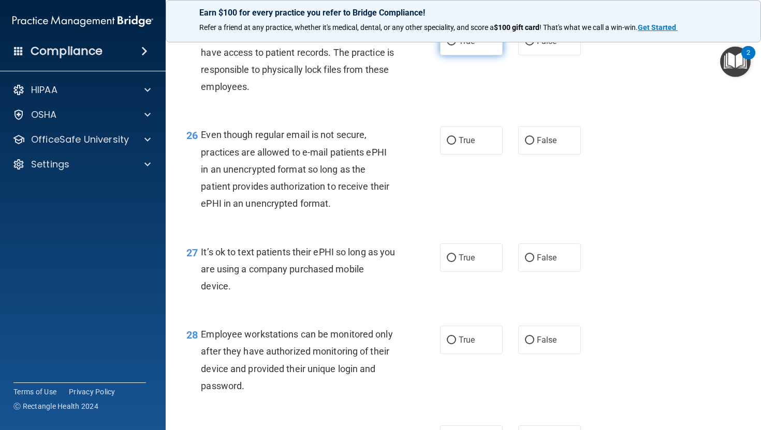
click at [460, 46] on span "True" at bounding box center [466, 41] width 16 height 10
click at [456, 46] on input "True" at bounding box center [451, 42] width 9 height 8
radio input "true"
click at [459, 145] on span "True" at bounding box center [466, 141] width 16 height 10
click at [456, 145] on input "True" at bounding box center [451, 141] width 9 height 8
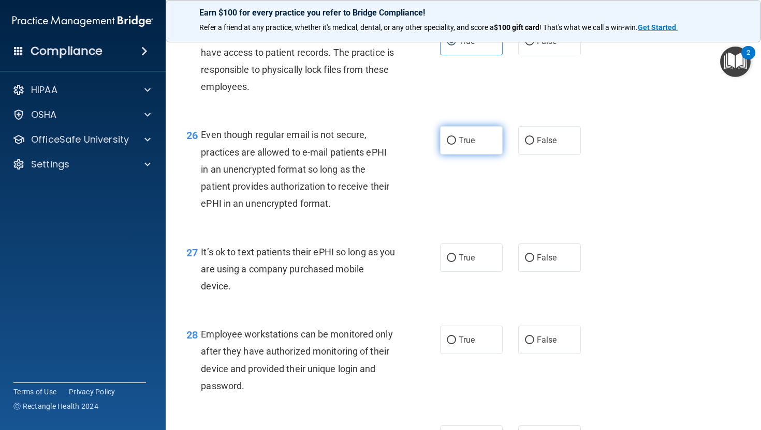
radio input "true"
click at [537, 263] on span "False" at bounding box center [547, 258] width 20 height 10
click at [534, 262] on input "False" at bounding box center [529, 259] width 9 height 8
radio input "true"
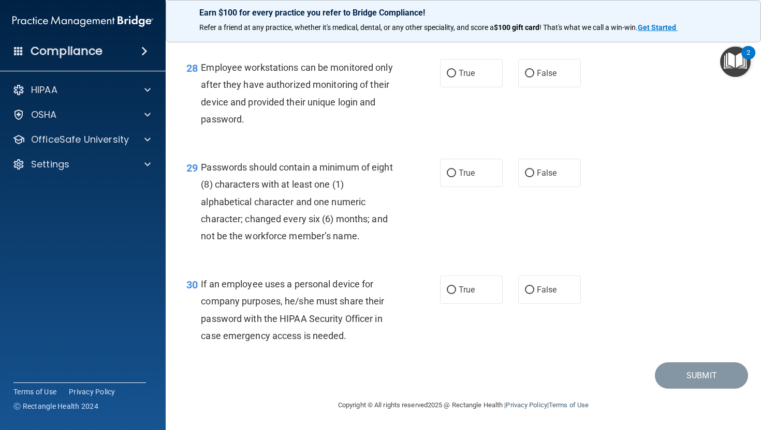
scroll to position [2740, 0]
click at [538, 87] on label "False" at bounding box center [549, 73] width 63 height 28
click at [534, 78] on input "False" at bounding box center [529, 74] width 9 height 8
radio input "true"
click at [468, 187] on label "True" at bounding box center [471, 173] width 63 height 28
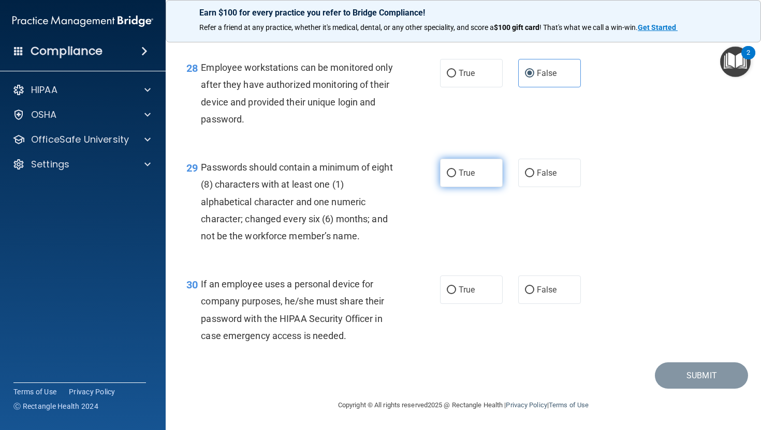
click at [456, 177] on input "True" at bounding box center [451, 174] width 9 height 8
radio input "true"
click at [526, 294] on input "False" at bounding box center [529, 291] width 9 height 8
radio input "true"
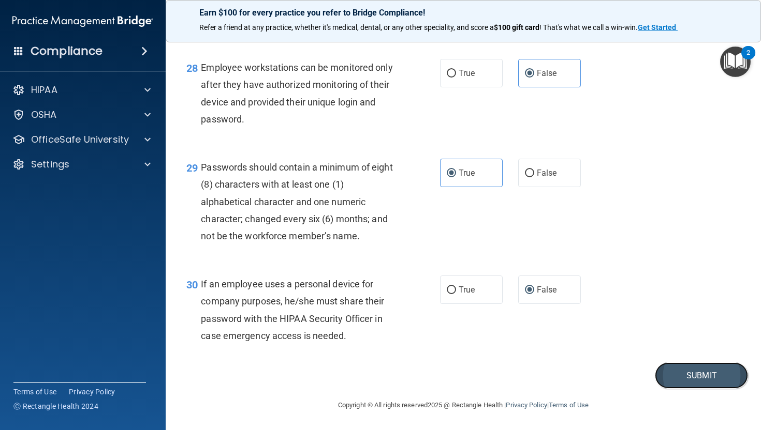
click at [696, 389] on button "Submit" at bounding box center [701, 376] width 93 height 26
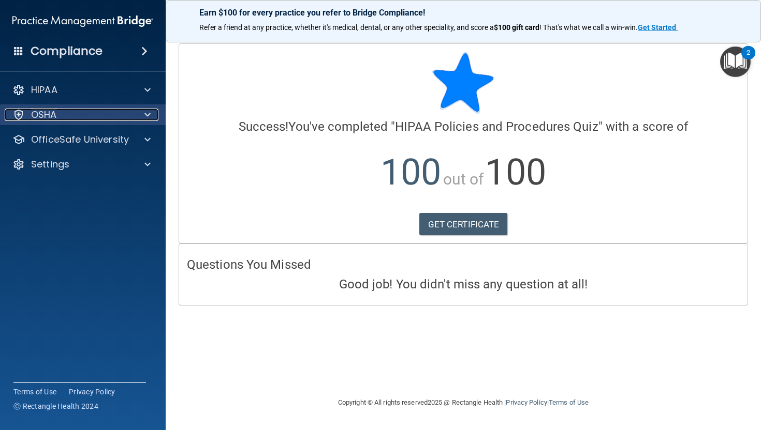
click at [128, 109] on div "OSHA" at bounding box center [69, 115] width 128 height 12
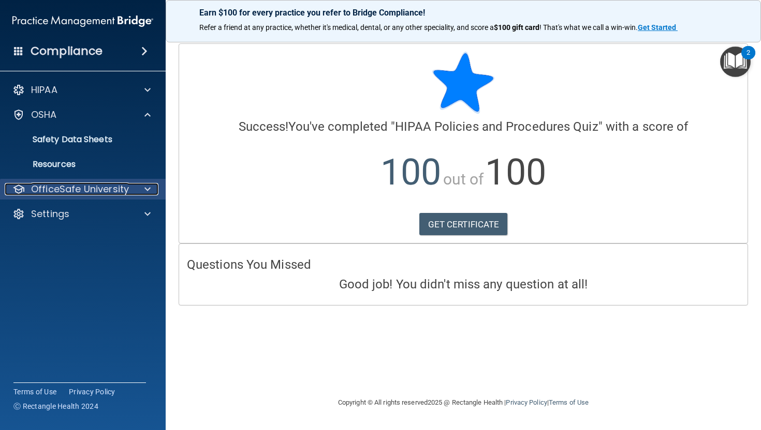
click at [65, 185] on p "OfficeSafe University" at bounding box center [80, 189] width 98 height 12
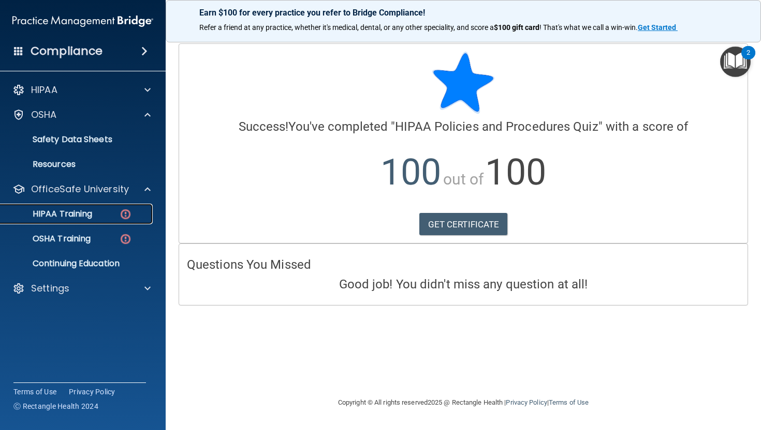
click at [93, 219] on div "HIPAA Training" at bounding box center [77, 214] width 141 height 10
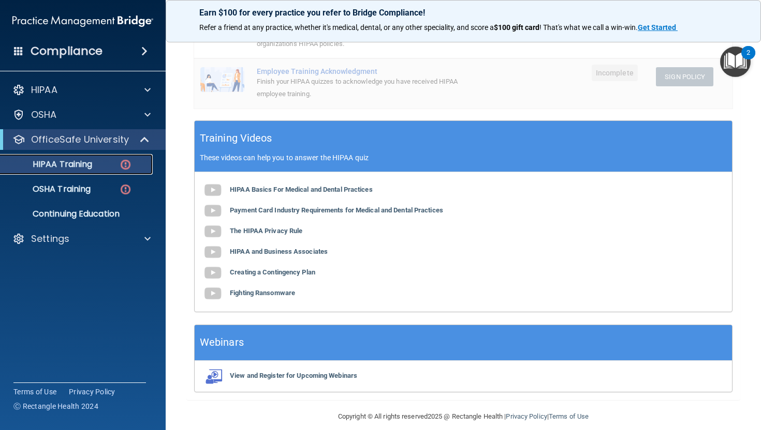
scroll to position [333, 0]
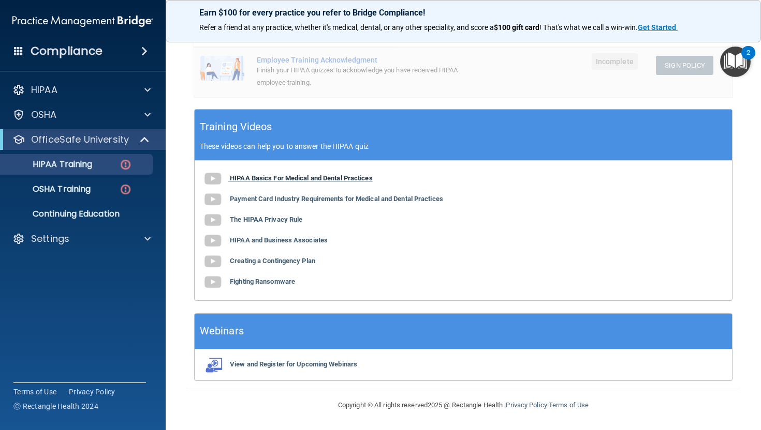
click at [263, 179] on b "HIPAA Basics For Medical and Dental Practices" at bounding box center [301, 178] width 143 height 8
click at [273, 203] on div "HIPAA Basics For Medical and Dental Practices Payment Card Industry Requirement…" at bounding box center [463, 231] width 537 height 140
click at [271, 198] on b "Payment Card Industry Requirements for Medical and Dental Practices" at bounding box center [336, 199] width 213 height 8
click at [274, 218] on b "The HIPAA Privacy Rule" at bounding box center [266, 220] width 72 height 8
click at [263, 236] on div "HIPAA Basics For Medical and Dental Practices Payment Card Industry Requirement…" at bounding box center [463, 231] width 537 height 140
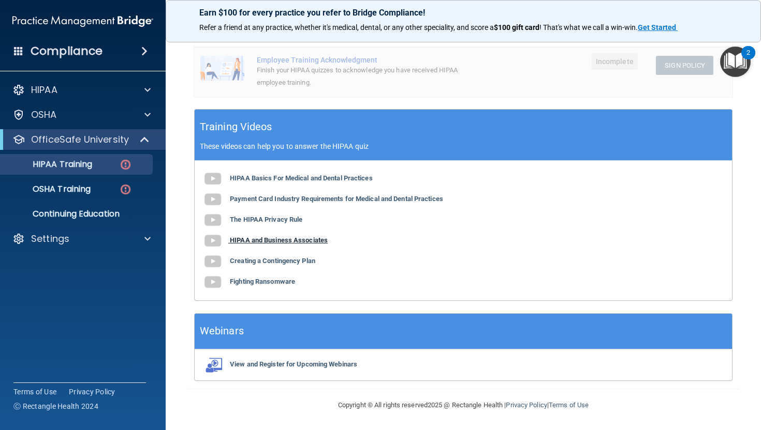
click at [261, 243] on b "HIPAA and Business Associates" at bounding box center [279, 240] width 98 height 8
click at [281, 258] on b "Creating a Contingency Plan" at bounding box center [272, 261] width 85 height 8
click at [248, 284] on b "Fighting Ransomware" at bounding box center [262, 282] width 65 height 8
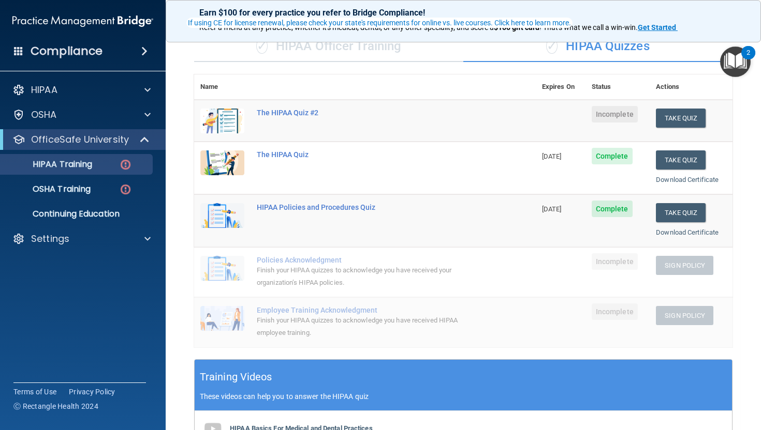
scroll to position [82, 0]
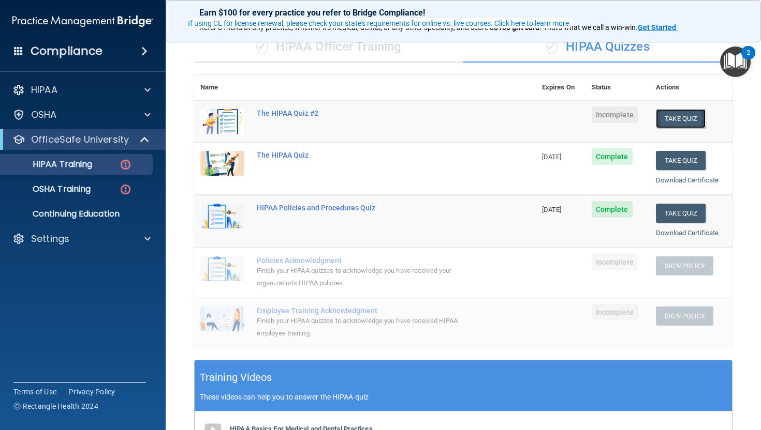
click at [661, 124] on button "Take Quiz" at bounding box center [681, 118] width 50 height 19
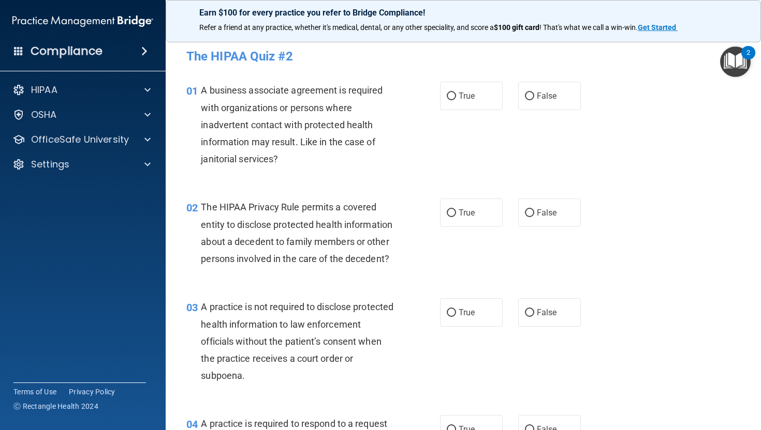
drag, startPoint x: 760, startPoint y: 76, endPoint x: 749, endPoint y: 35, distance: 42.8
click at [749, 35] on div "Earn $100 for every practice you refer to Bridge Compliance! Refer a friend at …" at bounding box center [463, 215] width 595 height 430
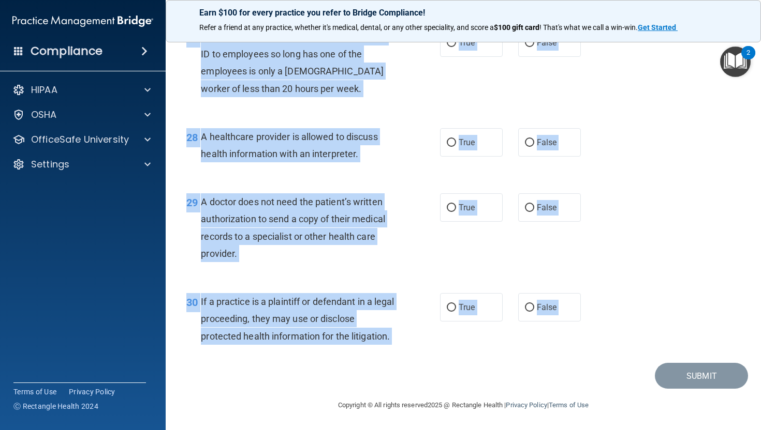
scroll to position [2511, 0]
drag, startPoint x: 183, startPoint y: 85, endPoint x: 327, endPoint y: 382, distance: 329.8
copy main "01 A business associate agreement is required with organizations or persons whe…"
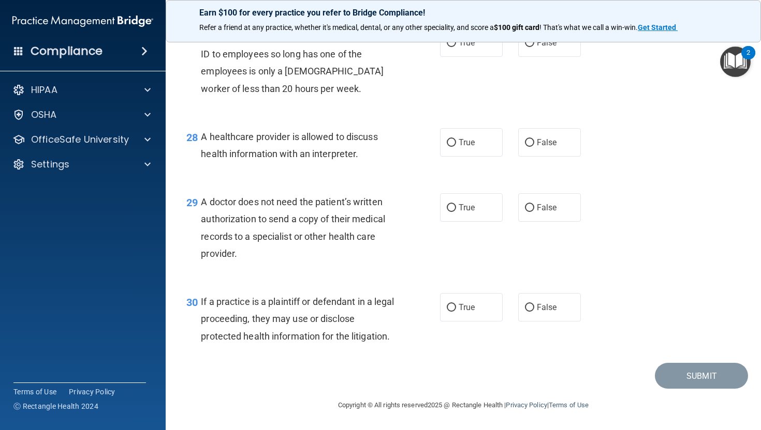
click at [404, 115] on div "28 A healthcare provider is allowed to discuss health information with an inter…" at bounding box center [463, 147] width 569 height 65
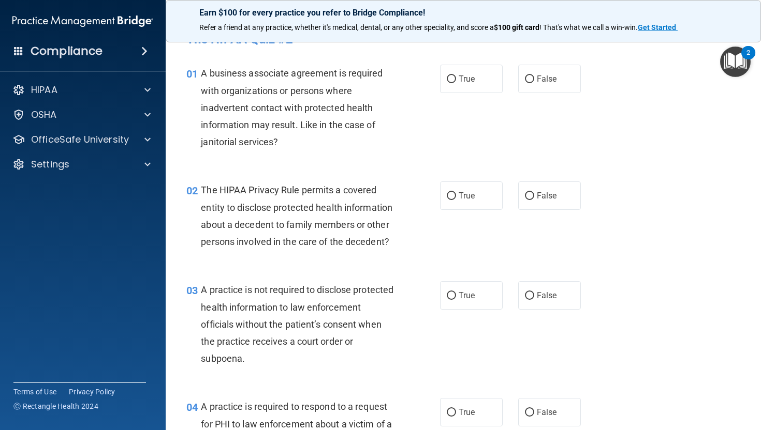
scroll to position [0, 0]
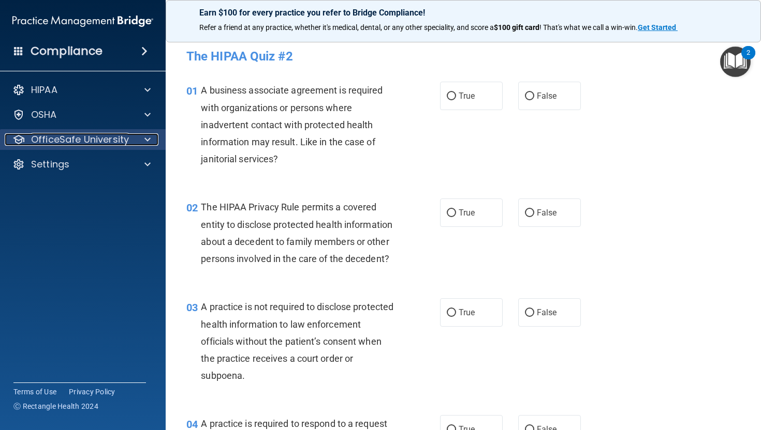
click at [57, 139] on p "OfficeSafe University" at bounding box center [80, 139] width 98 height 12
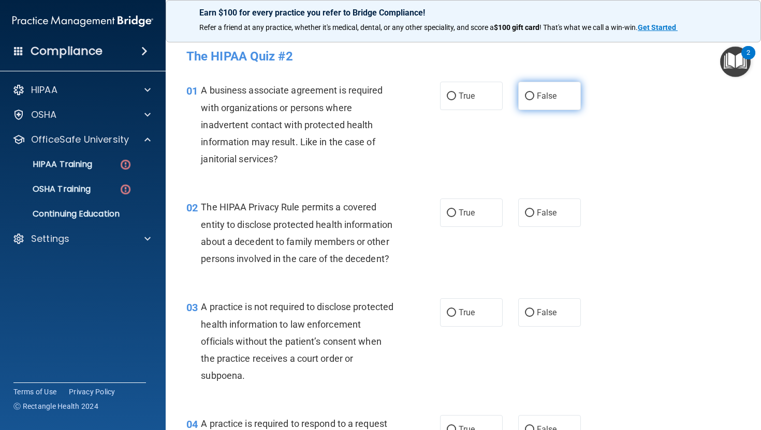
click at [540, 98] on span "False" at bounding box center [547, 96] width 20 height 10
click at [534, 98] on input "False" at bounding box center [529, 97] width 9 height 8
radio input "true"
click at [453, 214] on label "True" at bounding box center [471, 213] width 63 height 28
click at [453, 214] on input "True" at bounding box center [451, 214] width 9 height 8
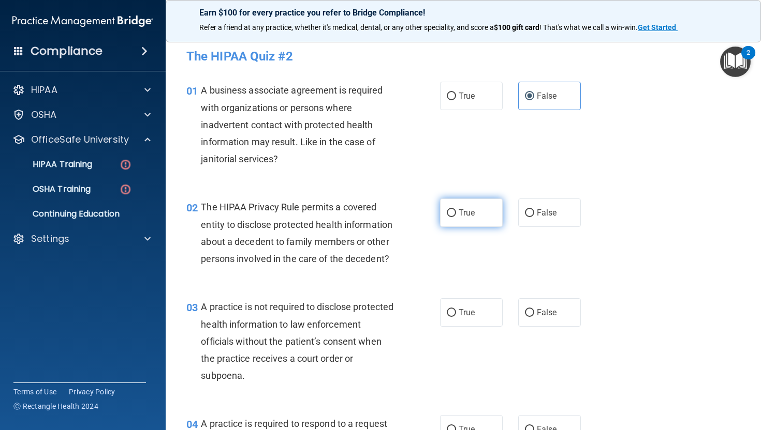
radio input "true"
click at [557, 327] on label "False" at bounding box center [549, 313] width 63 height 28
click at [534, 317] on input "False" at bounding box center [529, 313] width 9 height 8
radio input "true"
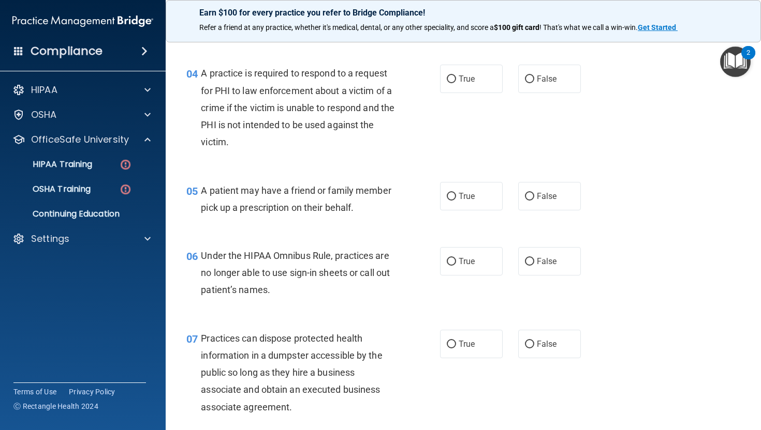
scroll to position [355, 0]
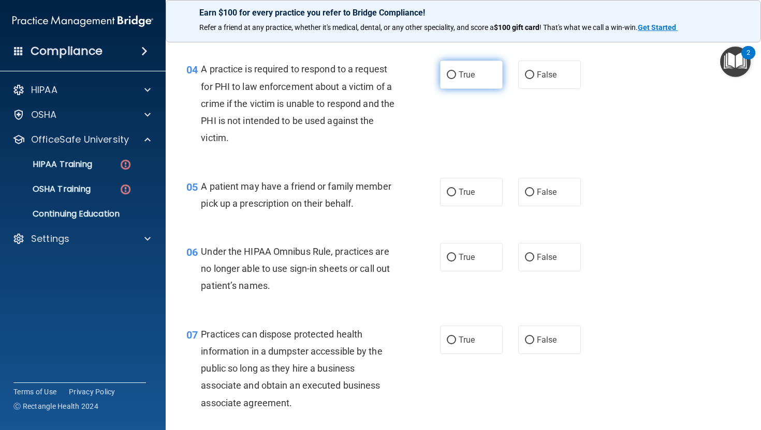
click at [473, 83] on label "True" at bounding box center [471, 75] width 63 height 28
click at [456, 79] on input "True" at bounding box center [451, 75] width 9 height 8
radio input "true"
click at [475, 206] on label "True" at bounding box center [471, 192] width 63 height 28
click at [456, 197] on input "True" at bounding box center [451, 193] width 9 height 8
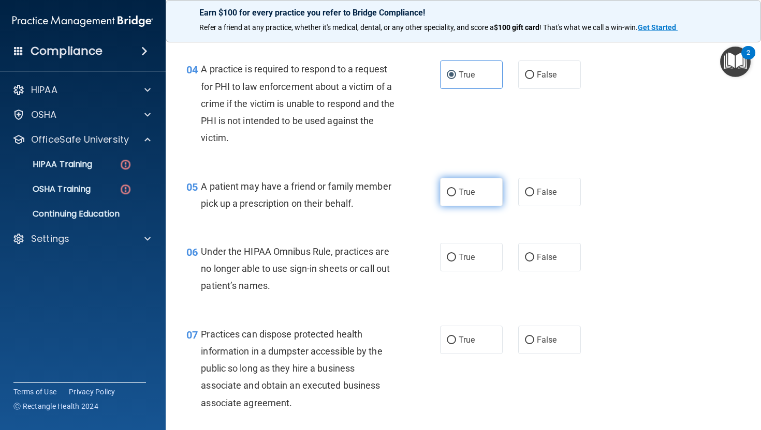
radio input "true"
click at [538, 270] on label "False" at bounding box center [549, 257] width 63 height 28
click at [534, 262] on input "False" at bounding box center [529, 258] width 9 height 8
radio input "true"
click at [547, 345] on span "False" at bounding box center [547, 340] width 20 height 10
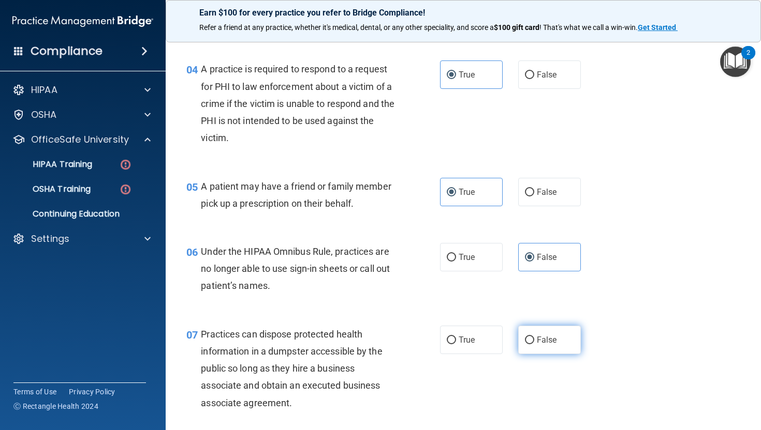
click at [534, 345] on input "False" at bounding box center [529, 341] width 9 height 8
radio input "true"
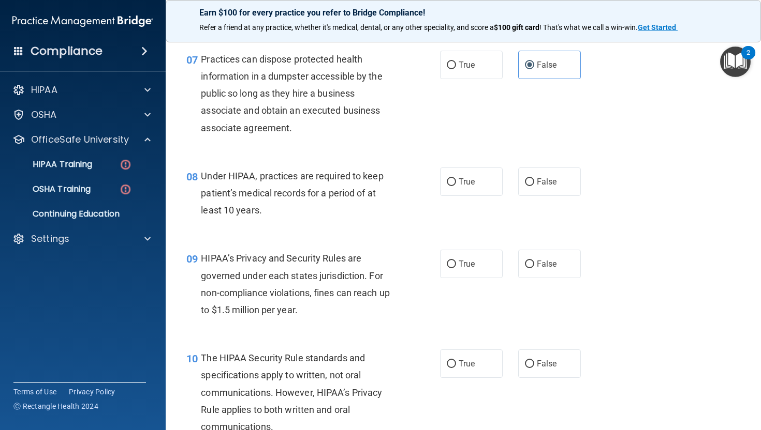
scroll to position [642, 0]
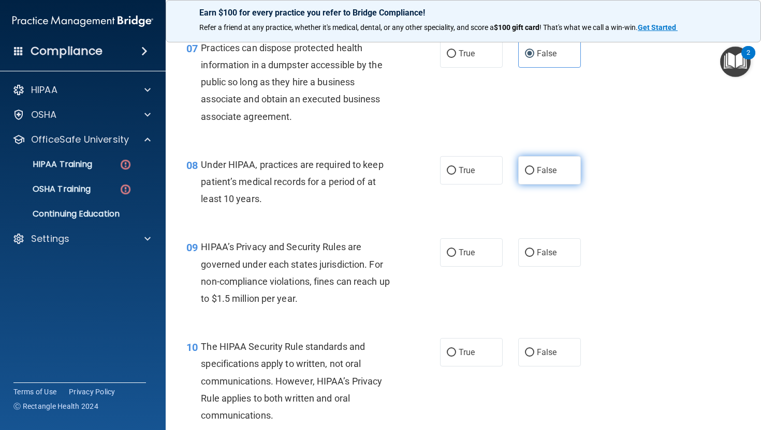
click at [554, 183] on label "False" at bounding box center [549, 170] width 63 height 28
click at [534, 175] on input "False" at bounding box center [529, 171] width 9 height 8
radio input "true"
click at [530, 267] on label "False" at bounding box center [549, 253] width 63 height 28
click at [530, 257] on input "False" at bounding box center [529, 253] width 9 height 8
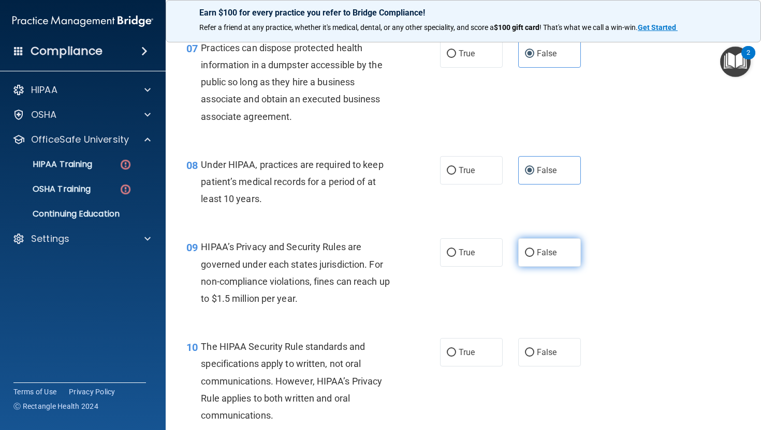
radio input "true"
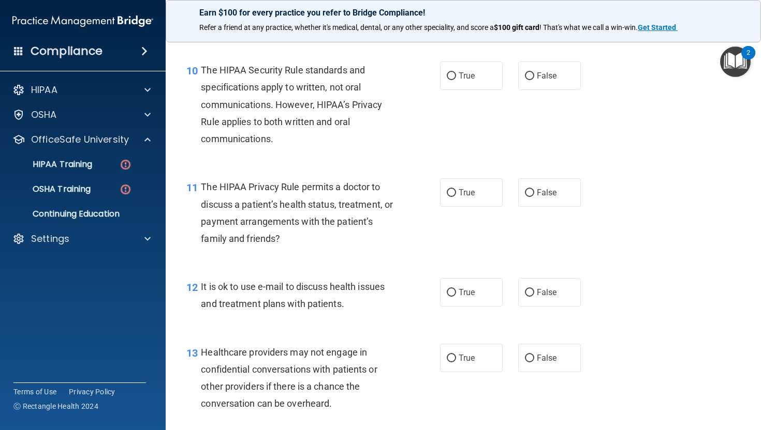
scroll to position [916, 0]
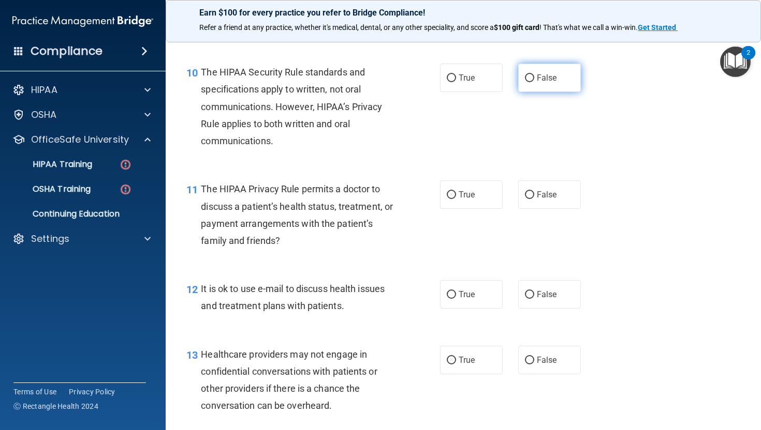
click at [531, 92] on label "False" at bounding box center [549, 78] width 63 height 28
click at [531, 82] on input "False" at bounding box center [529, 79] width 9 height 8
radio input "true"
click at [461, 200] on span "True" at bounding box center [466, 195] width 16 height 10
click at [456, 199] on input "True" at bounding box center [451, 195] width 9 height 8
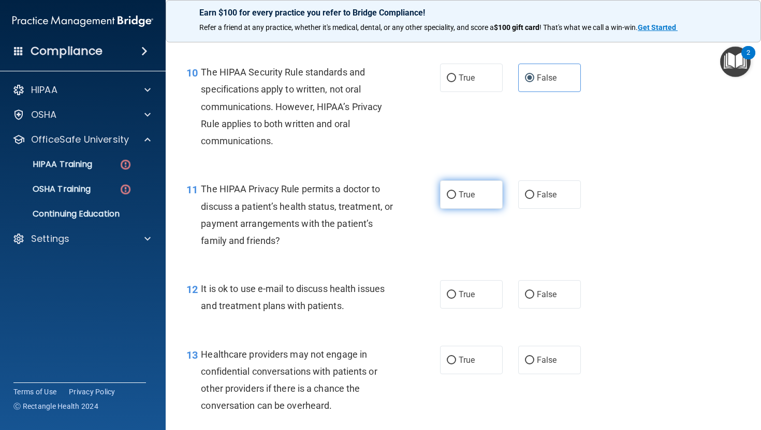
radio input "true"
click at [462, 309] on label "True" at bounding box center [471, 294] width 63 height 28
click at [456, 299] on input "True" at bounding box center [451, 295] width 9 height 8
radio input "true"
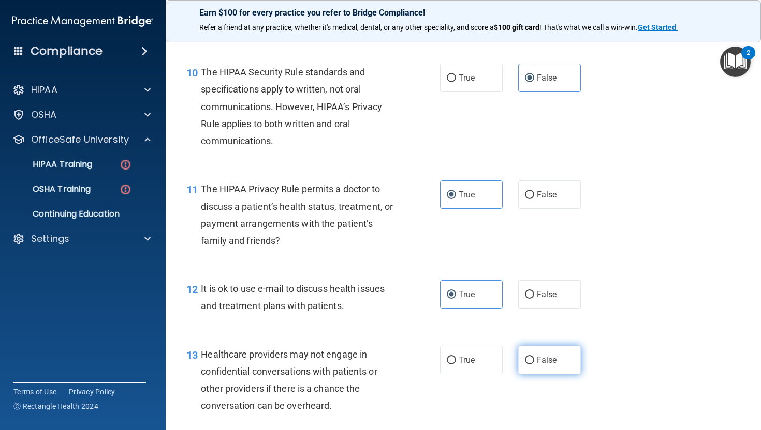
click at [537, 365] on span "False" at bounding box center [547, 360] width 20 height 10
click at [532, 365] on input "False" at bounding box center [529, 361] width 9 height 8
radio input "true"
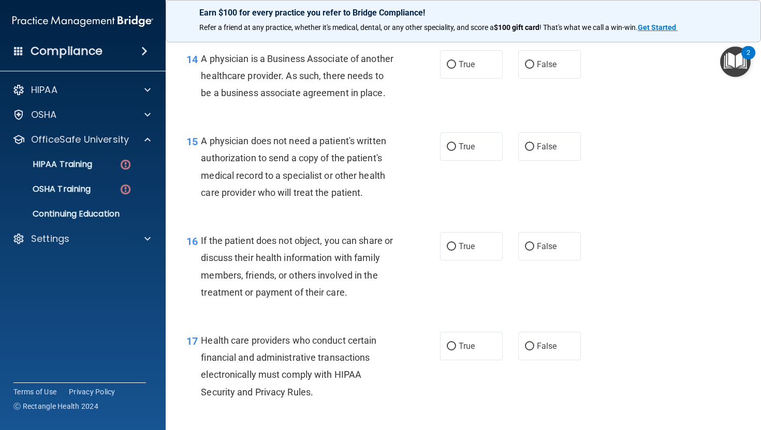
scroll to position [1316, 0]
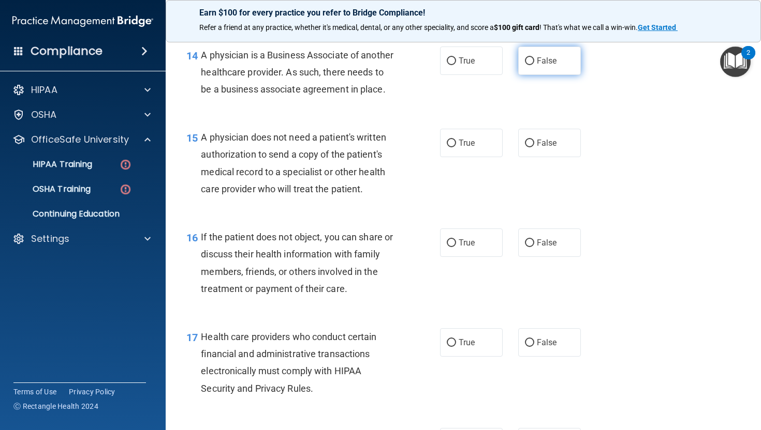
click at [542, 66] on span "False" at bounding box center [547, 61] width 20 height 10
click at [534, 65] on input "False" at bounding box center [529, 61] width 9 height 8
radio input "true"
click at [462, 157] on label "True" at bounding box center [471, 143] width 63 height 28
click at [456, 147] on input "True" at bounding box center [451, 144] width 9 height 8
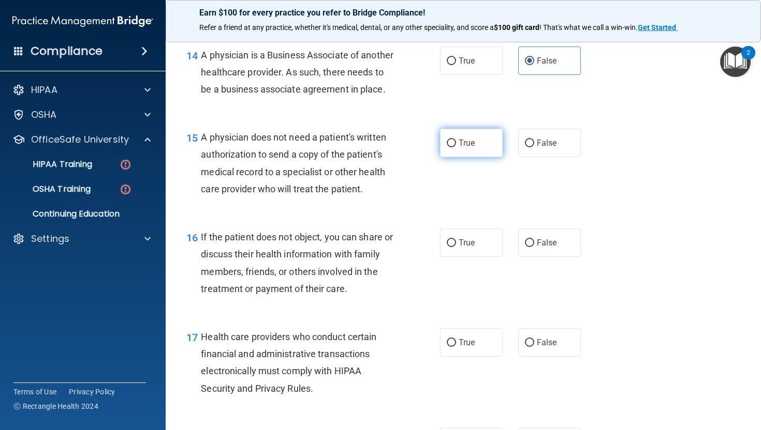
radio input "true"
click at [478, 257] on label "True" at bounding box center [471, 243] width 63 height 28
click at [456, 247] on input "True" at bounding box center [451, 244] width 9 height 8
radio input "true"
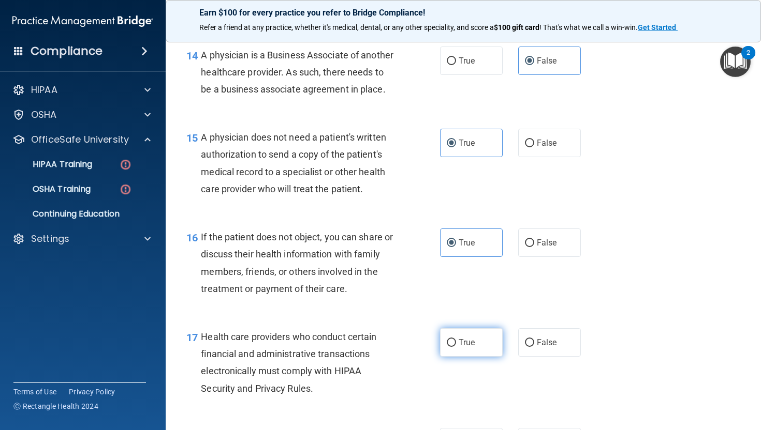
click at [465, 357] on label "True" at bounding box center [471, 343] width 63 height 28
click at [456, 347] on input "True" at bounding box center [451, 343] width 9 height 8
radio input "true"
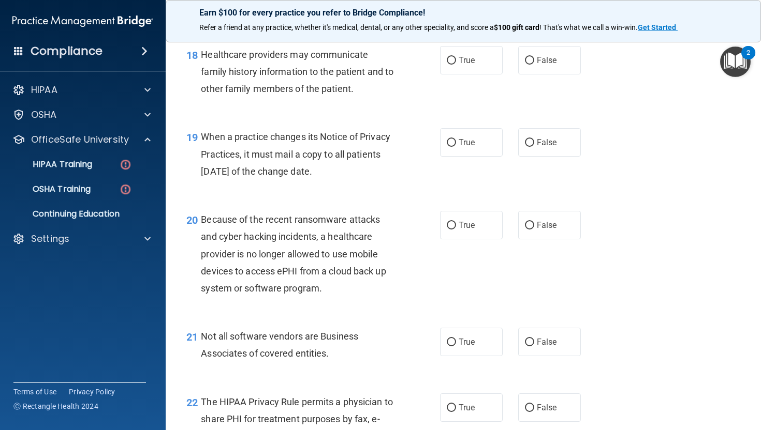
scroll to position [1704, 0]
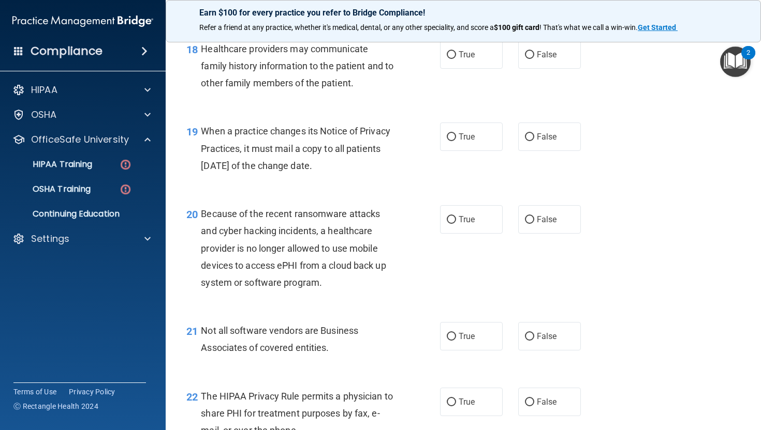
drag, startPoint x: 760, startPoint y: 230, endPoint x: 756, endPoint y: 283, distance: 53.4
click at [756, 283] on main "- The HIPAA Quiz #2 This quiz doesn’t expire until . Are you sure you want to t…" at bounding box center [463, 231] width 595 height 397
click at [546, 60] on span "False" at bounding box center [547, 55] width 20 height 10
click at [534, 59] on input "False" at bounding box center [529, 55] width 9 height 8
radio input "true"
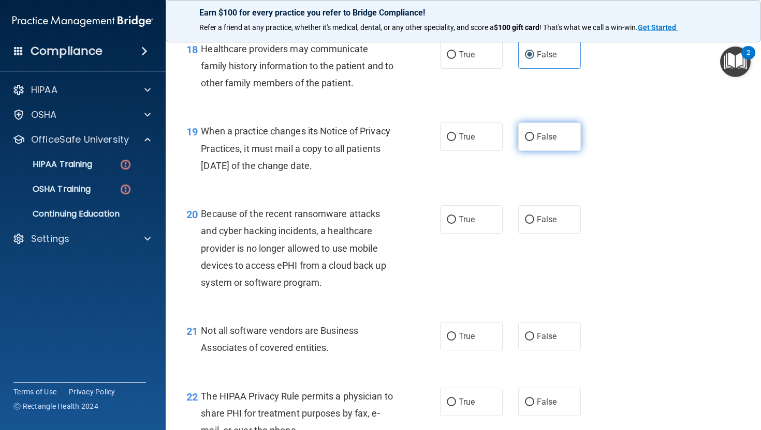
click at [542, 151] on label "False" at bounding box center [549, 137] width 63 height 28
click at [534, 141] on input "False" at bounding box center [529, 137] width 9 height 8
radio input "true"
click at [538, 225] on span "False" at bounding box center [547, 220] width 20 height 10
click at [534, 224] on input "False" at bounding box center [529, 220] width 9 height 8
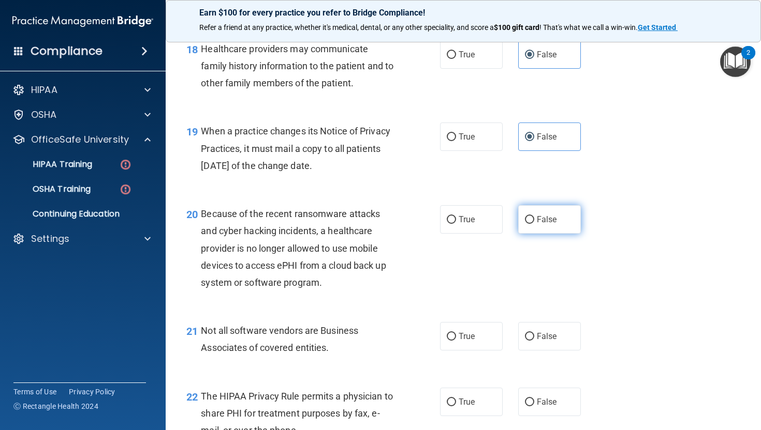
radio input "true"
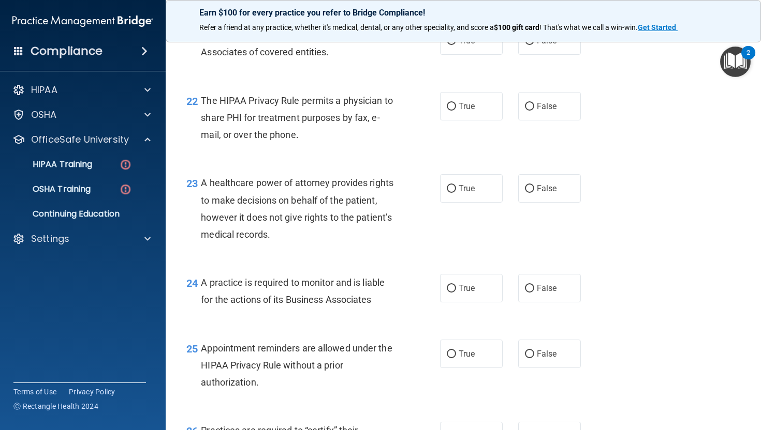
scroll to position [2002, 0]
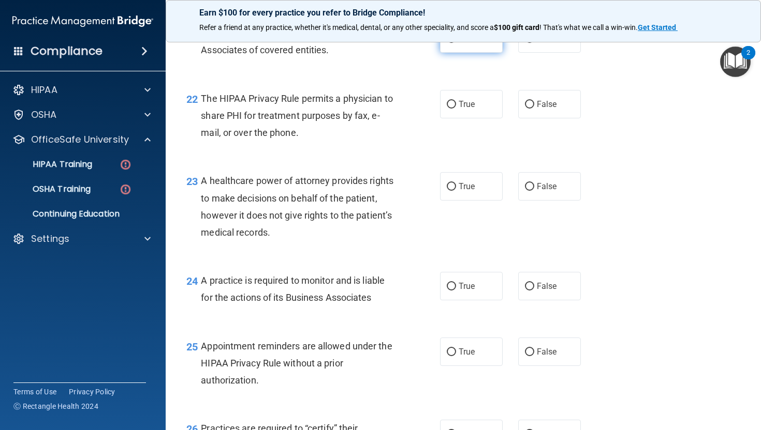
click at [458, 43] on span "True" at bounding box center [466, 39] width 16 height 10
click at [455, 43] on input "True" at bounding box center [451, 39] width 9 height 8
radio input "true"
click at [462, 118] on label "True" at bounding box center [471, 104] width 63 height 28
click at [456, 109] on input "True" at bounding box center [451, 105] width 9 height 8
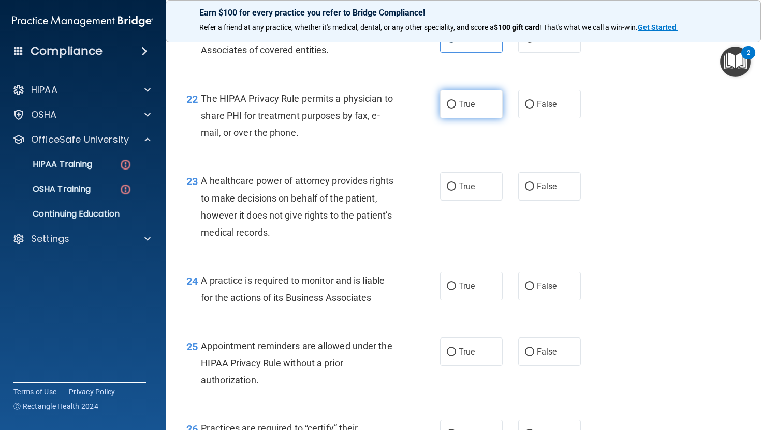
radio input "true"
click at [551, 201] on label "False" at bounding box center [549, 186] width 63 height 28
click at [534, 191] on input "False" at bounding box center [529, 187] width 9 height 8
radio input "true"
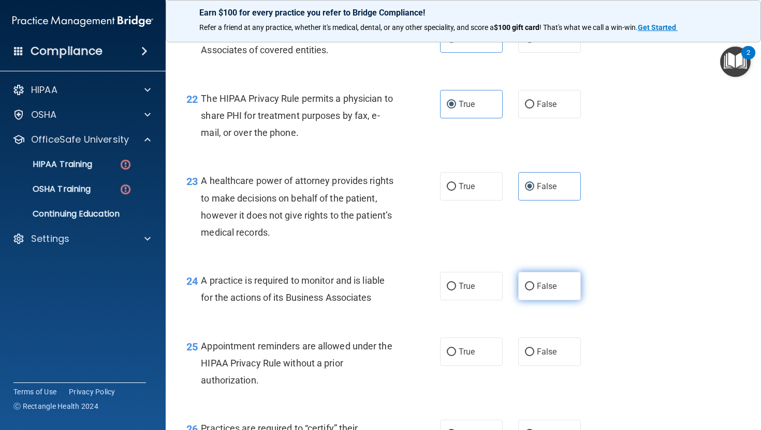
click at [522, 301] on label "False" at bounding box center [549, 286] width 63 height 28
click at [525, 291] on input "False" at bounding box center [529, 287] width 9 height 8
radio input "true"
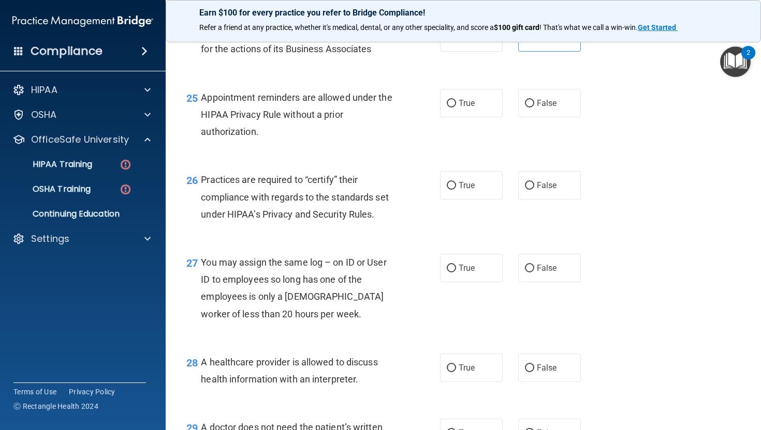
scroll to position [2300, 0]
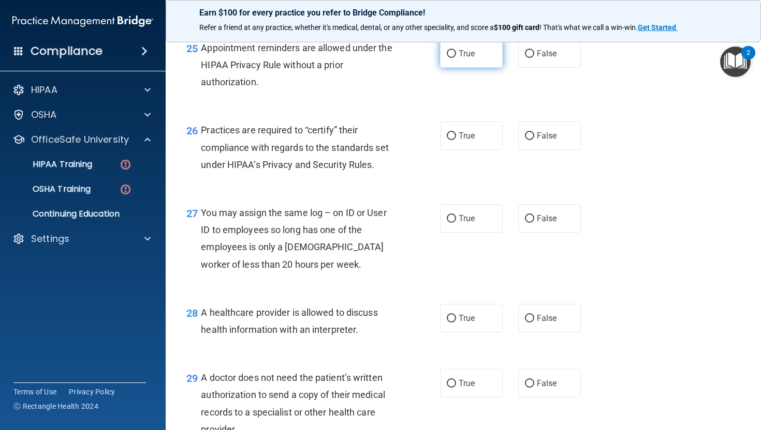
click at [458, 58] on span "True" at bounding box center [466, 54] width 16 height 10
click at [455, 58] on input "True" at bounding box center [451, 54] width 9 height 8
radio input "true"
click at [537, 141] on span "False" at bounding box center [547, 136] width 20 height 10
click at [534, 140] on input "False" at bounding box center [529, 136] width 9 height 8
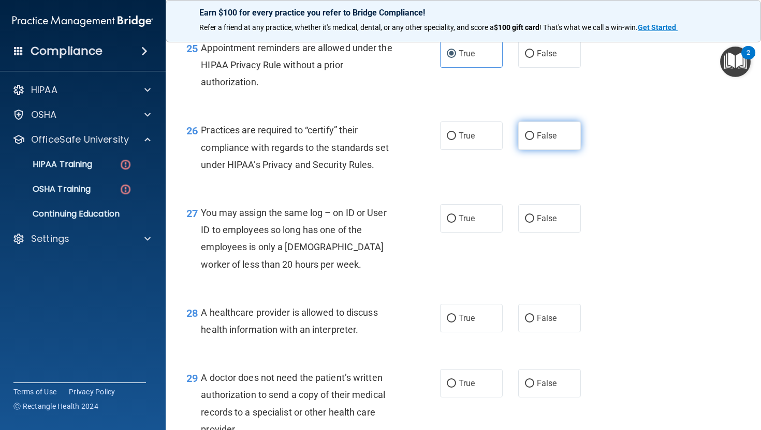
radio input "true"
click at [540, 233] on label "False" at bounding box center [549, 218] width 63 height 28
click at [534, 223] on input "False" at bounding box center [529, 219] width 9 height 8
radio input "true"
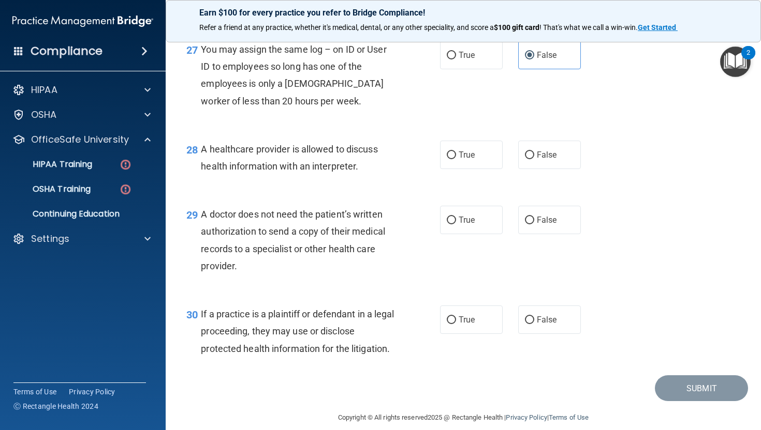
scroll to position [2511, 0]
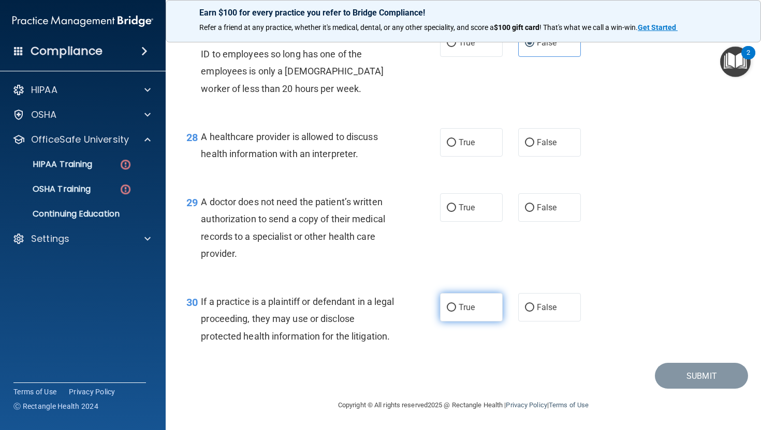
click at [471, 311] on span "True" at bounding box center [466, 308] width 16 height 10
click at [456, 311] on input "True" at bounding box center [451, 308] width 9 height 8
radio input "true"
click at [470, 197] on label "True" at bounding box center [471, 208] width 63 height 28
click at [456, 204] on input "True" at bounding box center [451, 208] width 9 height 8
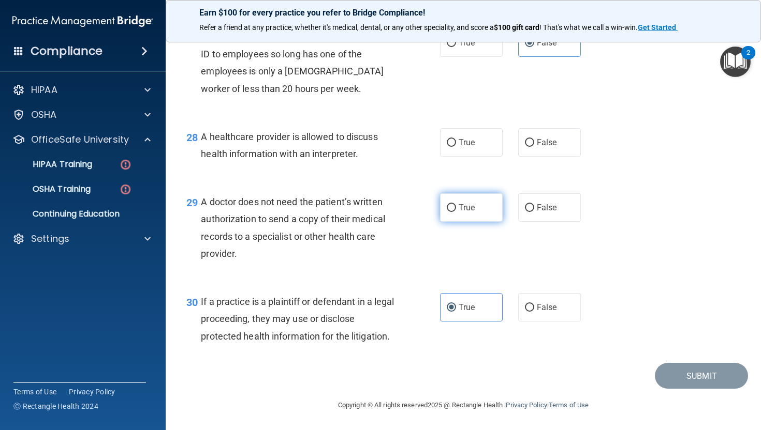
radio input "true"
click at [463, 133] on label "True" at bounding box center [471, 142] width 63 height 28
click at [456, 139] on input "True" at bounding box center [451, 143] width 9 height 8
radio input "true"
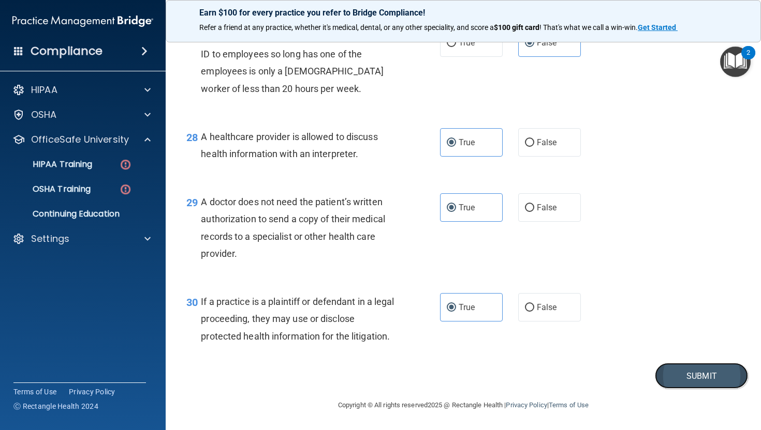
click at [680, 381] on button "Submit" at bounding box center [701, 376] width 93 height 26
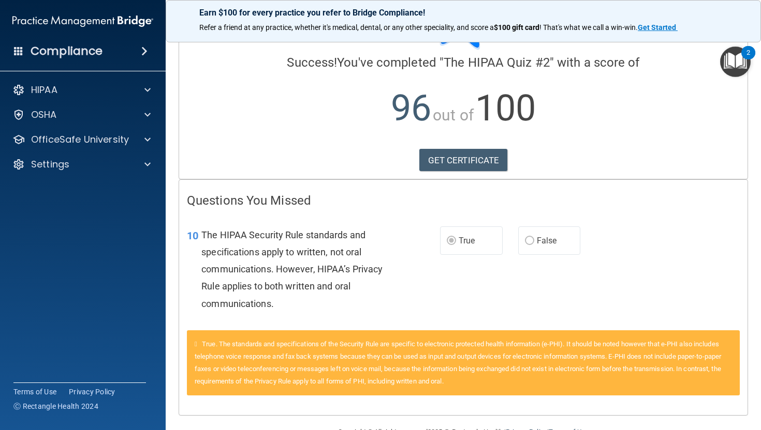
scroll to position [91, 0]
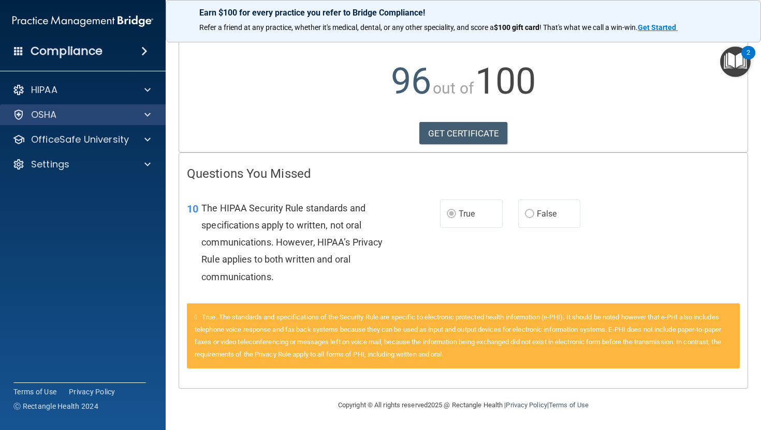
click at [100, 121] on div "OSHA" at bounding box center [83, 115] width 166 height 21
click at [140, 114] on div at bounding box center [146, 115] width 26 height 12
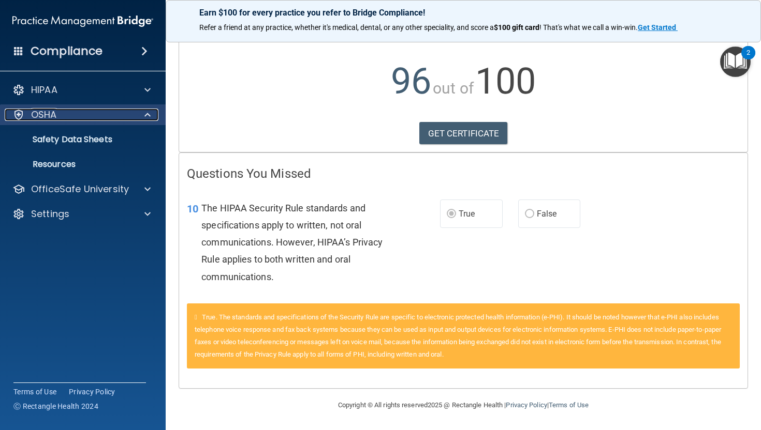
click at [147, 121] on span at bounding box center [147, 115] width 6 height 12
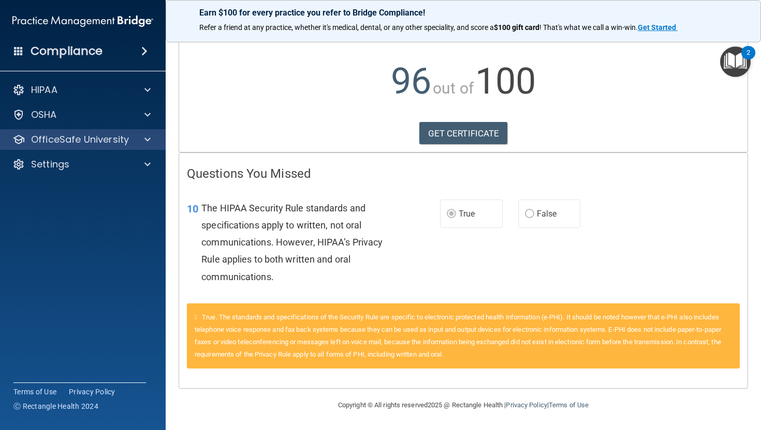
click at [150, 150] on div "OfficeSafe University" at bounding box center [83, 139] width 166 height 21
click at [143, 143] on div at bounding box center [146, 139] width 26 height 12
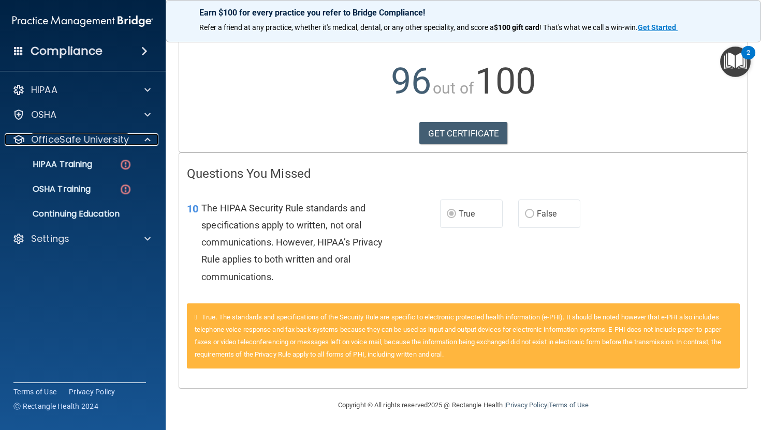
scroll to position [0, 0]
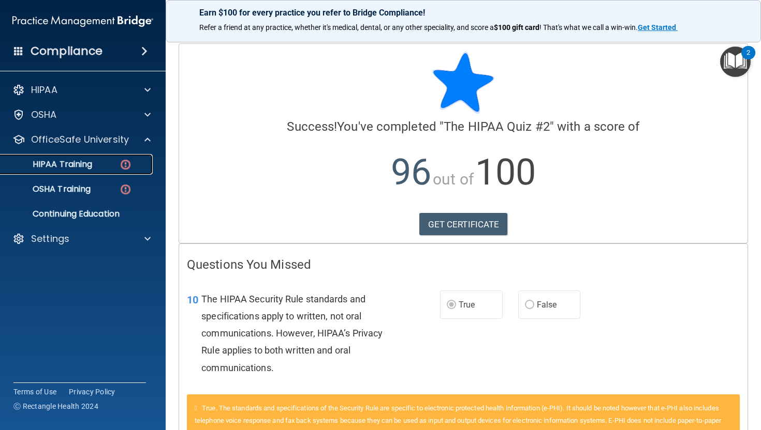
click at [72, 161] on p "HIPAA Training" at bounding box center [49, 164] width 85 height 10
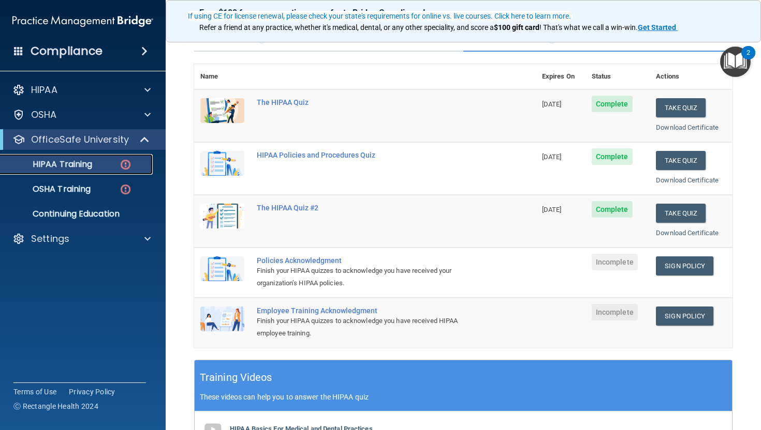
scroll to position [97, 0]
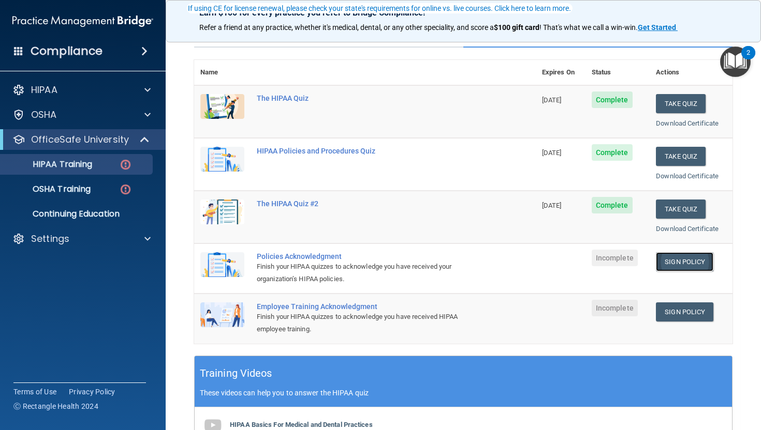
click at [674, 264] on link "Sign Policy" at bounding box center [684, 261] width 57 height 19
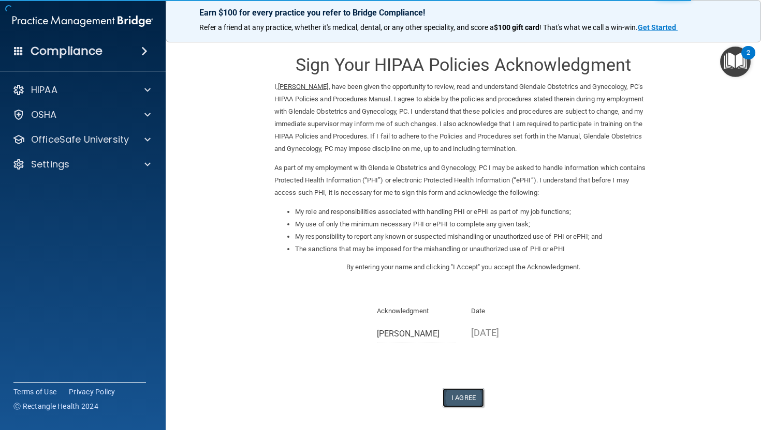
click at [461, 403] on button "I Agree" at bounding box center [462, 398] width 41 height 19
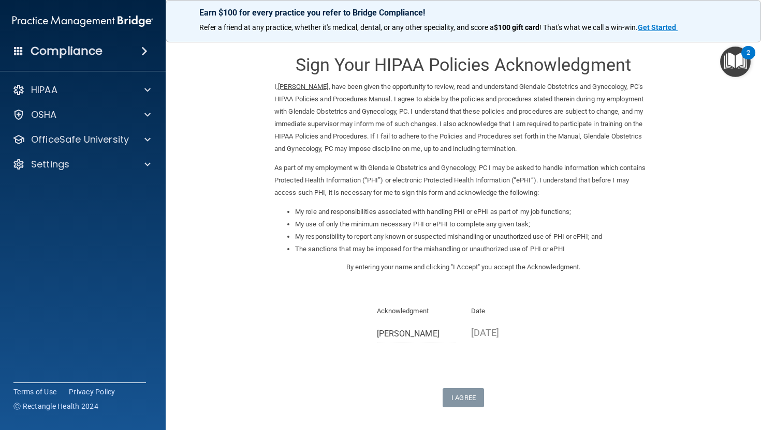
scroll to position [84, 0]
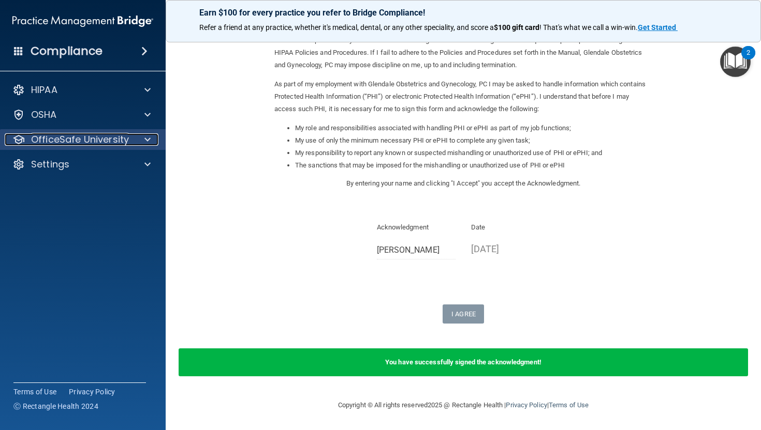
click at [80, 136] on p "OfficeSafe University" at bounding box center [80, 139] width 98 height 12
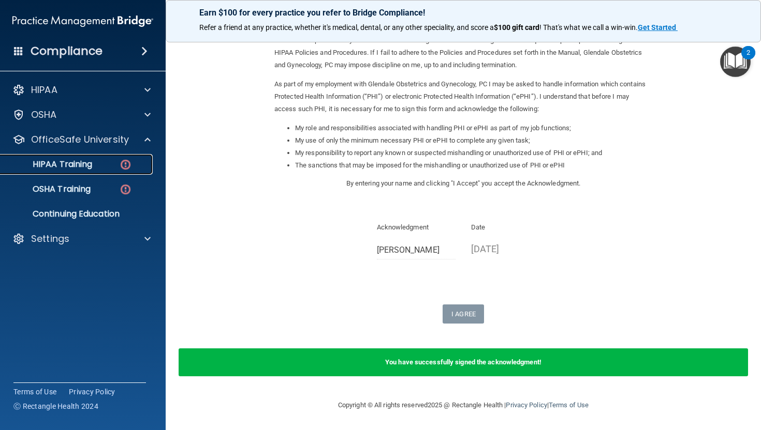
click at [97, 165] on div "HIPAA Training" at bounding box center [77, 164] width 141 height 10
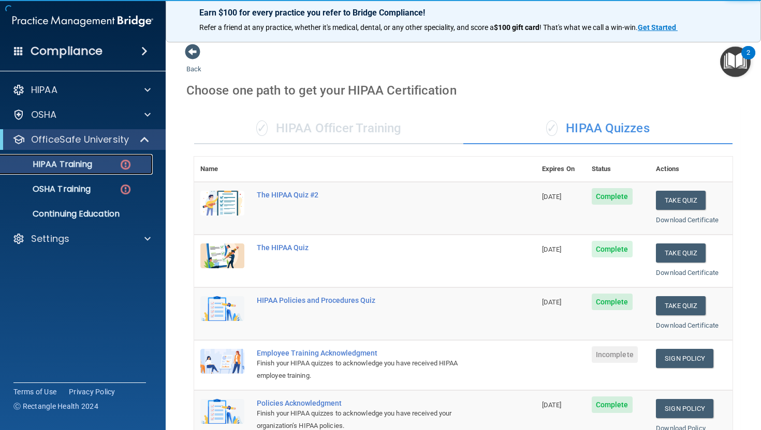
click at [760, 194] on main "Back Choose one path to get your HIPAA Certification ✓ HIPAA Officer Training ✓…" at bounding box center [463, 231] width 595 height 397
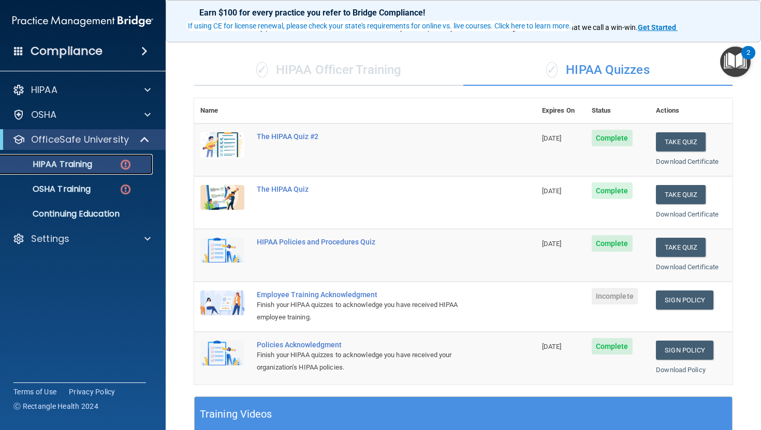
scroll to position [105, 0]
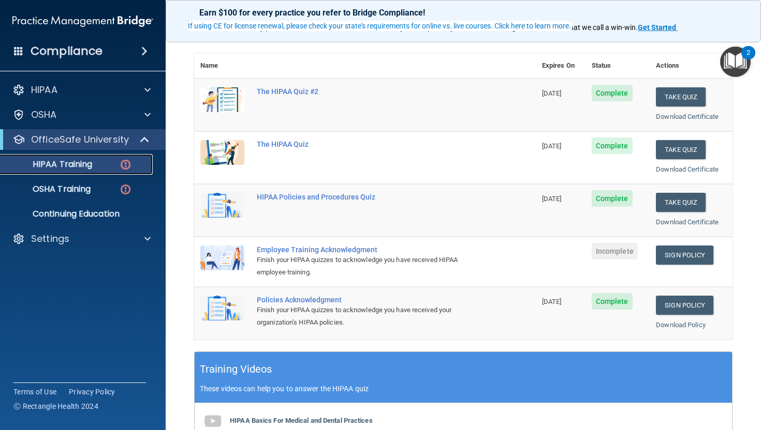
drag, startPoint x: 760, startPoint y: 194, endPoint x: 760, endPoint y: 250, distance: 55.9
click at [760, 250] on main "Back Choose one path to get your HIPAA Certification ✓ HIPAA Officer Training ✓…" at bounding box center [463, 231] width 595 height 397
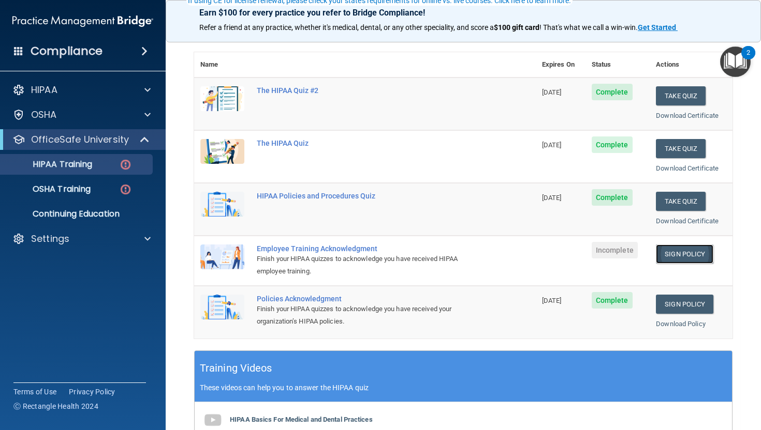
click at [661, 251] on link "Sign Policy" at bounding box center [684, 254] width 57 height 19
click at [626, 146] on span "Complete" at bounding box center [611, 145] width 41 height 17
click at [613, 141] on span "Complete" at bounding box center [611, 145] width 41 height 17
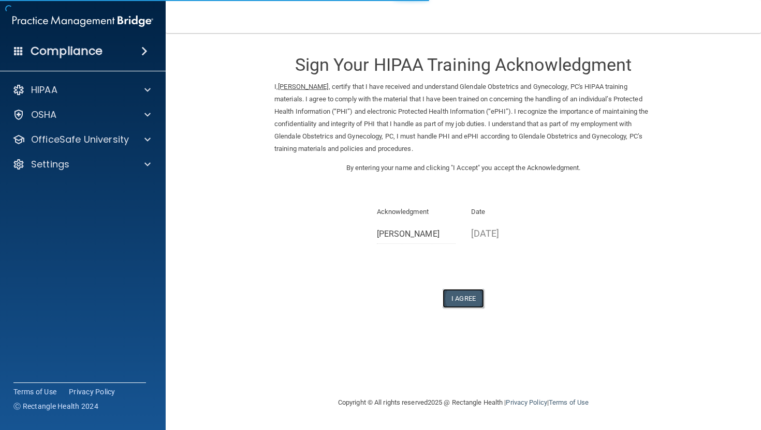
click at [462, 293] on button "I Agree" at bounding box center [462, 298] width 41 height 19
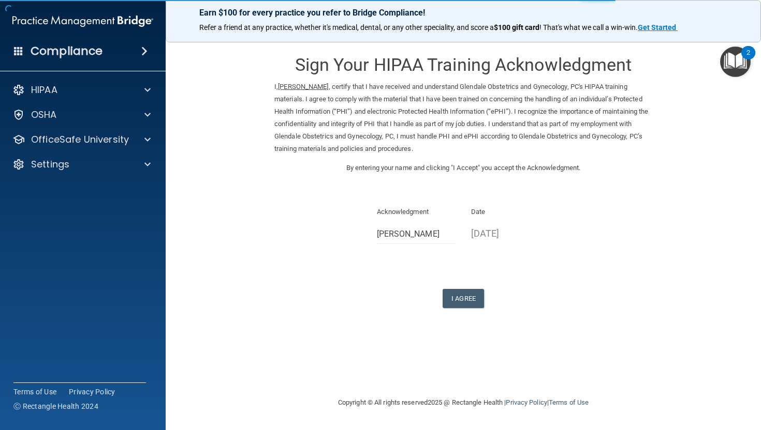
click at [673, 307] on form "Sign Your HIPAA Training Acknowledgment I, Rosa Ixcel , certify that I have rec…" at bounding box center [463, 188] width 554 height 290
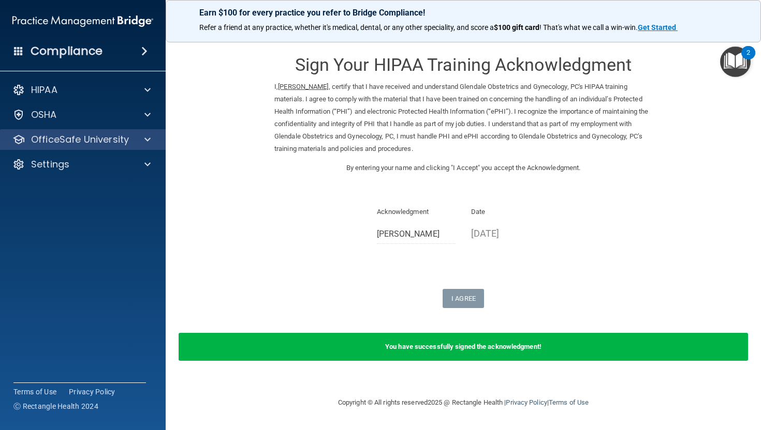
click at [80, 130] on div "OfficeSafe University" at bounding box center [83, 139] width 166 height 21
click at [149, 145] on span at bounding box center [147, 139] width 6 height 12
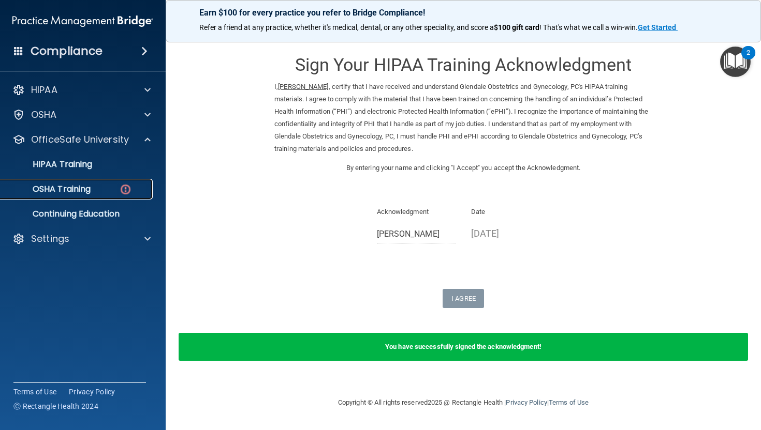
click at [108, 191] on div "OSHA Training" at bounding box center [77, 189] width 141 height 10
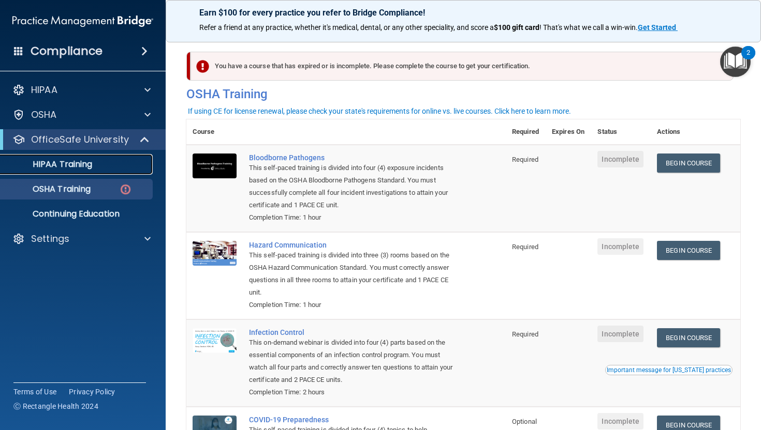
click at [87, 168] on p "HIPAA Training" at bounding box center [49, 164] width 85 height 10
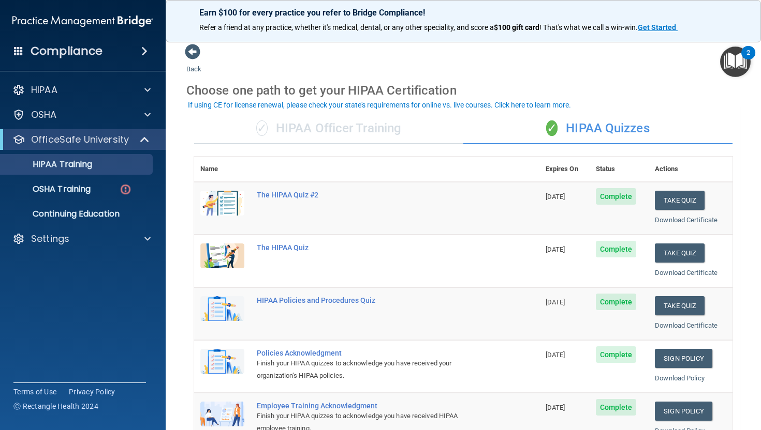
click at [583, 171] on th "Expires On" at bounding box center [564, 169] width 50 height 25
click at [78, 189] on p "OSHA Training" at bounding box center [49, 189] width 84 height 10
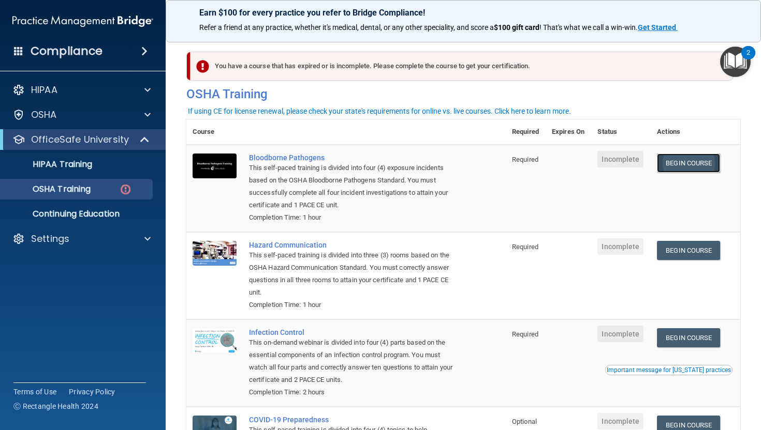
click at [687, 165] on link "Begin Course" at bounding box center [688, 163] width 63 height 19
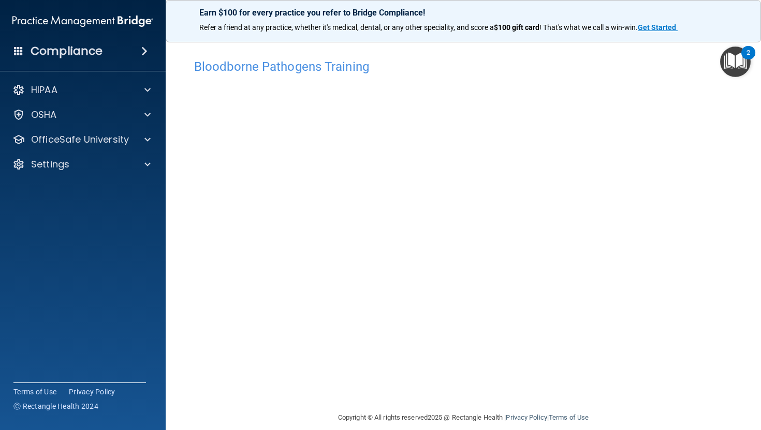
scroll to position [12, 0]
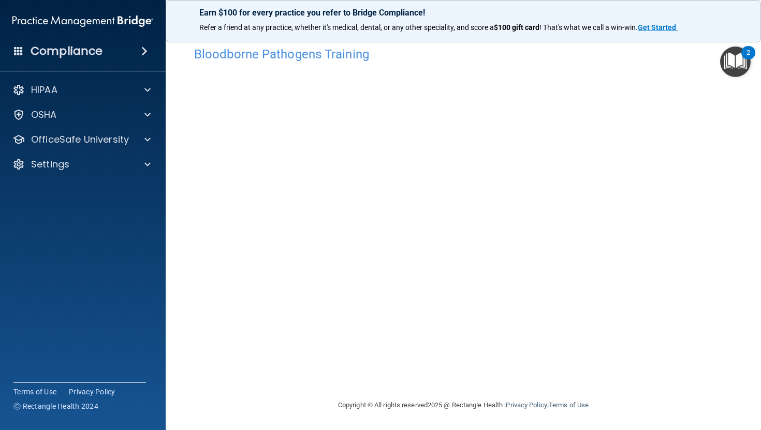
drag, startPoint x: 760, startPoint y: 118, endPoint x: 755, endPoint y: 236, distance: 117.6
click at [755, 235] on main "Bloodborne Pathogens Training This course doesn’t expire until . Are you sure y…" at bounding box center [463, 231] width 595 height 397
click at [87, 146] on div "OfficeSafe University" at bounding box center [83, 139] width 166 height 21
click at [135, 138] on div at bounding box center [146, 139] width 26 height 12
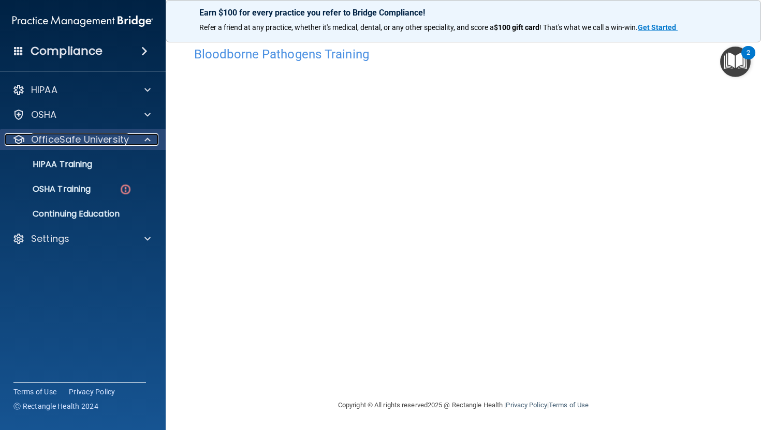
click at [135, 138] on div at bounding box center [146, 139] width 26 height 12
click at [140, 145] on div at bounding box center [146, 139] width 26 height 12
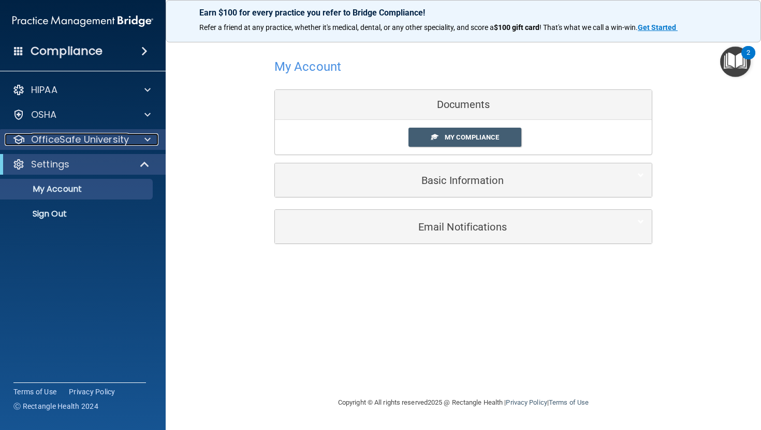
click at [75, 144] on p "OfficeSafe University" at bounding box center [80, 139] width 98 height 12
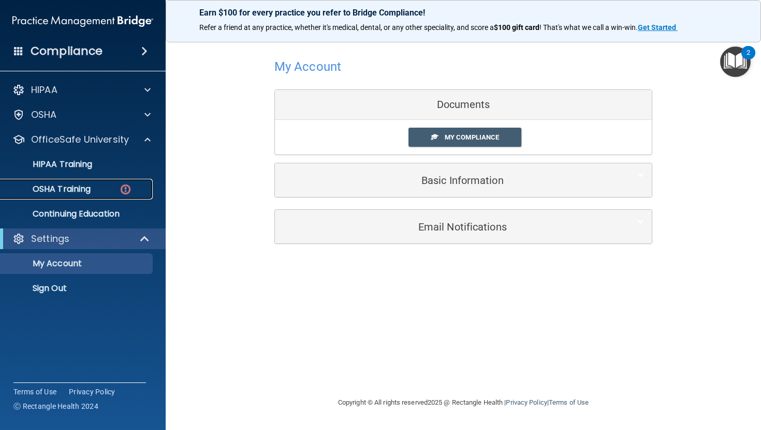
click at [96, 195] on link "OSHA Training" at bounding box center [71, 189] width 163 height 21
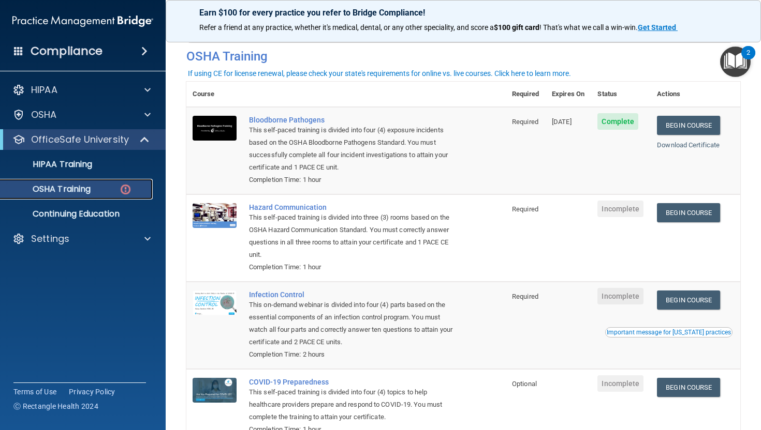
scroll to position [37, 0]
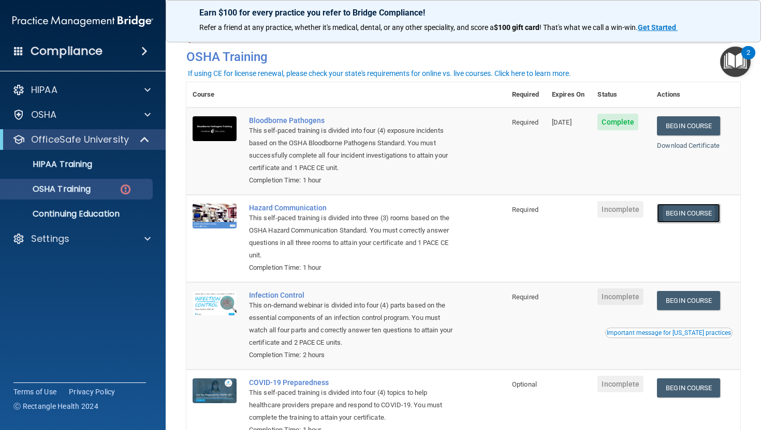
click at [688, 212] on link "Begin Course" at bounding box center [688, 213] width 63 height 19
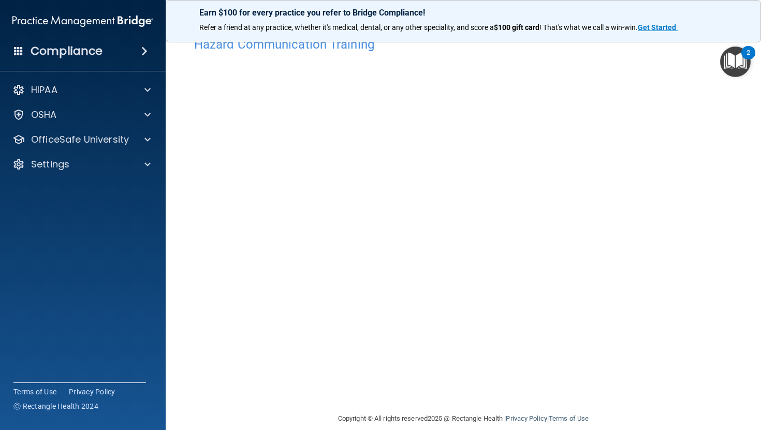
scroll to position [27, 0]
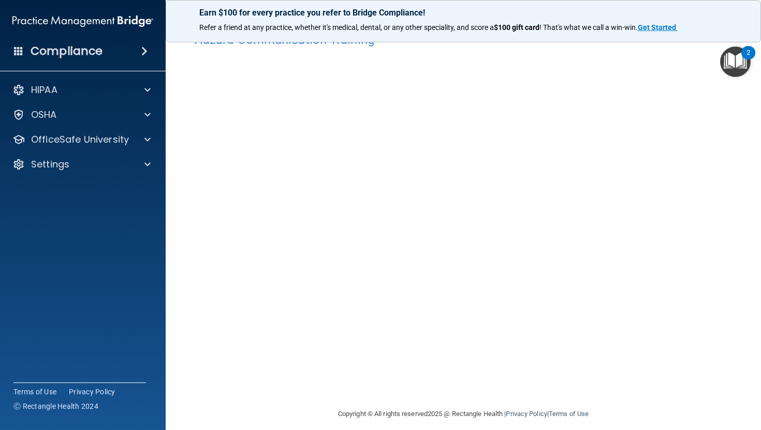
drag, startPoint x: 760, startPoint y: 246, endPoint x: 760, endPoint y: 271, distance: 24.8
click at [760, 271] on main "Hazard Communication Training This course doesn’t expire until . Are you sure y…" at bounding box center [463, 231] width 595 height 397
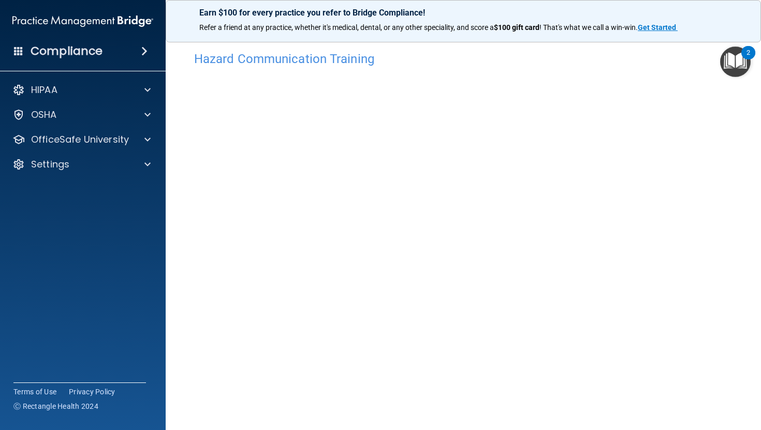
scroll to position [0, 0]
drag, startPoint x: 760, startPoint y: 325, endPoint x: 760, endPoint y: 300, distance: 25.4
click at [760, 301] on main "Hazard Communication Training This course doesn’t expire until . Are you sure y…" at bounding box center [463, 231] width 595 height 397
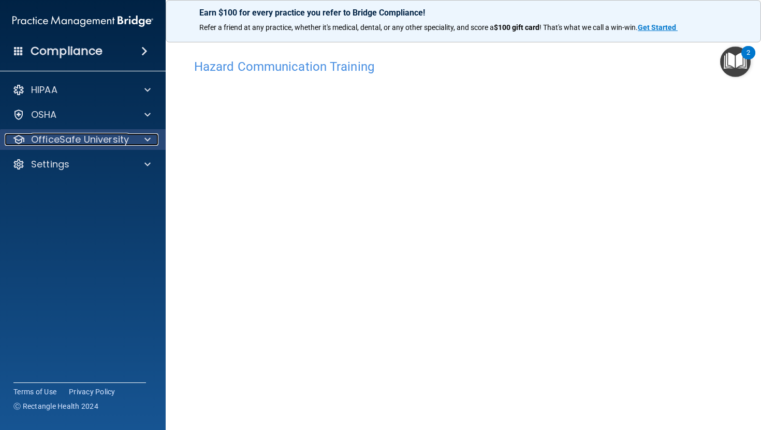
click at [81, 134] on p "OfficeSafe University" at bounding box center [80, 139] width 98 height 12
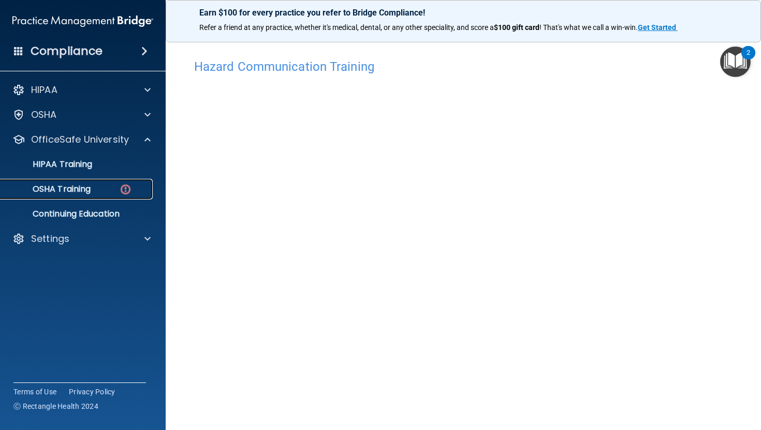
click at [112, 195] on link "OSHA Training" at bounding box center [71, 189] width 163 height 21
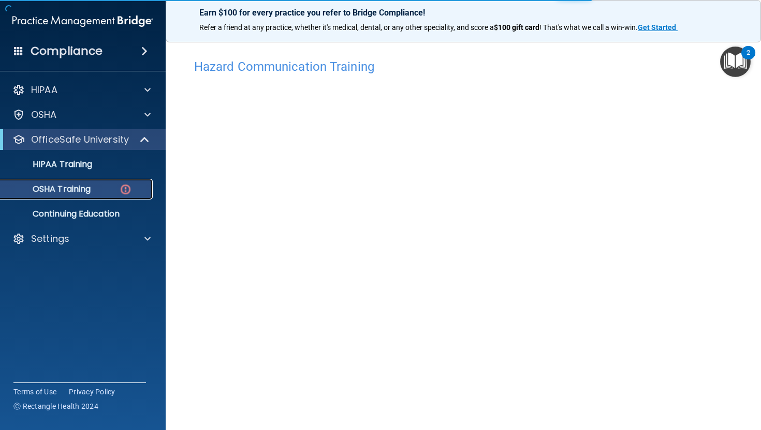
click at [122, 194] on img at bounding box center [125, 189] width 13 height 13
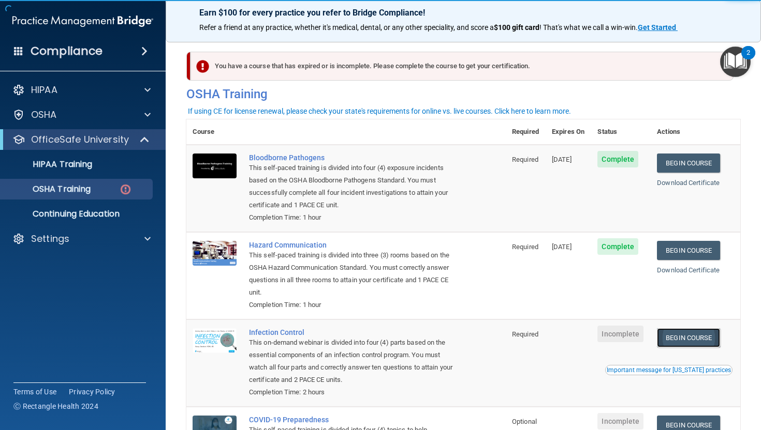
click at [689, 337] on link "Begin Course" at bounding box center [688, 338] width 63 height 19
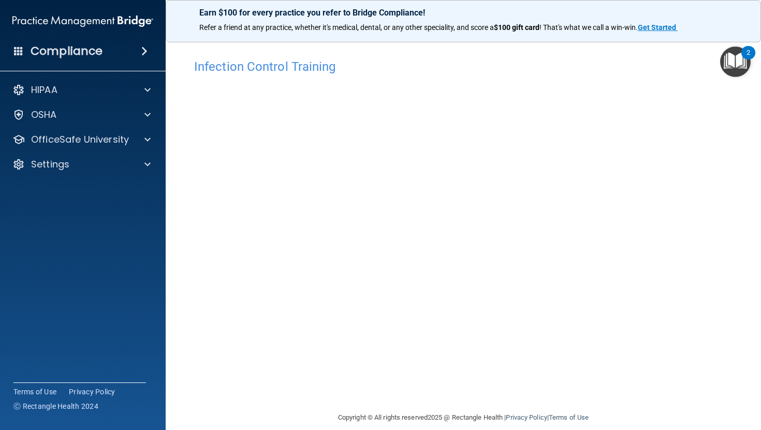
scroll to position [12, 0]
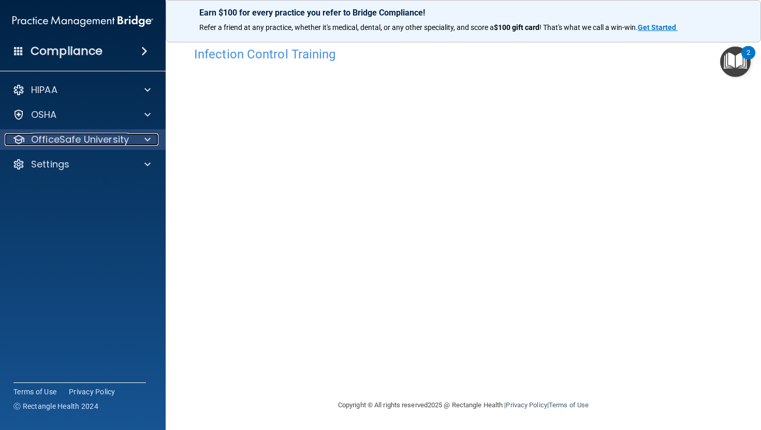
click at [101, 141] on p "OfficeSafe University" at bounding box center [80, 139] width 98 height 12
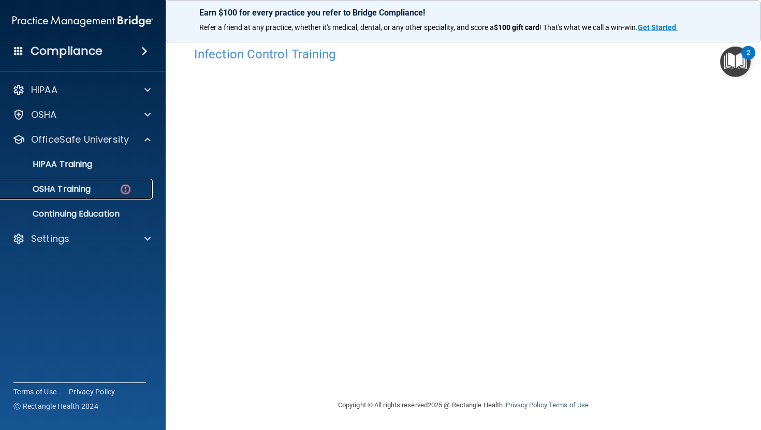
click at [96, 186] on div "OSHA Training" at bounding box center [77, 189] width 141 height 10
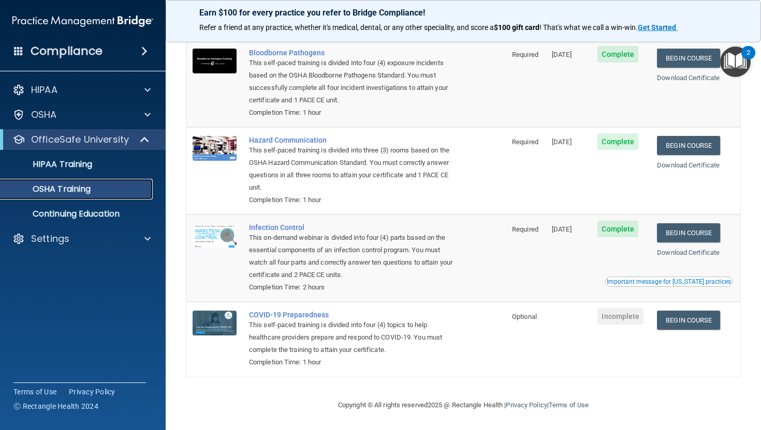
scroll to position [77, 0]
click at [688, 313] on link "Begin Course" at bounding box center [688, 320] width 63 height 19
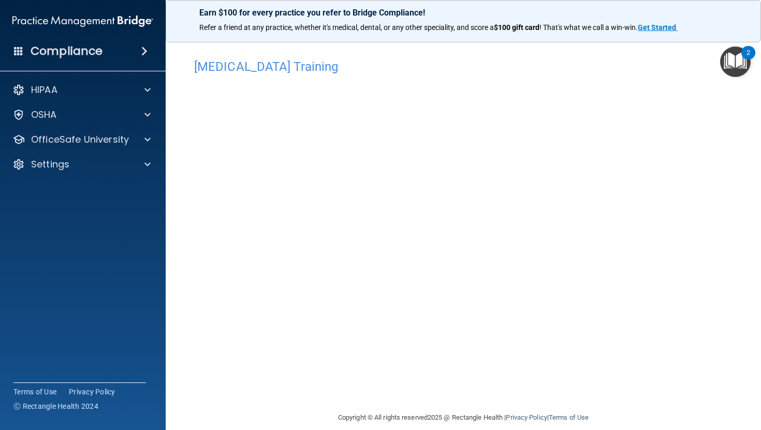
scroll to position [12, 0]
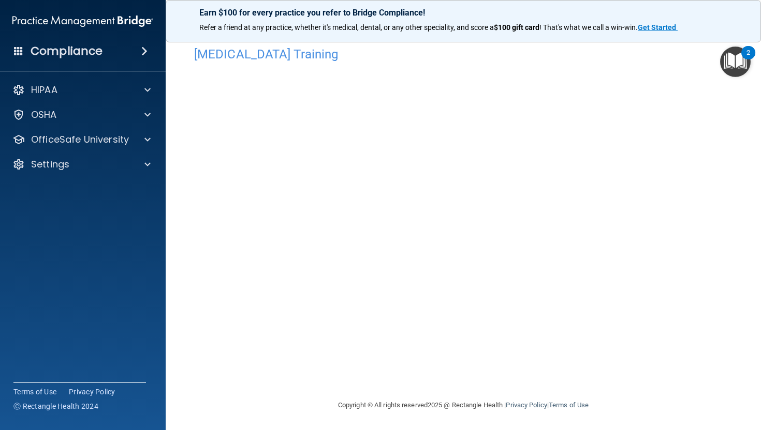
drag, startPoint x: 760, startPoint y: 95, endPoint x: 760, endPoint y: 123, distance: 28.5
click at [760, 123] on main "[MEDICAL_DATA] Training This course doesn’t expire until . Are you sure you wan…" at bounding box center [463, 231] width 595 height 397
click at [108, 135] on p "OfficeSafe University" at bounding box center [80, 139] width 98 height 12
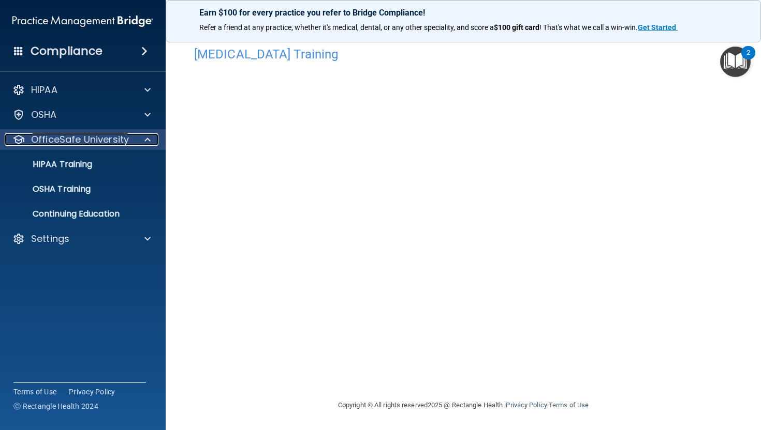
click at [73, 145] on p "OfficeSafe University" at bounding box center [80, 139] width 98 height 12
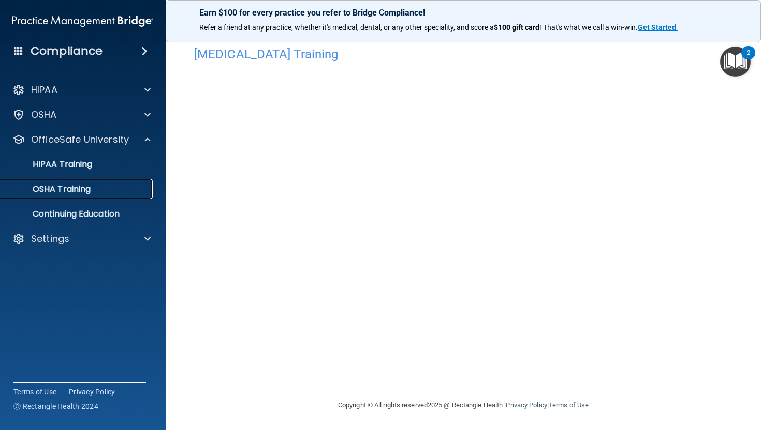
click at [78, 185] on p "OSHA Training" at bounding box center [49, 189] width 84 height 10
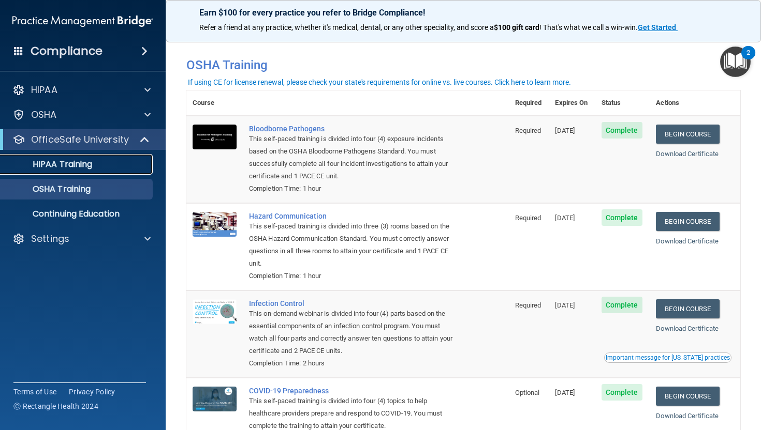
click at [116, 168] on div "HIPAA Training" at bounding box center [77, 164] width 141 height 10
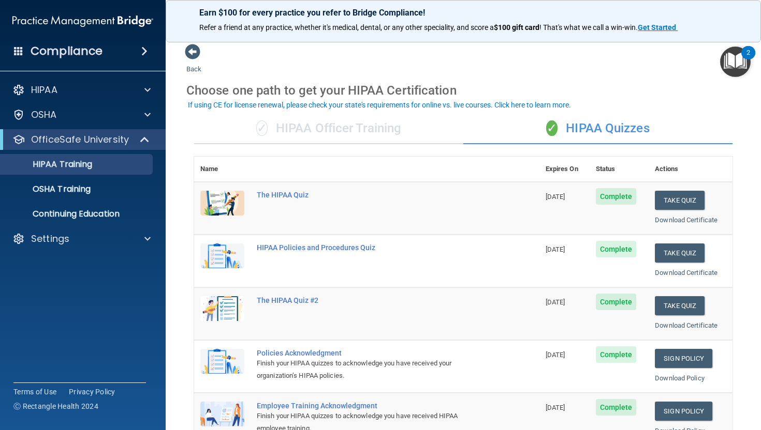
click at [392, 142] on div "✓ HIPAA Officer Training" at bounding box center [328, 128] width 269 height 31
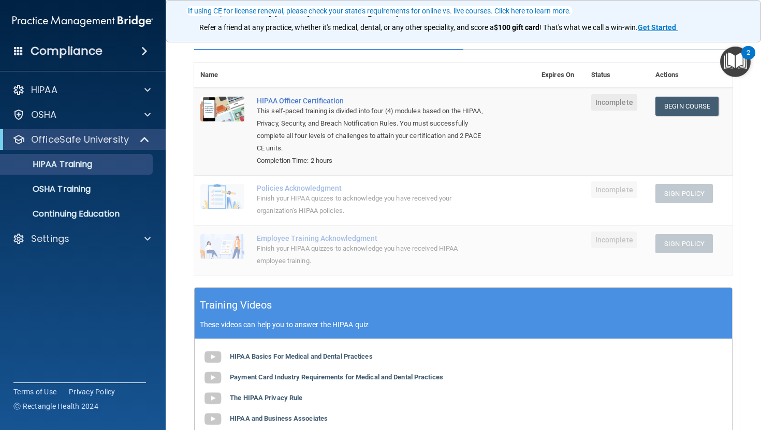
scroll to position [94, 0]
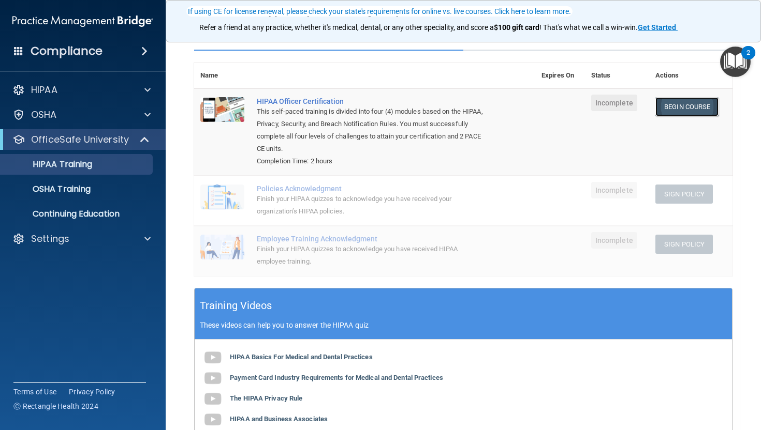
click at [677, 104] on link "Begin Course" at bounding box center [686, 106] width 63 height 19
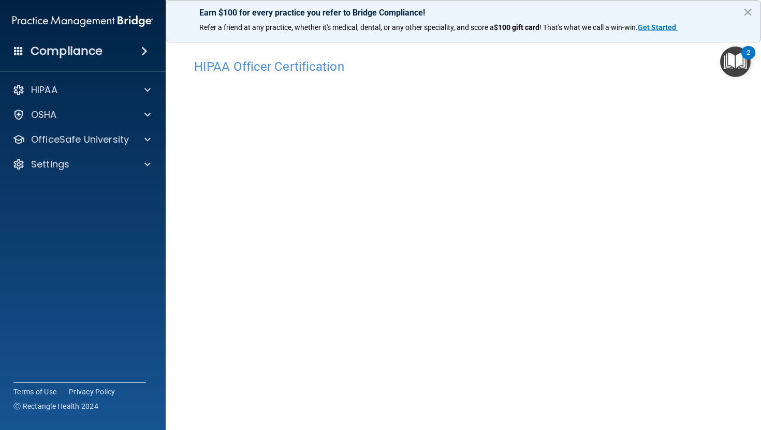
scroll to position [31, 0]
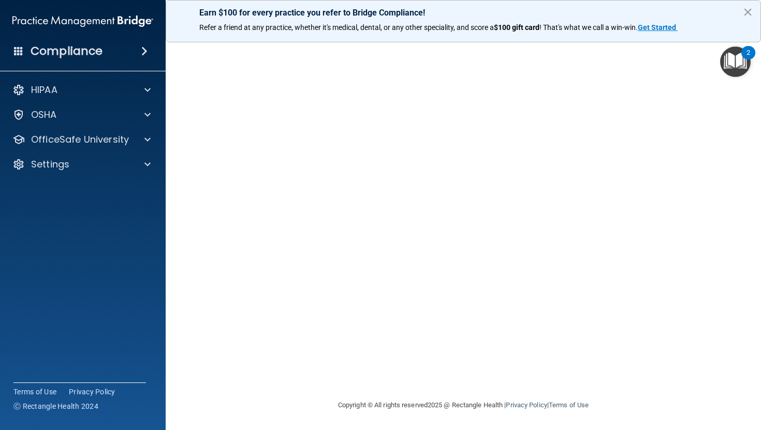
drag, startPoint x: 760, startPoint y: 210, endPoint x: 760, endPoint y: 245, distance: 35.2
click at [760, 245] on main "HIPAA Officer Certification This course doesn’t expire until . Are you sure you…" at bounding box center [463, 231] width 595 height 397
click at [73, 123] on div "OSHA" at bounding box center [83, 115] width 166 height 21
click at [88, 136] on p "OfficeSafe University" at bounding box center [80, 139] width 98 height 12
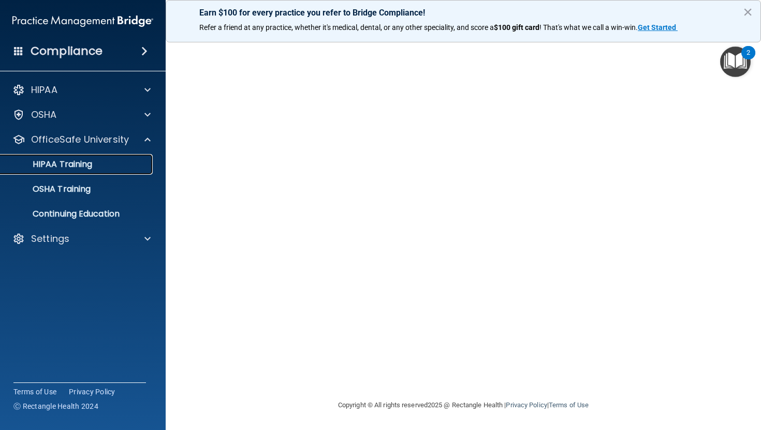
click at [68, 165] on p "HIPAA Training" at bounding box center [49, 164] width 85 height 10
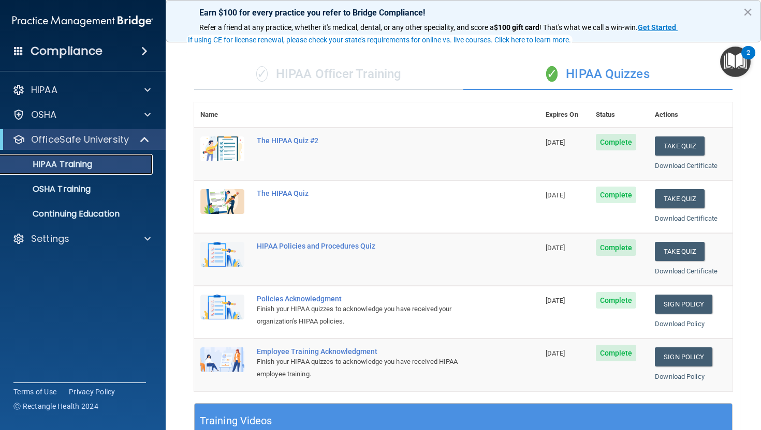
scroll to position [34, 0]
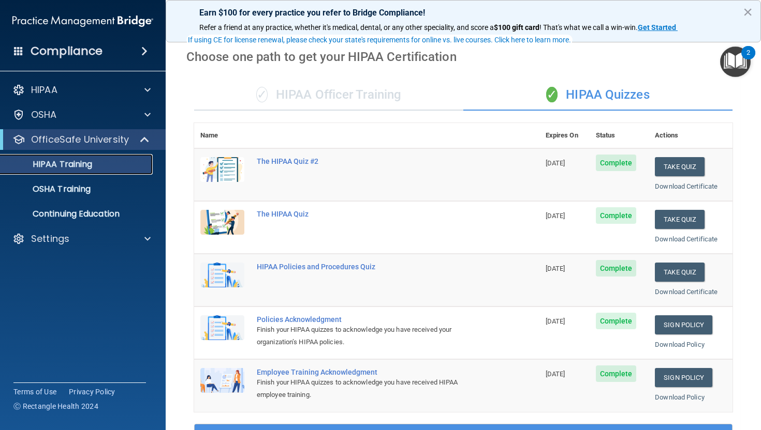
drag, startPoint x: 760, startPoint y: 261, endPoint x: 756, endPoint y: 94, distance: 167.7
click at [756, 94] on main "Back Choose one path to get your HIPAA Certification ✓ HIPAA Officer Training ✓…" at bounding box center [463, 231] width 595 height 397
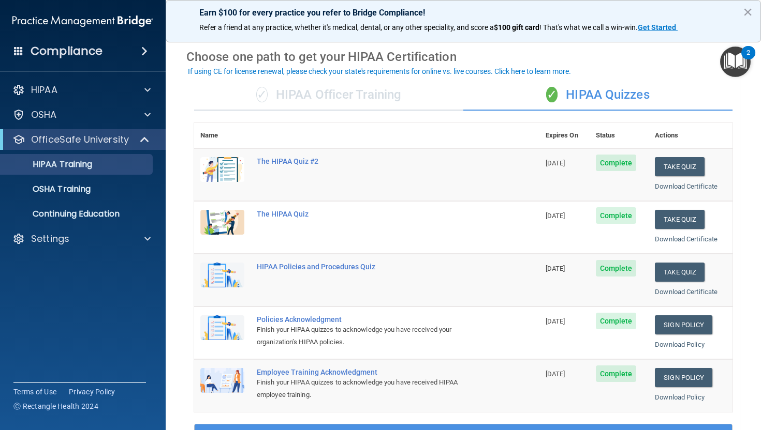
click at [361, 88] on div "✓ HIPAA Officer Training" at bounding box center [328, 95] width 269 height 31
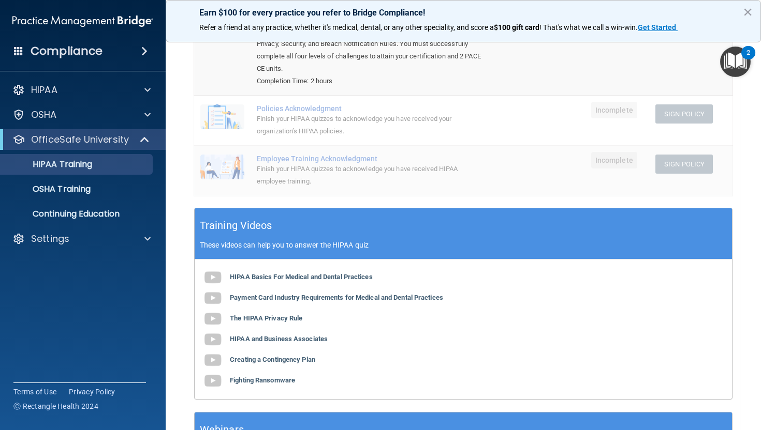
scroll to position [0, 0]
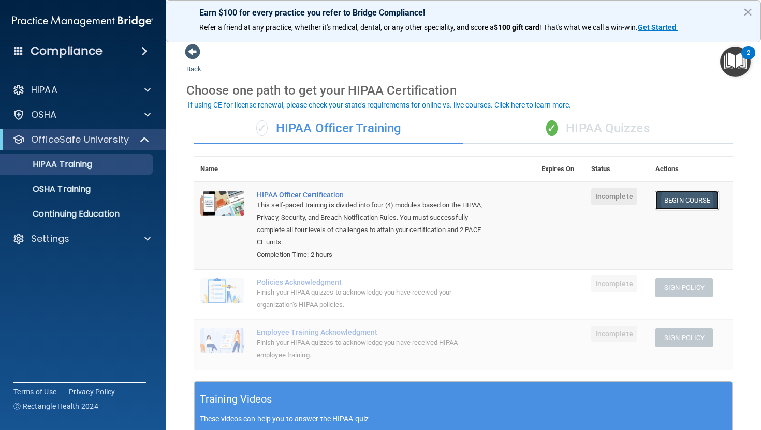
click at [681, 196] on link "Begin Course" at bounding box center [686, 200] width 63 height 19
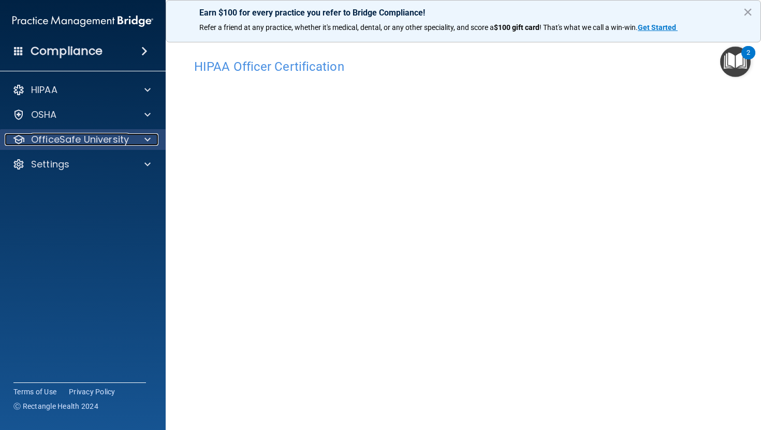
click at [97, 142] on p "OfficeSafe University" at bounding box center [80, 139] width 98 height 12
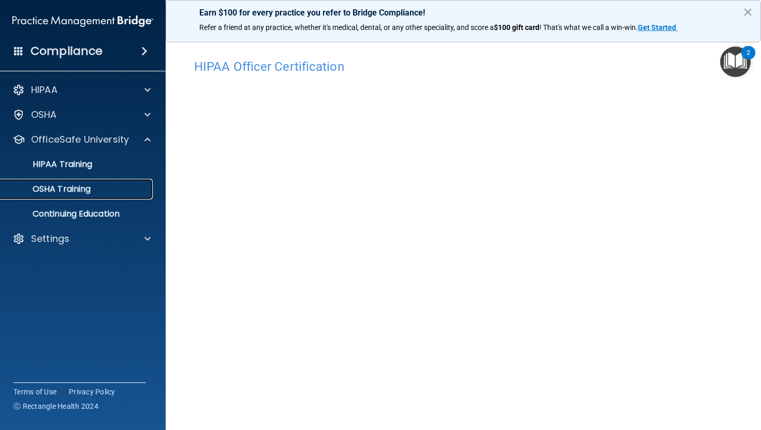
click at [69, 189] on p "OSHA Training" at bounding box center [49, 189] width 84 height 10
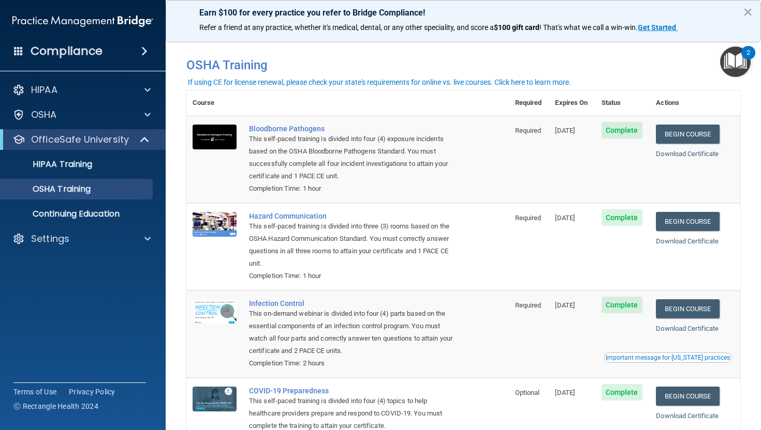
click at [512, 97] on th "Required" at bounding box center [529, 103] width 40 height 25
click at [525, 101] on th "Required" at bounding box center [529, 103] width 40 height 25
click at [84, 170] on link "HIPAA Training" at bounding box center [71, 164] width 163 height 21
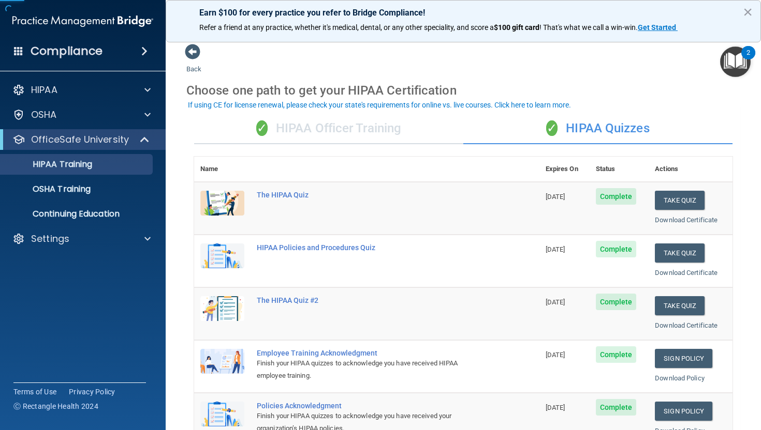
click at [379, 122] on div "✓ HIPAA Officer Training" at bounding box center [328, 128] width 269 height 31
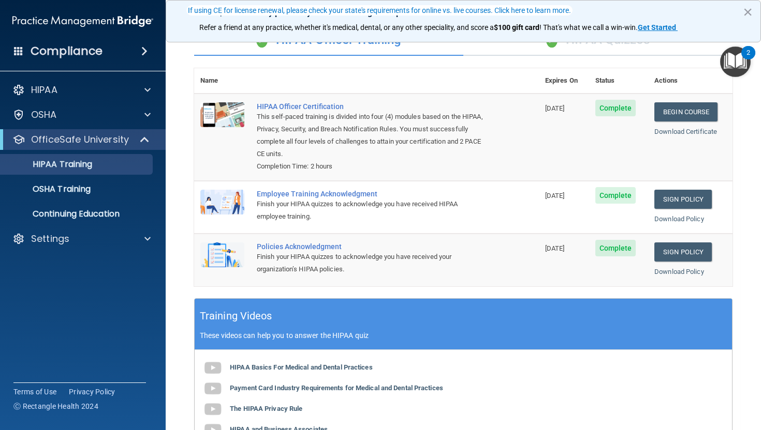
scroll to position [95, 0]
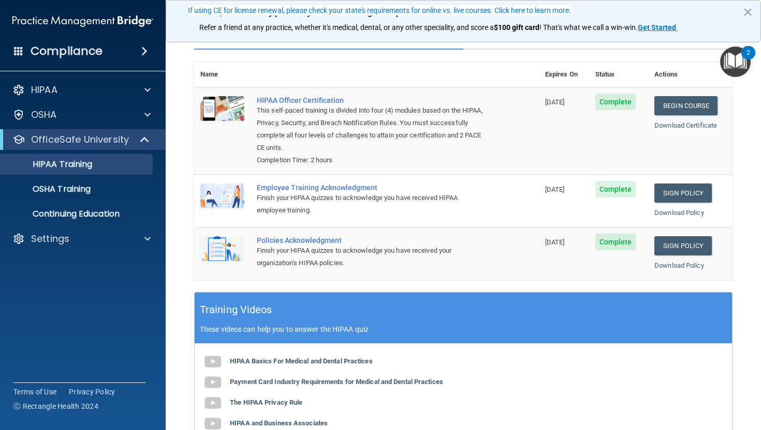
drag, startPoint x: 760, startPoint y: 228, endPoint x: 759, endPoint y: 284, distance: 55.9
click at [759, 284] on main "Back Choose one path to get your HIPAA Certification ✓ HIPAA Officer Training ✓…" at bounding box center [463, 231] width 595 height 397
click at [670, 187] on link "Sign Policy" at bounding box center [682, 193] width 57 height 19
click at [677, 243] on link "Sign Policy" at bounding box center [682, 245] width 57 height 19
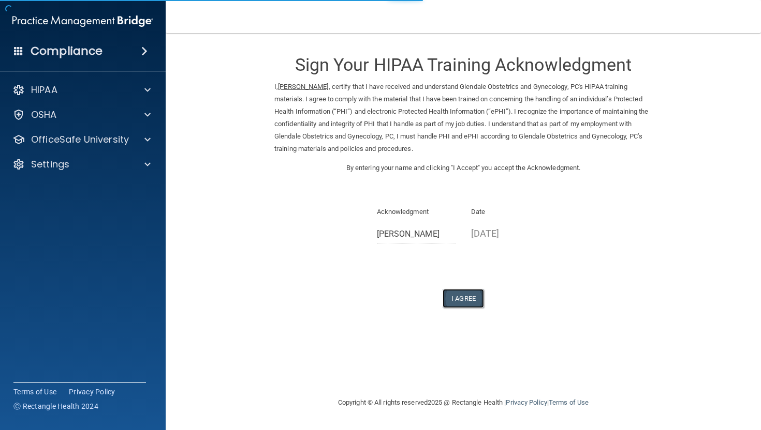
click at [468, 296] on button "I Agree" at bounding box center [462, 298] width 41 height 19
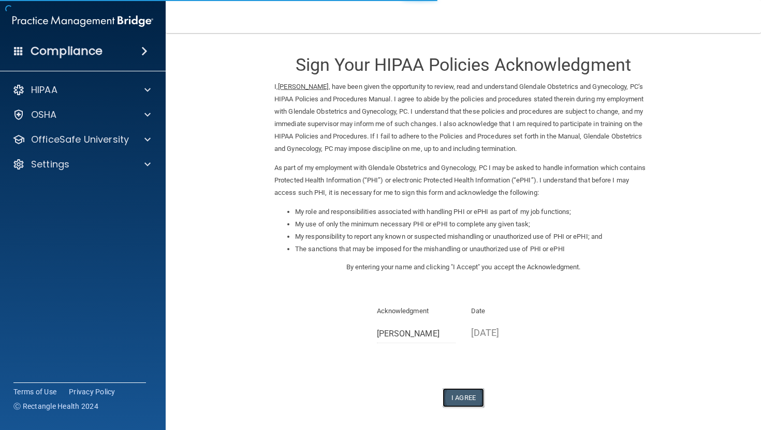
click at [470, 400] on button "I Agree" at bounding box center [462, 398] width 41 height 19
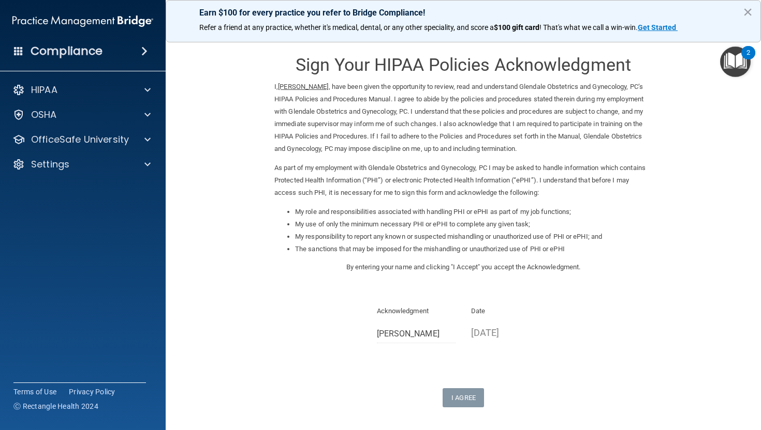
scroll to position [84, 0]
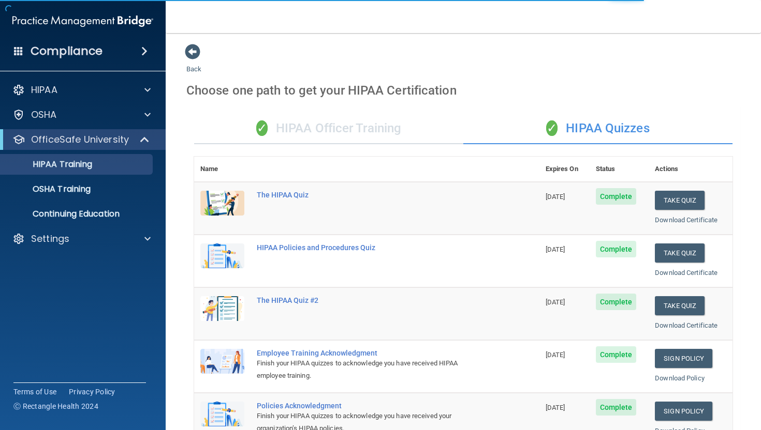
click at [405, 122] on div "✓ HIPAA Officer Training" at bounding box center [328, 128] width 269 height 31
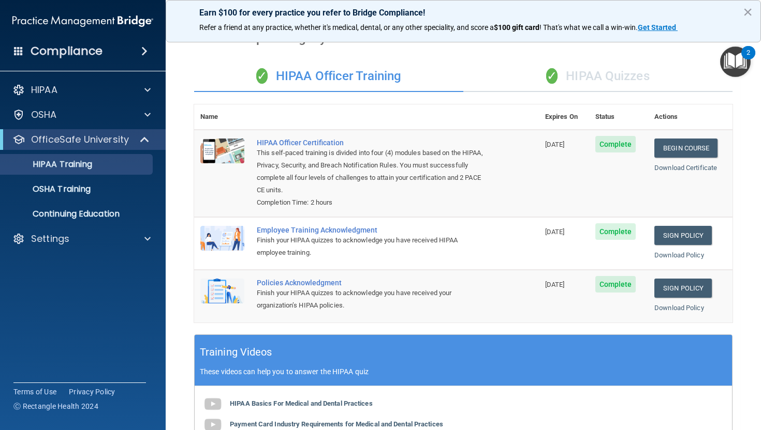
scroll to position [41, 0]
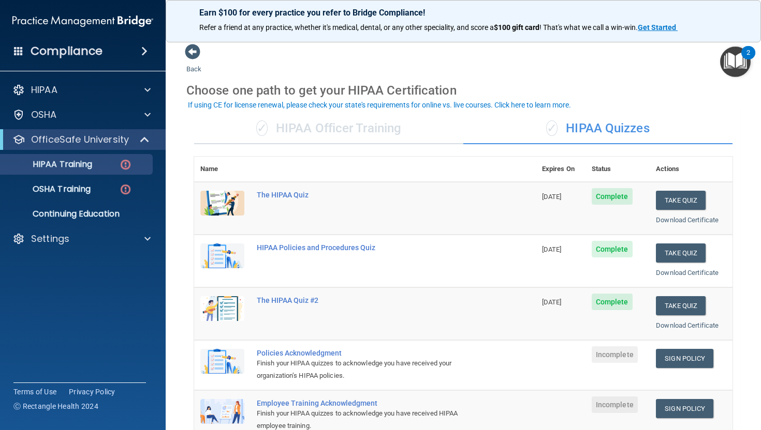
drag, startPoint x: 747, startPoint y: 209, endPoint x: 746, endPoint y: 222, distance: 13.0
click at [746, 222] on main "Back Choose one path to get your HIPAA Certification ✓ HIPAA Officer Training ✓…" at bounding box center [463, 231] width 595 height 397
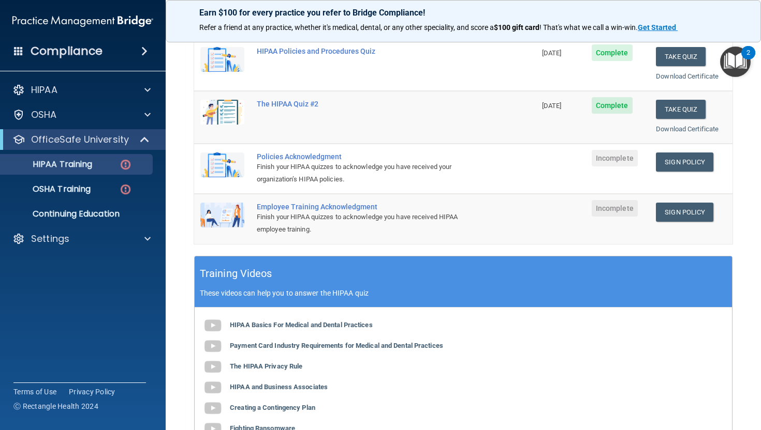
scroll to position [194, 0]
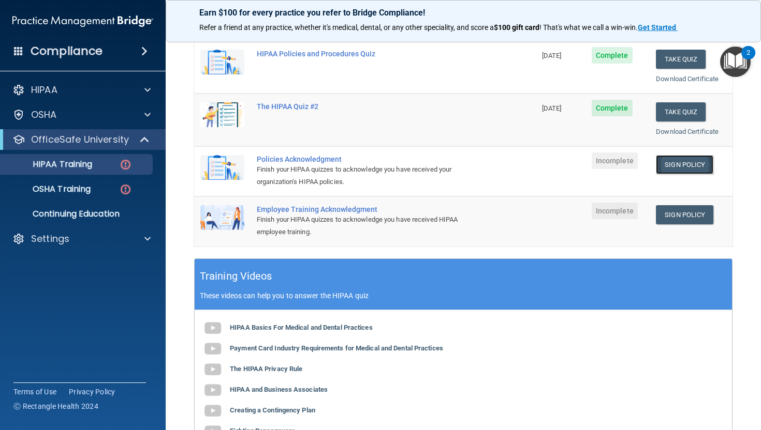
click at [668, 156] on link "Sign Policy" at bounding box center [684, 164] width 57 height 19
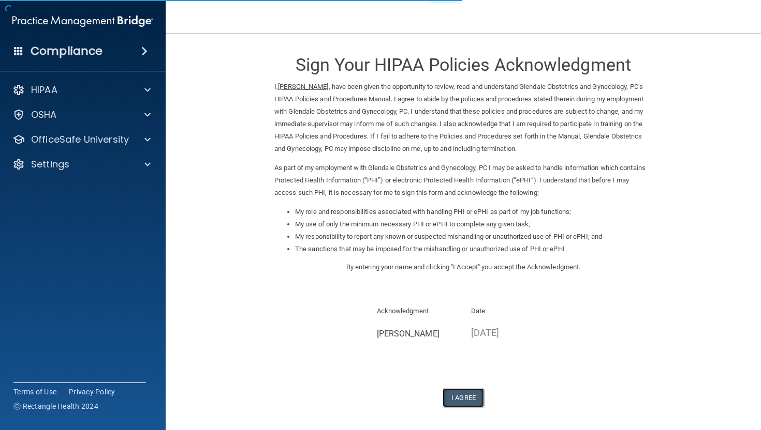
click at [458, 392] on button "I Agree" at bounding box center [462, 398] width 41 height 19
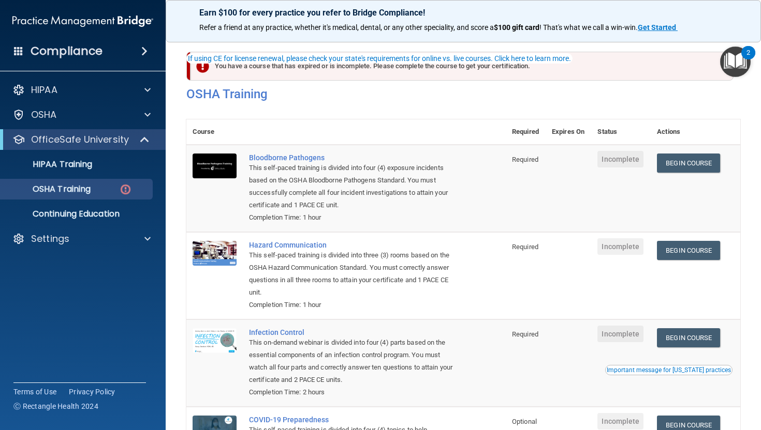
scroll to position [97, 0]
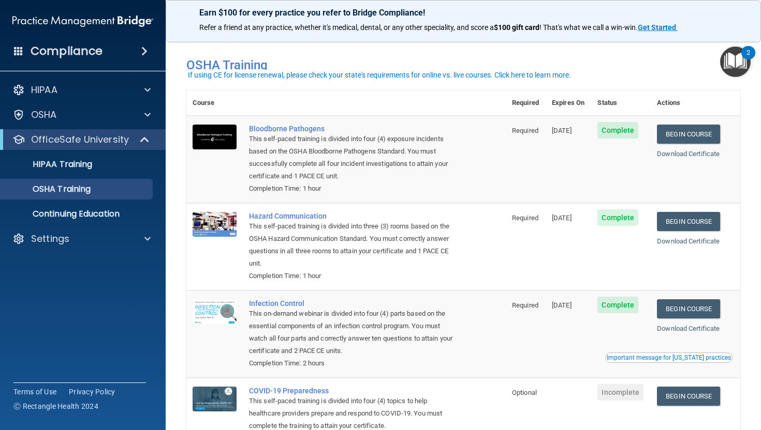
scroll to position [7, 0]
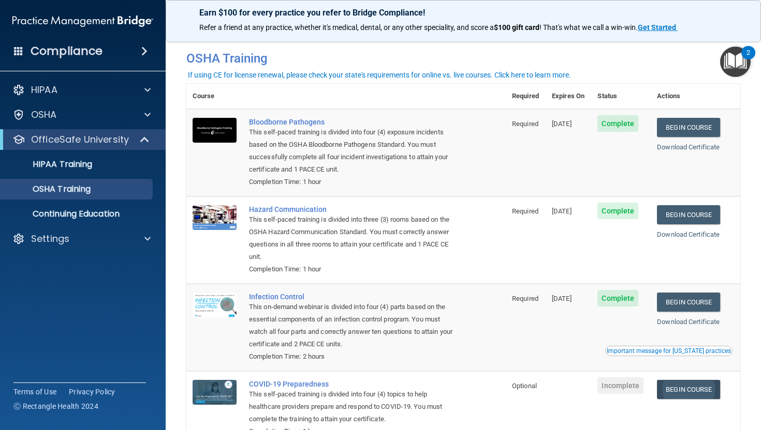
click at [689, 396] on link "Begin Course" at bounding box center [688, 389] width 63 height 19
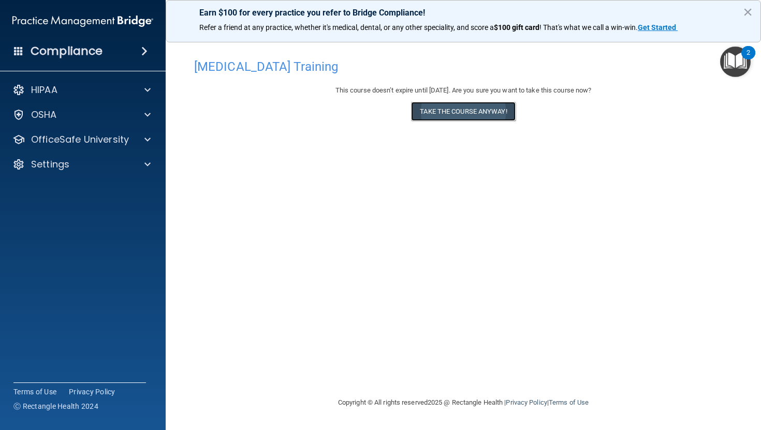
click at [494, 113] on button "Take the course anyway!" at bounding box center [463, 111] width 104 height 19
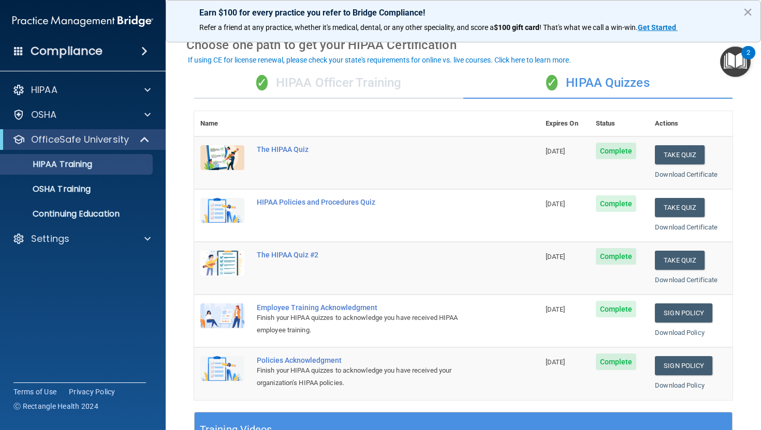
scroll to position [45, 0]
click at [386, 92] on div "✓ HIPAA Officer Training" at bounding box center [328, 83] width 269 height 31
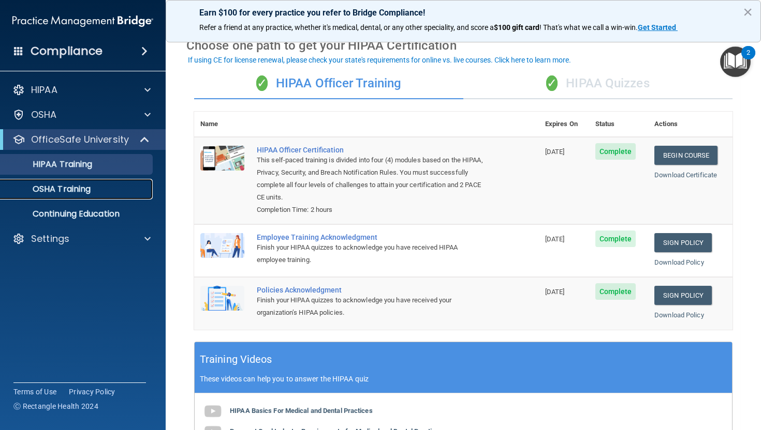
click at [76, 190] on p "OSHA Training" at bounding box center [49, 189] width 84 height 10
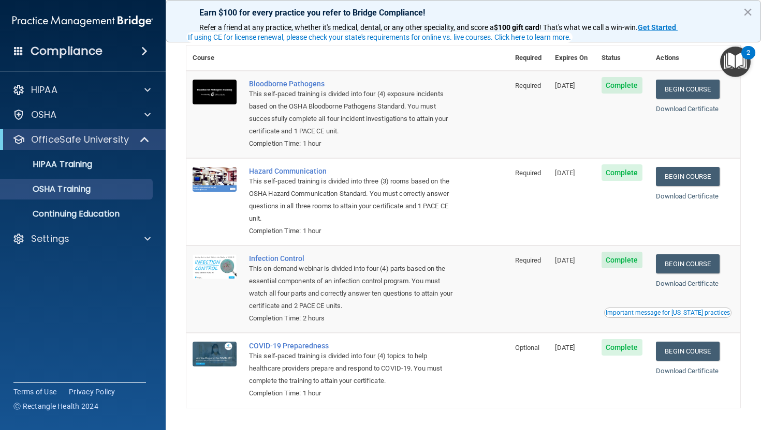
drag, startPoint x: 752, startPoint y: 154, endPoint x: 760, endPoint y: 285, distance: 130.6
click at [760, 284] on main "You have a course that has expired or is incomplete. Please complete the course…" at bounding box center [463, 231] width 595 height 397
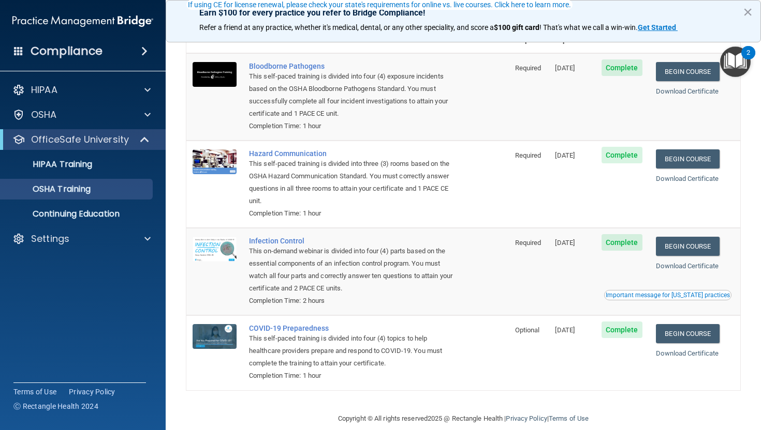
scroll to position [77, 0]
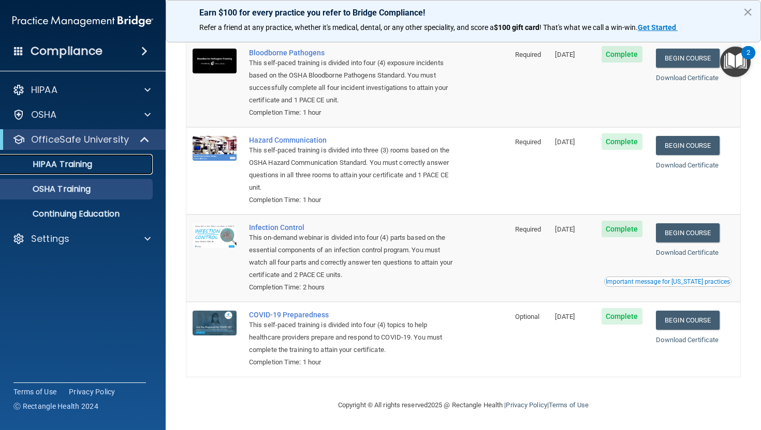
click at [56, 160] on p "HIPAA Training" at bounding box center [49, 164] width 85 height 10
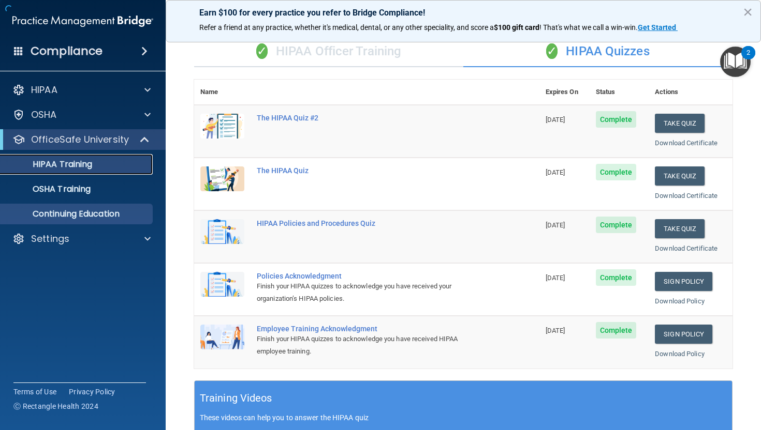
scroll to position [348, 0]
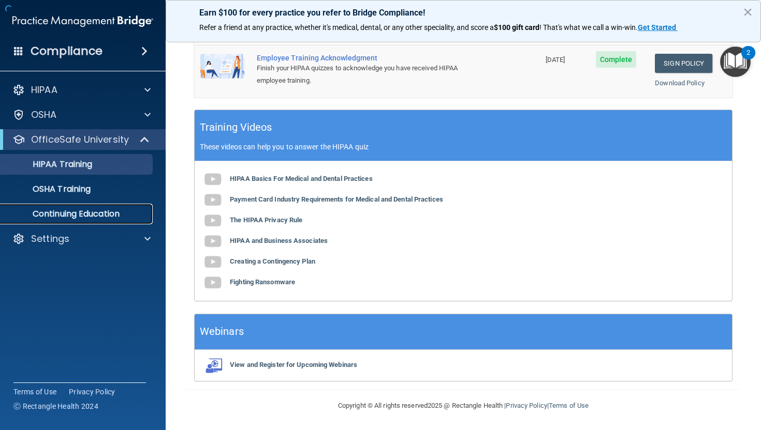
click at [78, 217] on p "Continuing Education" at bounding box center [77, 214] width 141 height 10
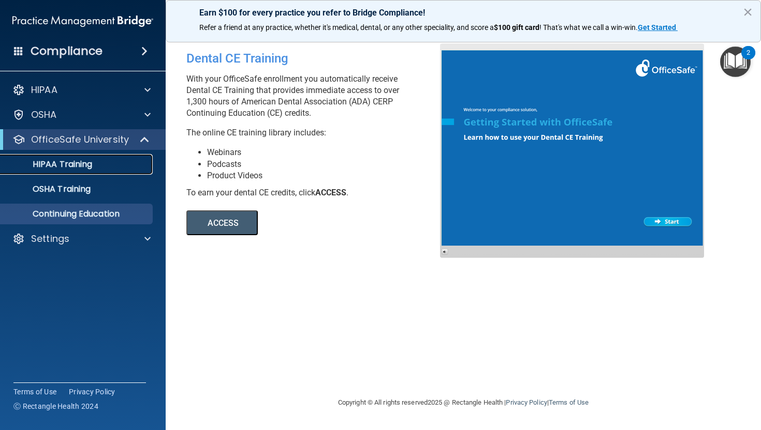
click at [67, 159] on p "HIPAA Training" at bounding box center [49, 164] width 85 height 10
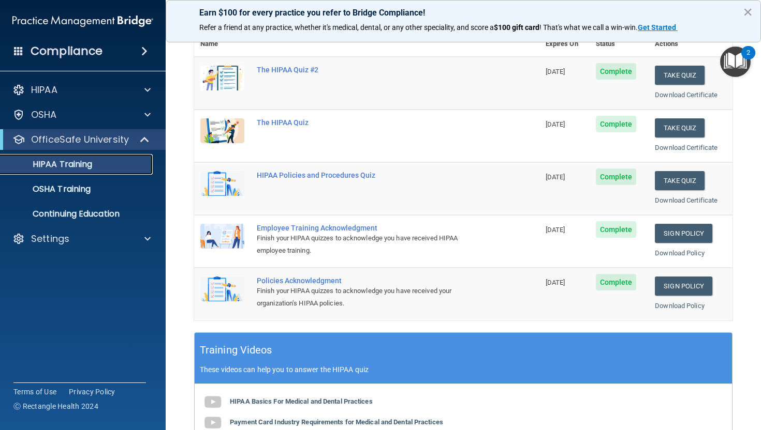
scroll to position [348, 0]
